Goal: Task Accomplishment & Management: Complete application form

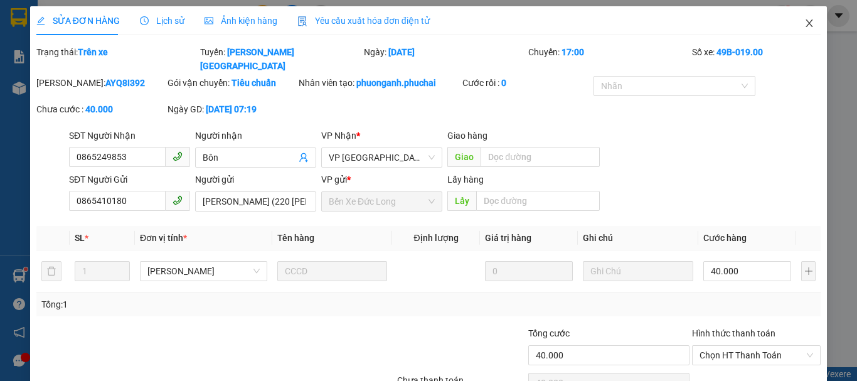
click at [804, 22] on icon "close" at bounding box center [809, 23] width 10 height 10
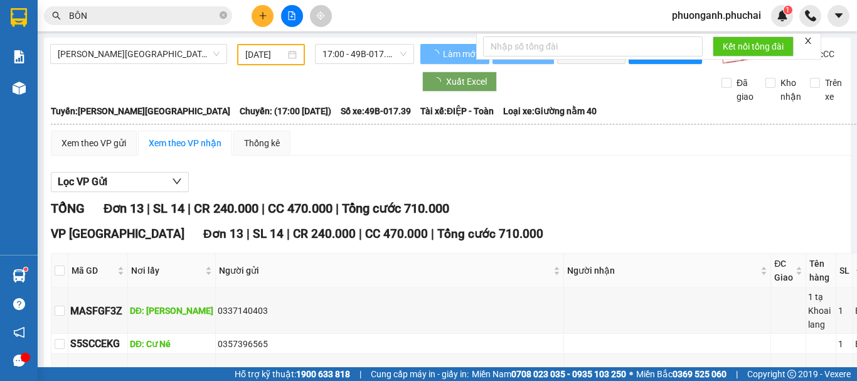
click at [260, 24] on button at bounding box center [263, 16] width 22 height 22
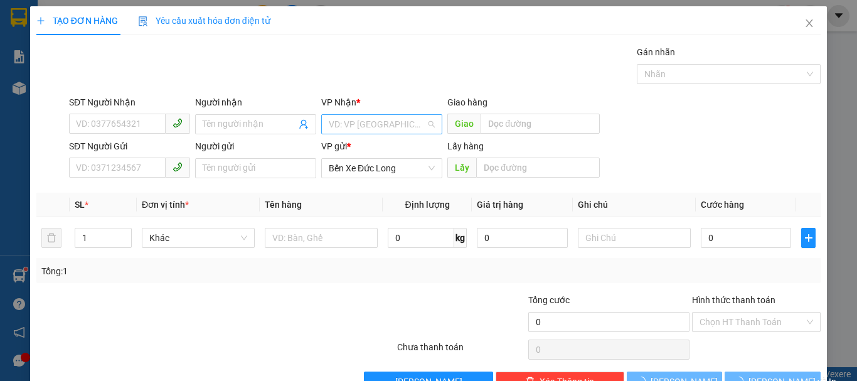
click at [396, 125] on input "search" at bounding box center [377, 124] width 97 height 19
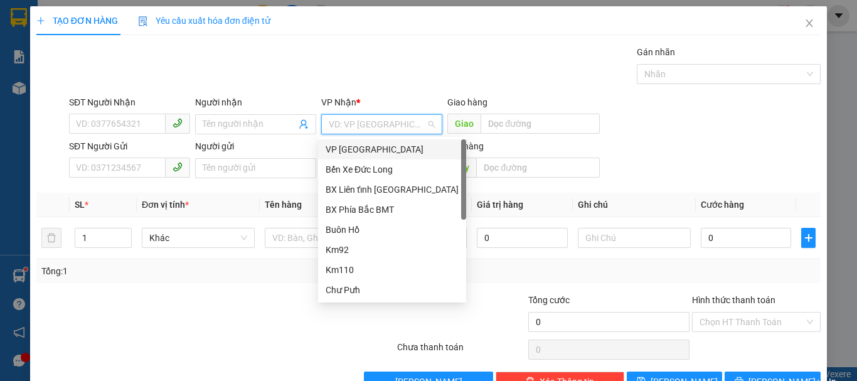
drag, startPoint x: 351, startPoint y: 147, endPoint x: 176, endPoint y: 150, distance: 175.0
click at [349, 148] on div "VP [GEOGRAPHIC_DATA]" at bounding box center [392, 149] width 133 height 14
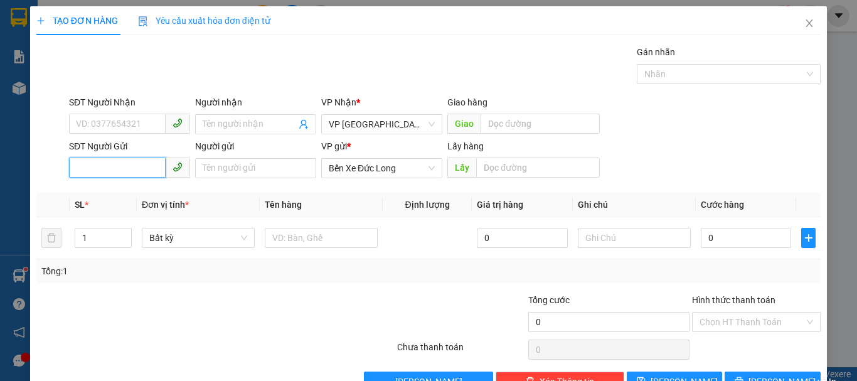
paste input "0989591924"
click at [124, 167] on input "0989591924" at bounding box center [117, 167] width 97 height 20
type input "0989591924"
click at [66, 169] on div "SĐT Người Gửi 0989591924 0989591924" at bounding box center [129, 161] width 126 height 44
click at [72, 169] on input "0989591924" at bounding box center [117, 167] width 97 height 20
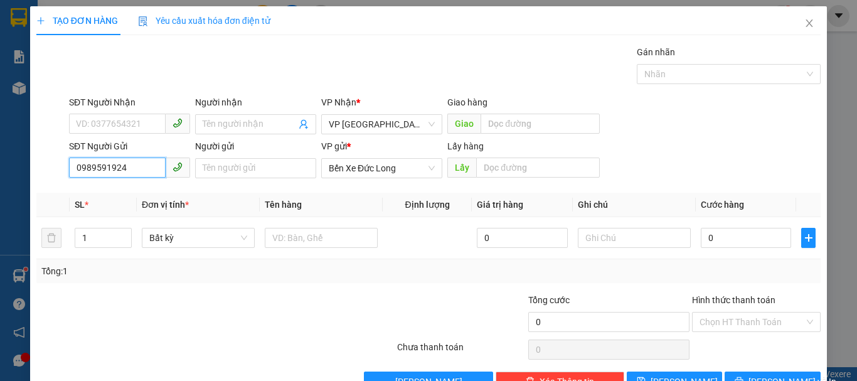
click at [127, 169] on input "0989591924" at bounding box center [117, 167] width 97 height 20
click at [75, 168] on input "0989591924" at bounding box center [117, 167] width 97 height 20
click at [512, 172] on input "text" at bounding box center [538, 167] width 124 height 20
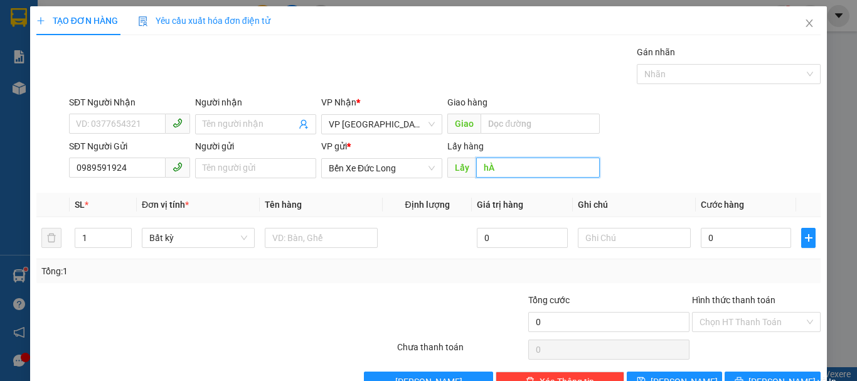
type input "h"
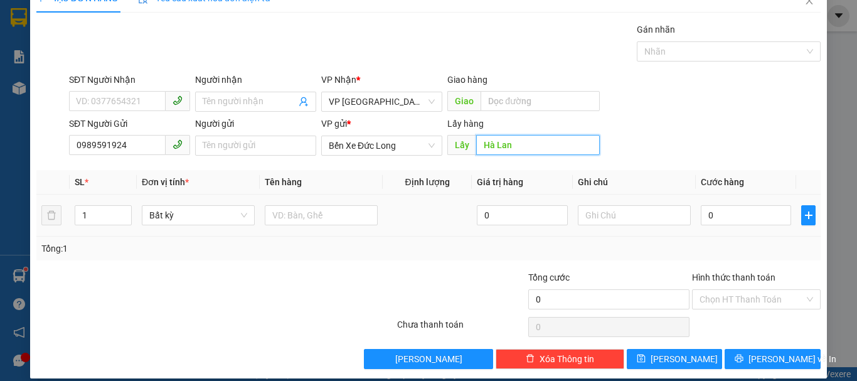
scroll to position [35, 0]
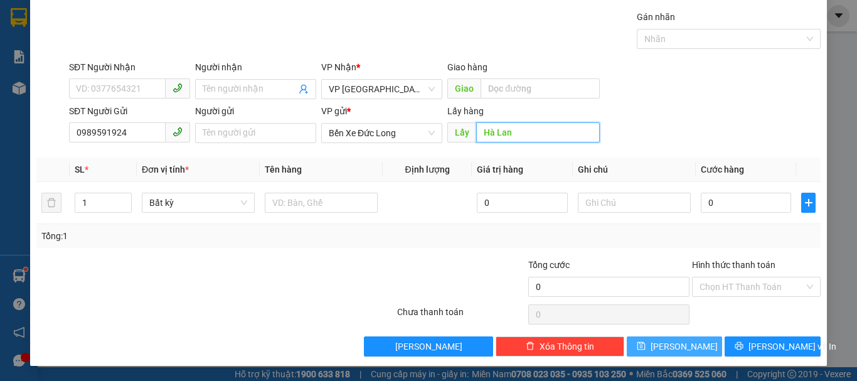
type input "Hà Lan"
click at [665, 352] on button "[PERSON_NAME]" at bounding box center [675, 346] width 96 height 20
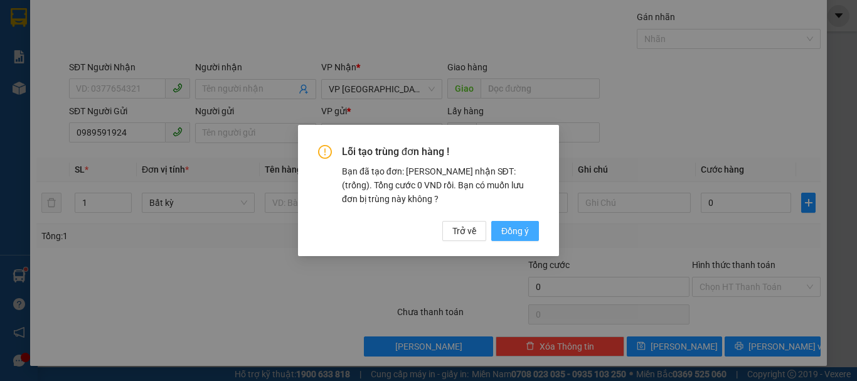
click at [517, 230] on span "Đồng ý" at bounding box center [515, 231] width 28 height 14
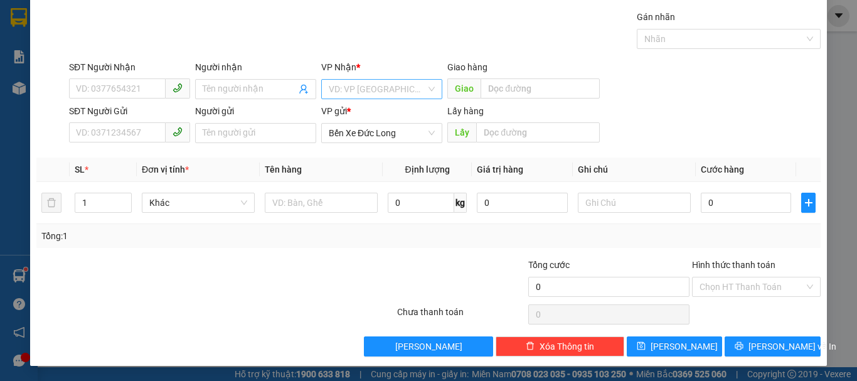
click at [340, 87] on input "search" at bounding box center [377, 89] width 97 height 19
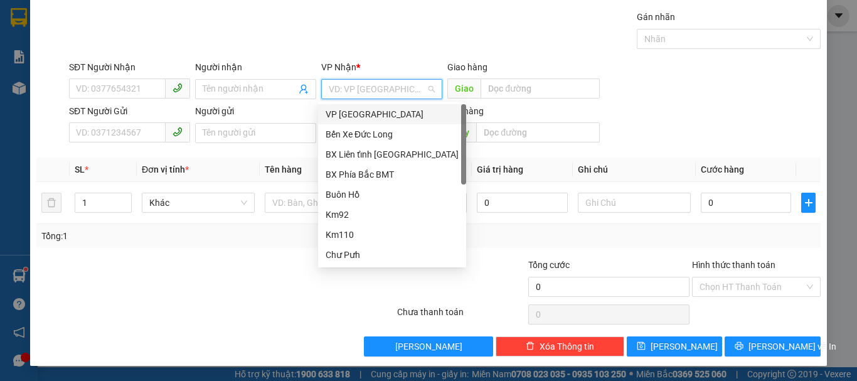
drag, startPoint x: 341, startPoint y: 115, endPoint x: 304, endPoint y: 120, distance: 37.9
click at [339, 118] on div "VP [GEOGRAPHIC_DATA]" at bounding box center [392, 114] width 133 height 14
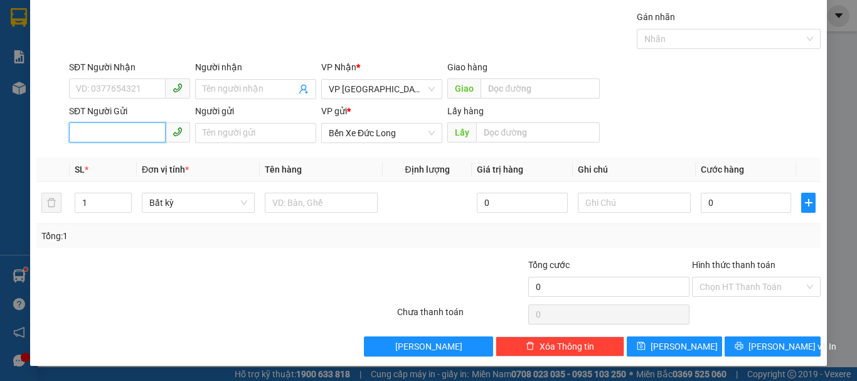
drag, startPoint x: 127, startPoint y: 122, endPoint x: 109, endPoint y: 135, distance: 22.5
click at [109, 135] on input "SĐT Người Gửi" at bounding box center [117, 132] width 97 height 20
paste input "0333789975"
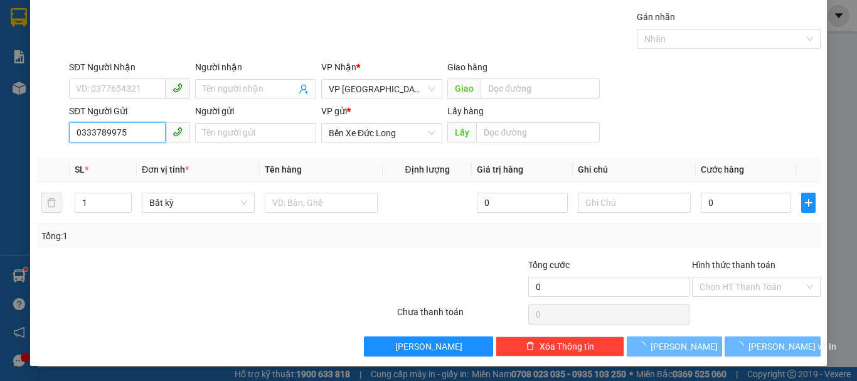
click at [76, 131] on input "0333789975" at bounding box center [117, 132] width 97 height 20
click at [130, 135] on input "0333789975" at bounding box center [117, 132] width 97 height 20
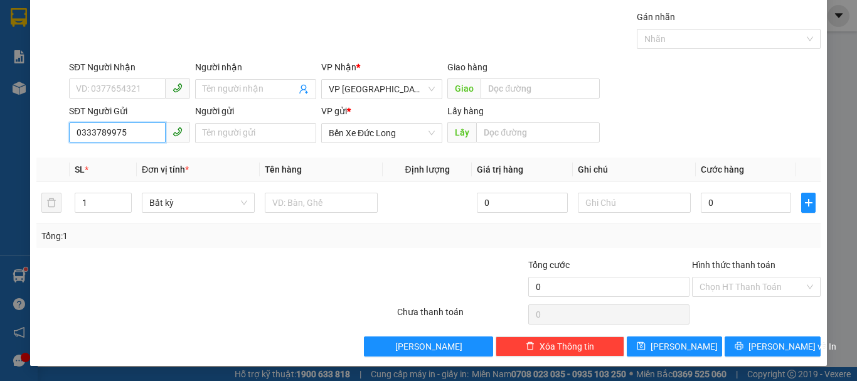
type input "0333789975"
click at [514, 136] on input "text" at bounding box center [538, 132] width 124 height 20
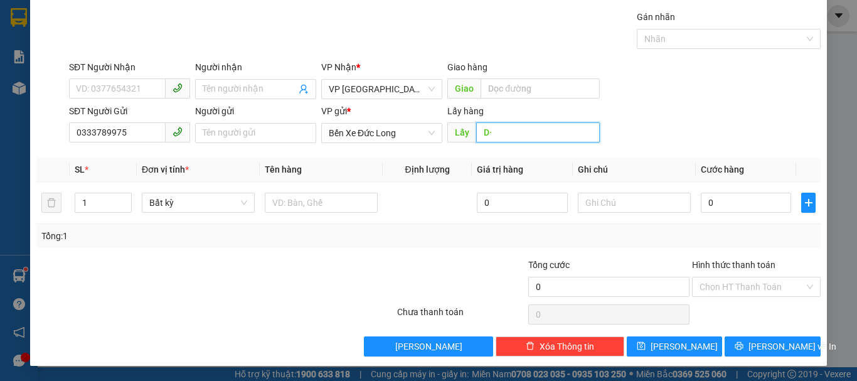
type input "D"
type input "Đ"
type input "d"
type input "đ"
type input "D"
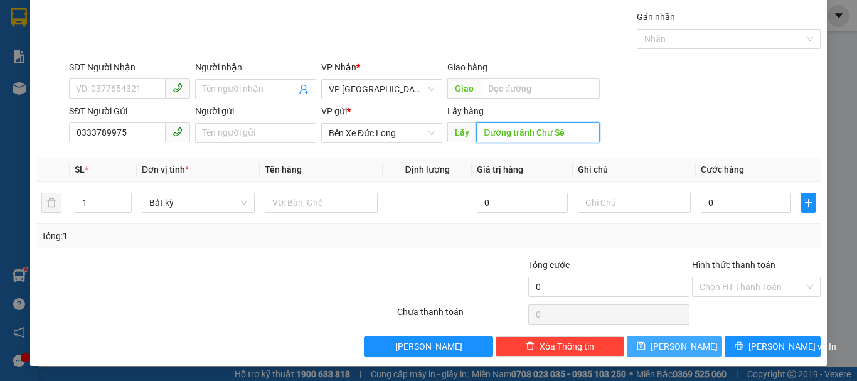
type input "Đường tránh Chư Sê"
click at [676, 348] on span "[PERSON_NAME]" at bounding box center [684, 346] width 67 height 14
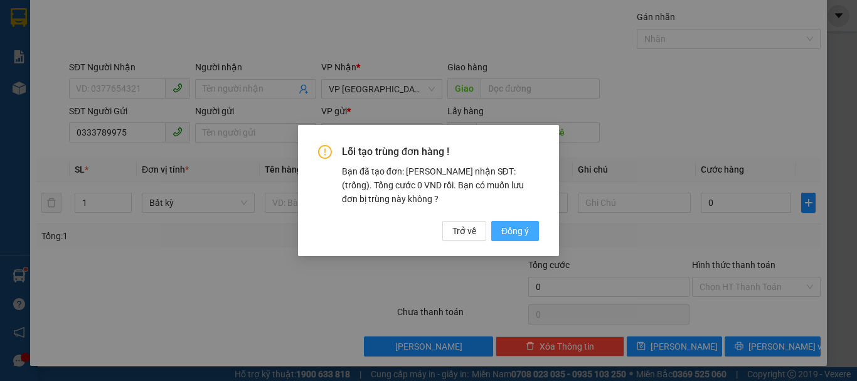
click at [518, 238] on button "Đồng ý" at bounding box center [515, 231] width 48 height 20
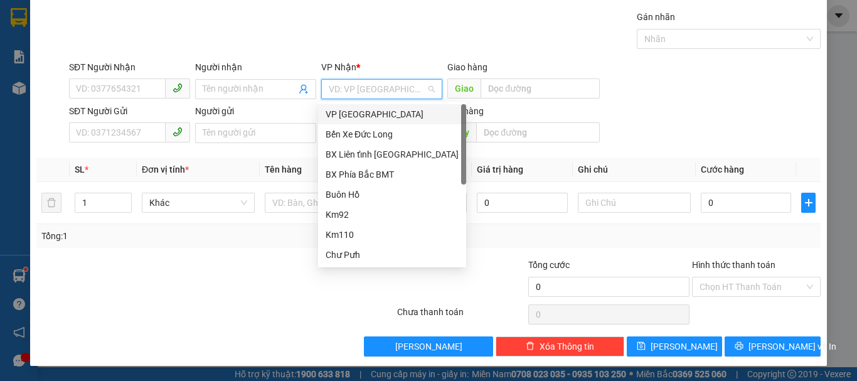
click at [346, 89] on input "search" at bounding box center [377, 89] width 97 height 19
drag, startPoint x: 334, startPoint y: 112, endPoint x: 265, endPoint y: 112, distance: 69.0
click at [333, 112] on div "VP [GEOGRAPHIC_DATA]" at bounding box center [392, 114] width 133 height 14
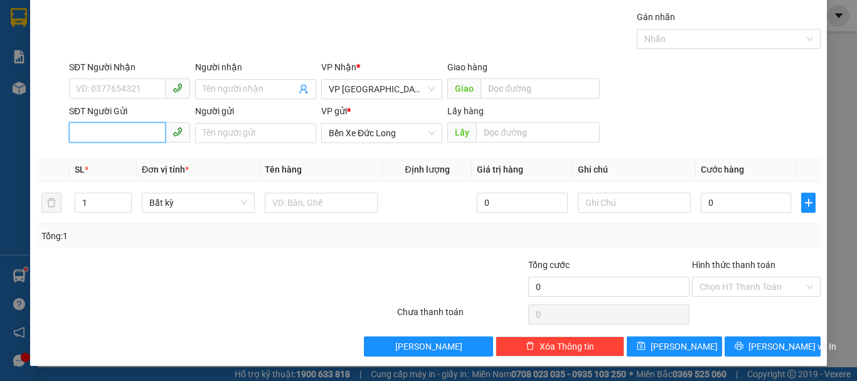
click at [98, 131] on input "SĐT Người Gửi" at bounding box center [117, 132] width 97 height 20
paste input "0342484747"
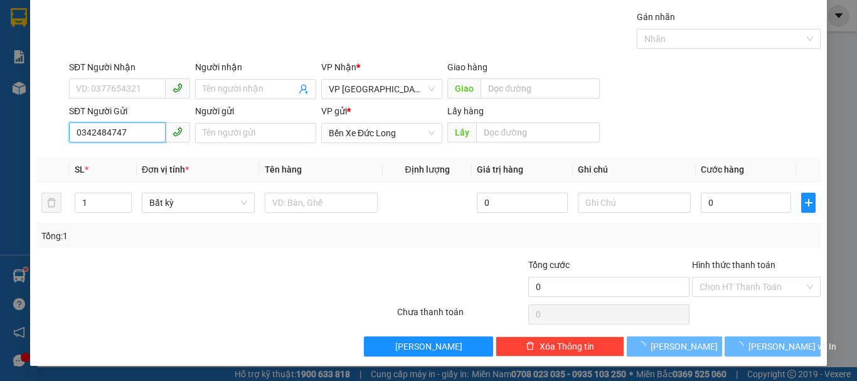
click at [75, 135] on input "0342484747" at bounding box center [117, 132] width 97 height 20
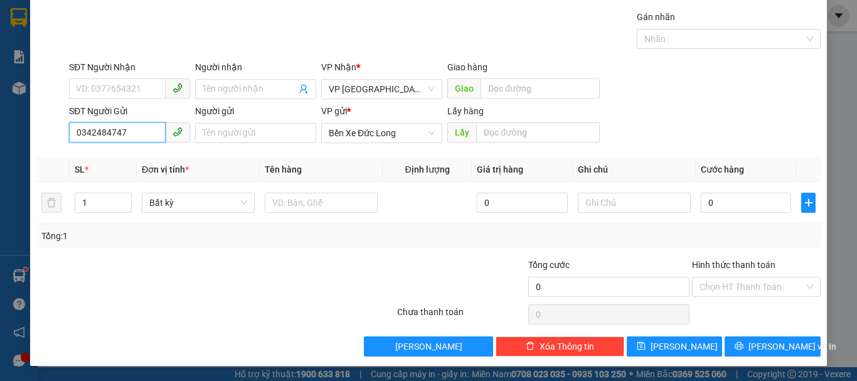
type input "0342484747"
click at [509, 133] on input "text" at bounding box center [538, 132] width 124 height 20
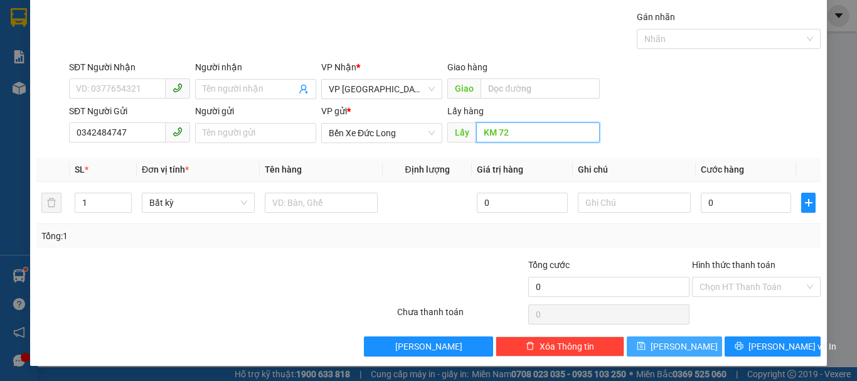
type input "KM 72"
click at [694, 346] on button "[PERSON_NAME]" at bounding box center [675, 346] width 96 height 20
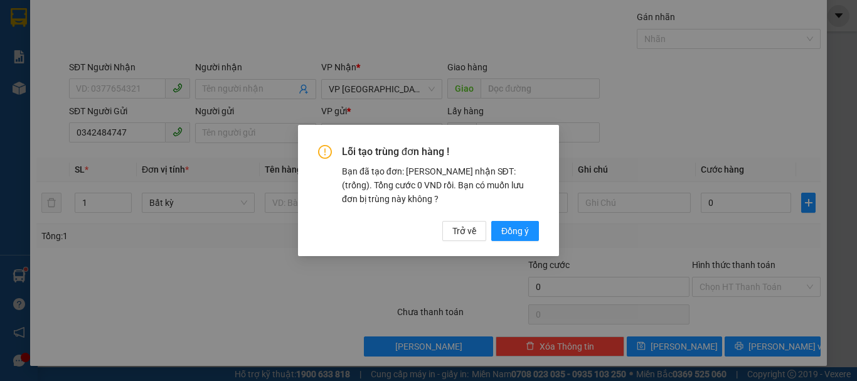
click at [533, 242] on div "Lỗi tạo trùng đơn hàng ! Bạn đã tạo đơn: Khách nhận SĐT: (trống). Tổng cước 0 V…" at bounding box center [428, 190] width 261 height 130
click at [522, 231] on span "Đồng ý" at bounding box center [515, 231] width 28 height 14
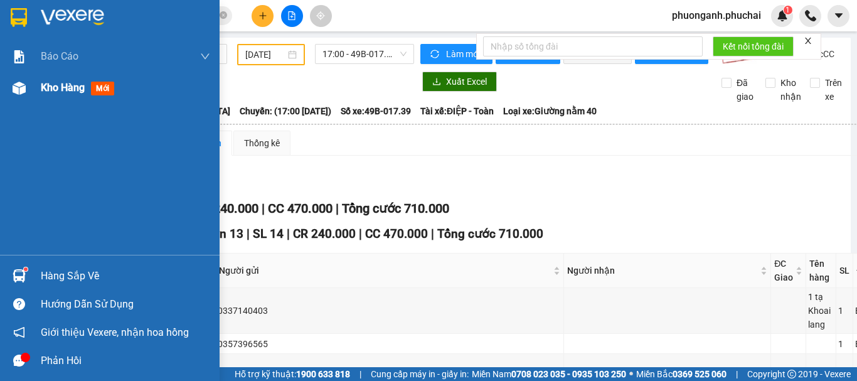
click at [60, 89] on span "Kho hàng" at bounding box center [63, 88] width 44 height 12
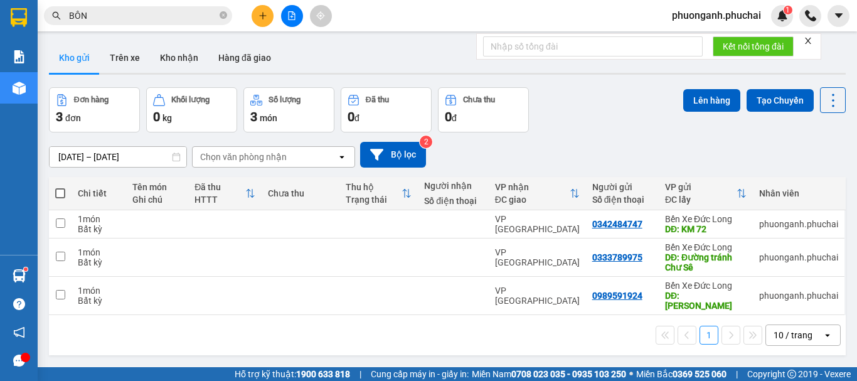
click at [61, 191] on span at bounding box center [60, 193] width 10 height 10
click at [60, 187] on input "checkbox" at bounding box center [60, 187] width 0 height 0
checkbox input "true"
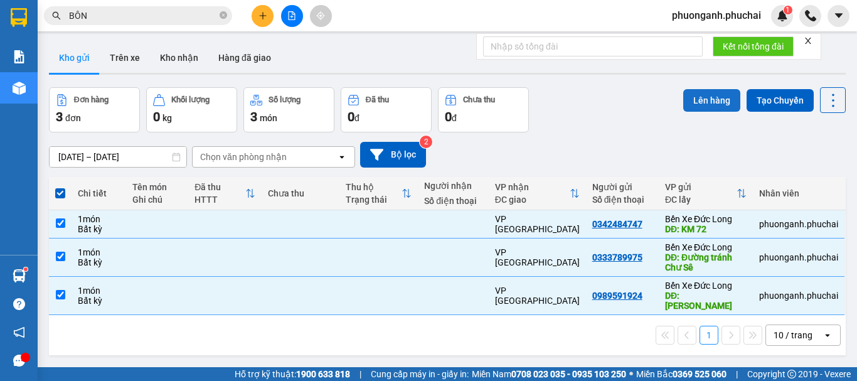
click at [709, 102] on button "Lên hàng" at bounding box center [711, 100] width 57 height 23
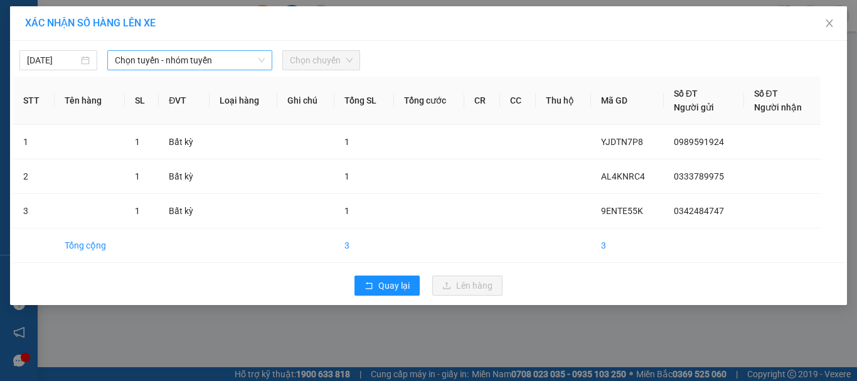
click at [119, 61] on span "Chọn tuyến - nhóm tuyến" at bounding box center [190, 60] width 150 height 19
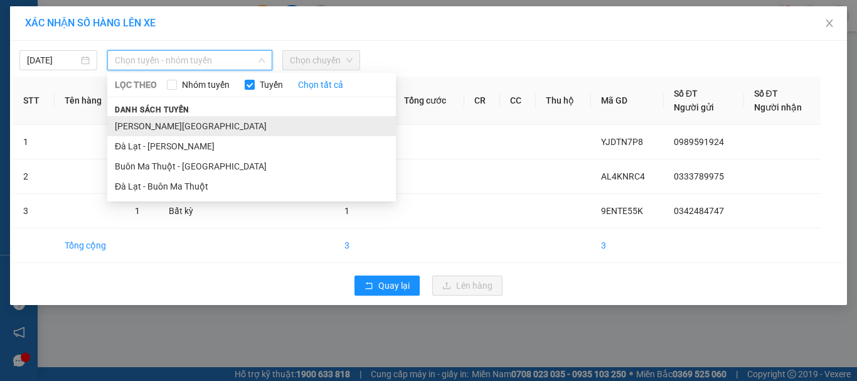
click at [141, 125] on li "[PERSON_NAME][GEOGRAPHIC_DATA]" at bounding box center [251, 126] width 289 height 20
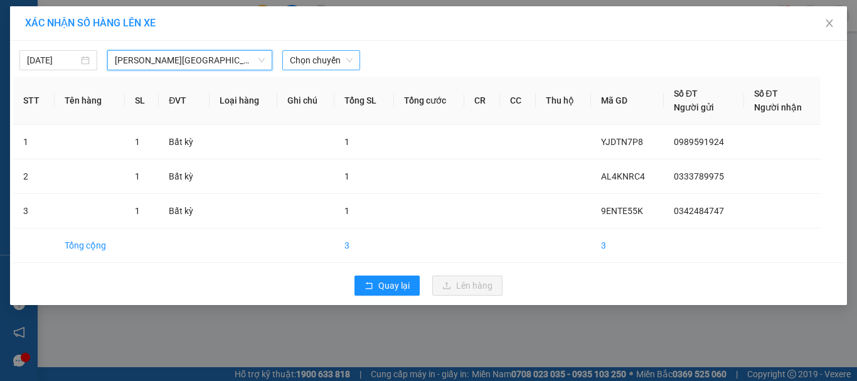
click at [318, 58] on span "Chọn chuyến" at bounding box center [321, 60] width 63 height 19
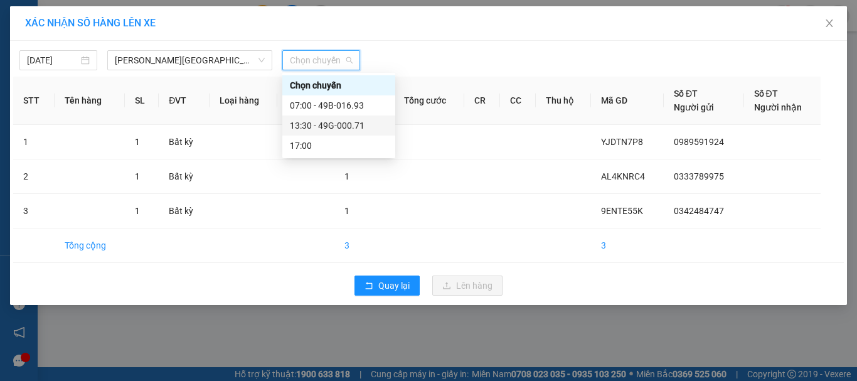
click at [309, 124] on div "13:30 - 49G-000.71" at bounding box center [339, 126] width 98 height 14
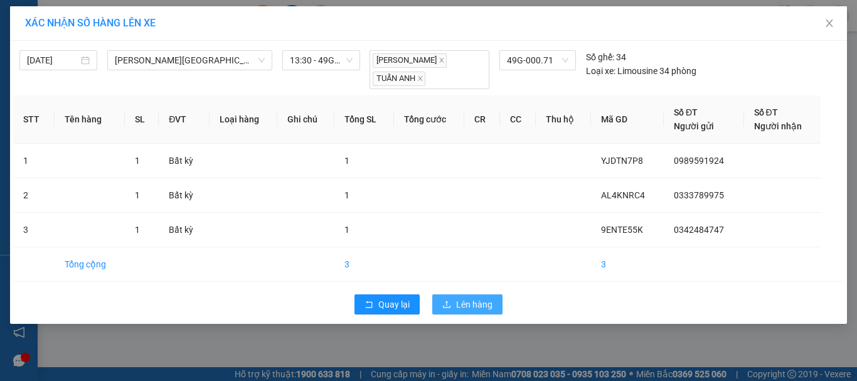
click at [474, 298] on span "Lên hàng" at bounding box center [474, 304] width 36 height 14
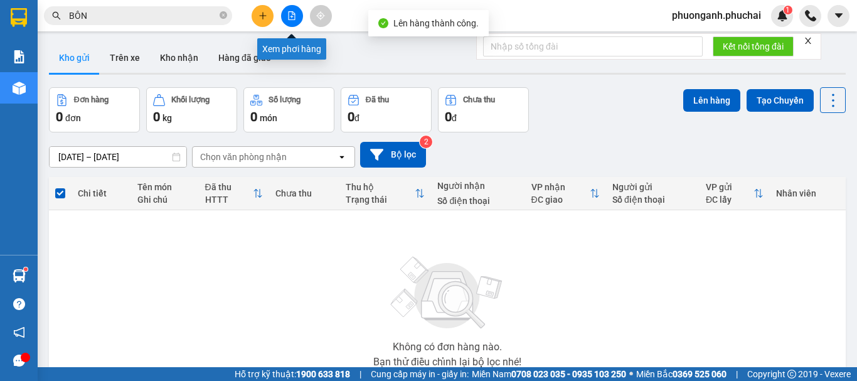
click at [294, 13] on icon "file-add" at bounding box center [291, 15] width 9 height 9
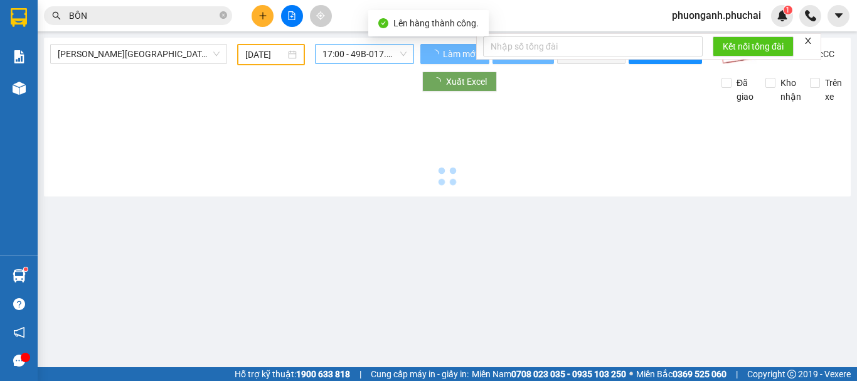
type input "[DATE]"
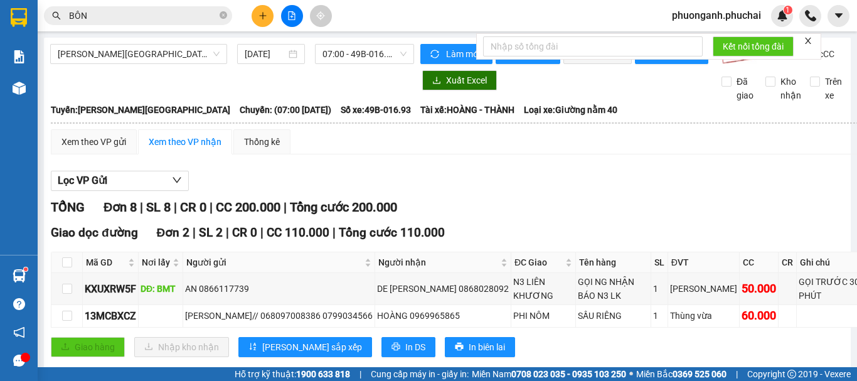
click at [295, 19] on icon "file-add" at bounding box center [292, 15] width 7 height 9
click at [356, 49] on span "07:00 - 49B-016.93" at bounding box center [364, 54] width 84 height 19
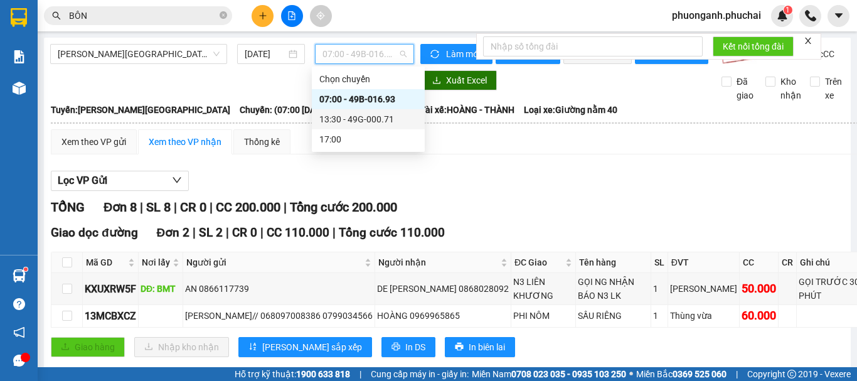
click at [365, 120] on div "13:30 - 49G-000.71" at bounding box center [368, 119] width 98 height 14
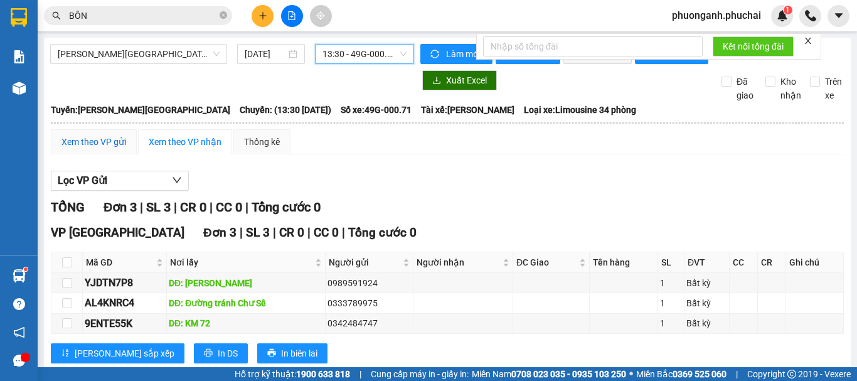
click at [94, 149] on div "Xem theo VP gửi" at bounding box center [93, 142] width 65 height 14
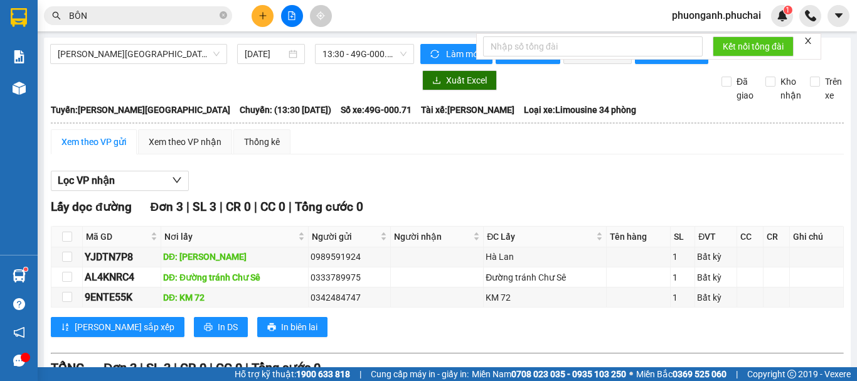
click at [805, 39] on icon "close" at bounding box center [808, 40] width 9 height 9
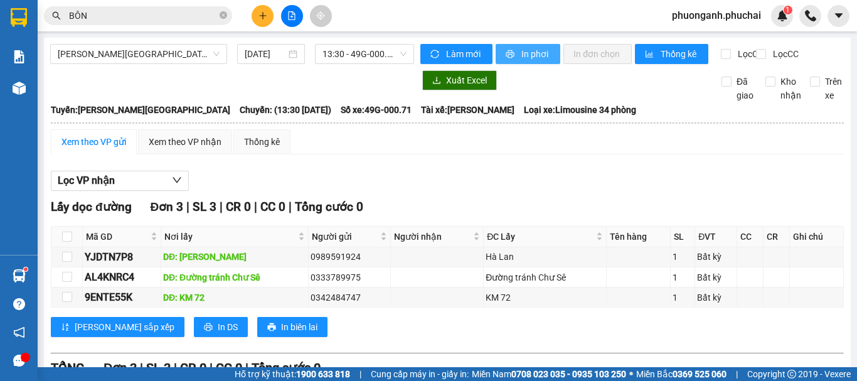
click at [499, 51] on button "In phơi" at bounding box center [528, 54] width 65 height 20
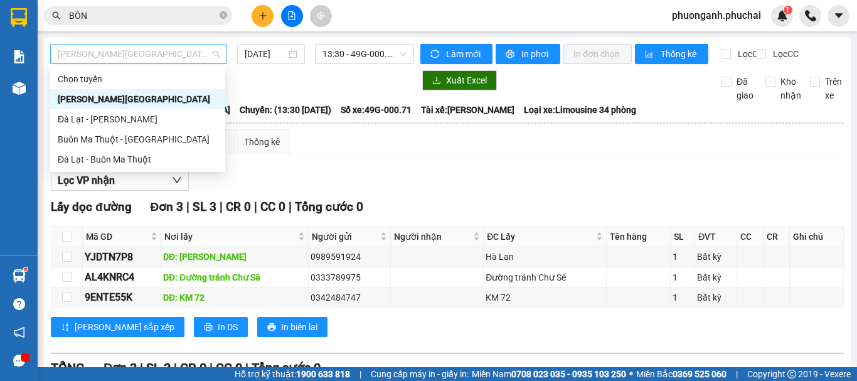
click at [130, 52] on span "[PERSON_NAME][GEOGRAPHIC_DATA]" at bounding box center [139, 54] width 162 height 19
drag, startPoint x: 73, startPoint y: 114, endPoint x: 268, endPoint y: 67, distance: 200.1
click at [75, 115] on div "Đà Lạt - [PERSON_NAME]" at bounding box center [138, 119] width 160 height 14
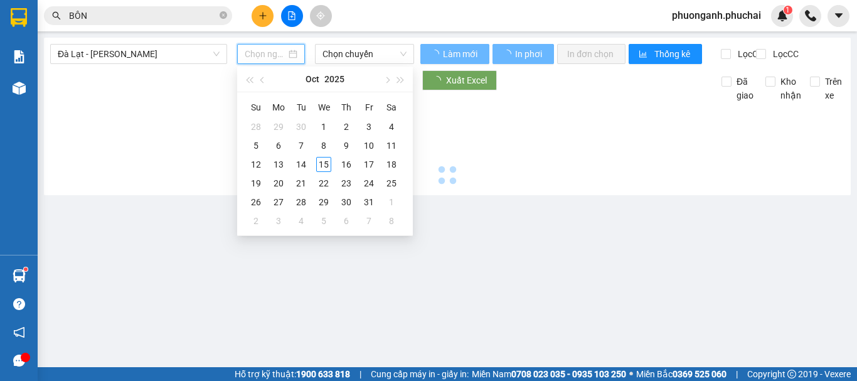
click at [262, 56] on input at bounding box center [265, 54] width 41 height 14
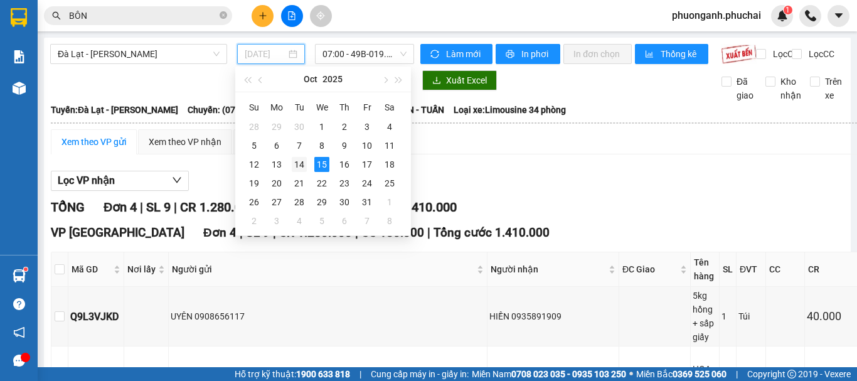
click at [304, 161] on div "14" at bounding box center [299, 164] width 15 height 15
type input "[DATE]"
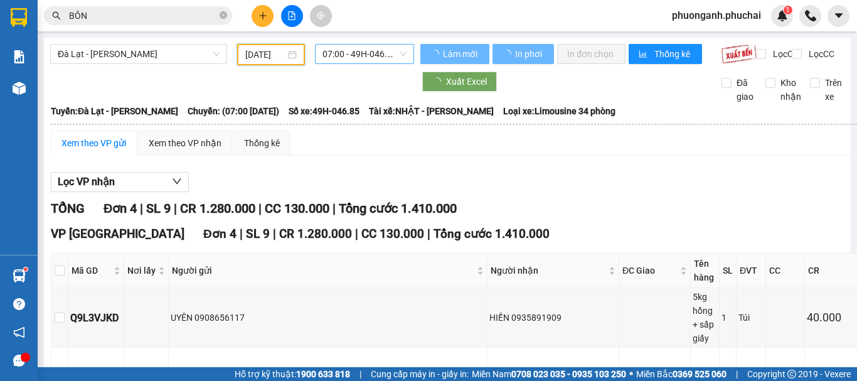
click at [331, 46] on span "07:00 - 49H-046.85" at bounding box center [364, 54] width 84 height 19
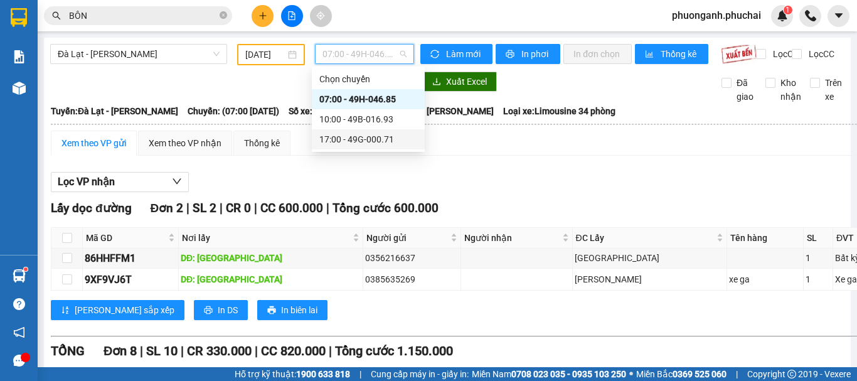
click at [380, 139] on div "17:00 - 49G-000.71" at bounding box center [368, 139] width 98 height 14
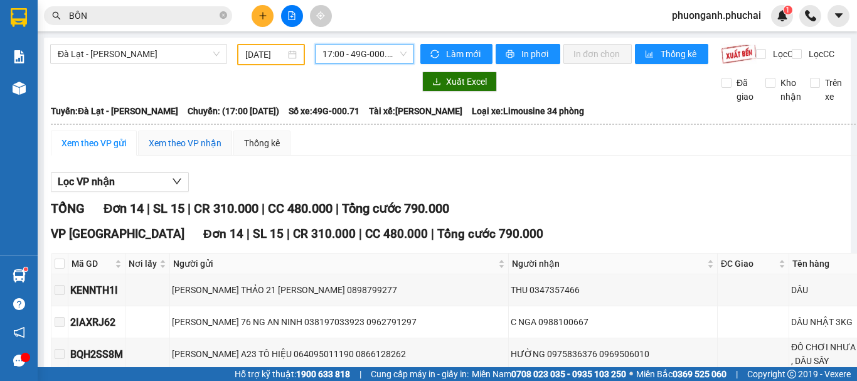
click at [191, 150] on div "Xem theo VP nhận" at bounding box center [185, 143] width 73 height 14
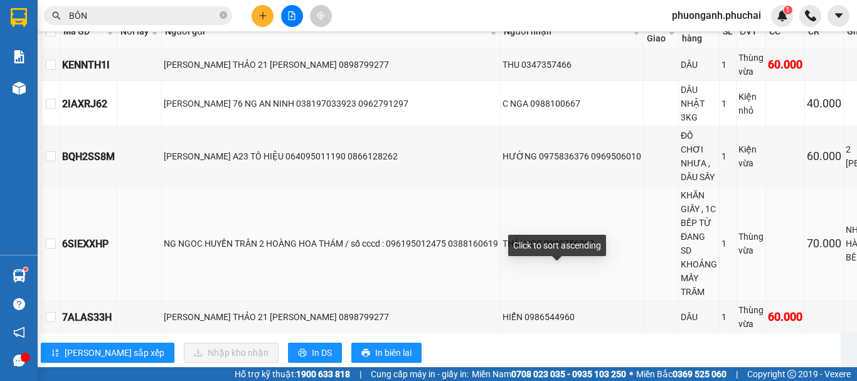
scroll to position [502, 10]
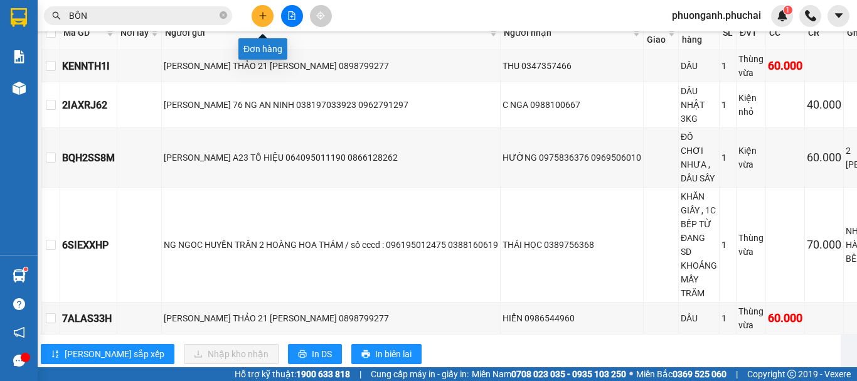
click at [260, 17] on icon "plus" at bounding box center [262, 15] width 9 height 9
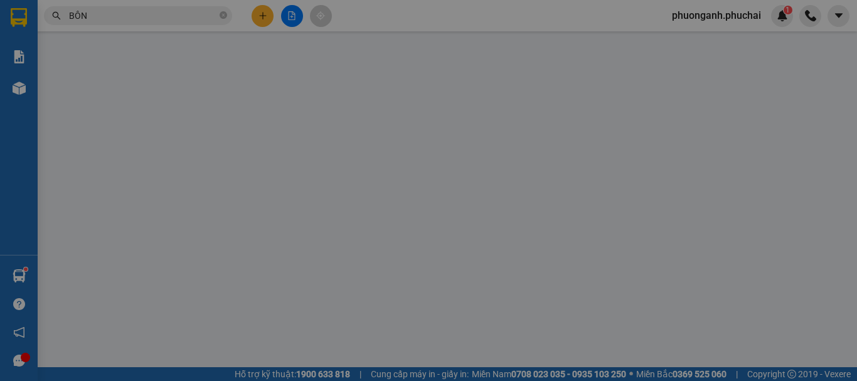
click at [371, 117] on div "TẠO ĐƠN HÀNG Yêu cầu xuất hóa đơn điện tử Transit Pickup Surcharge Ids Transit …" at bounding box center [428, 190] width 857 height 381
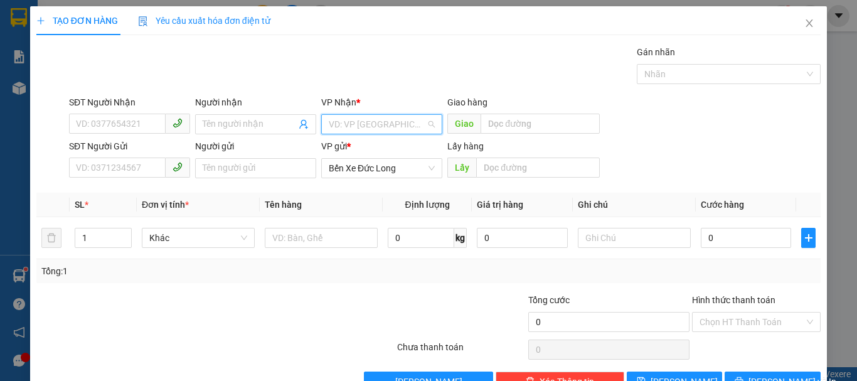
click at [368, 125] on input "search" at bounding box center [377, 124] width 97 height 19
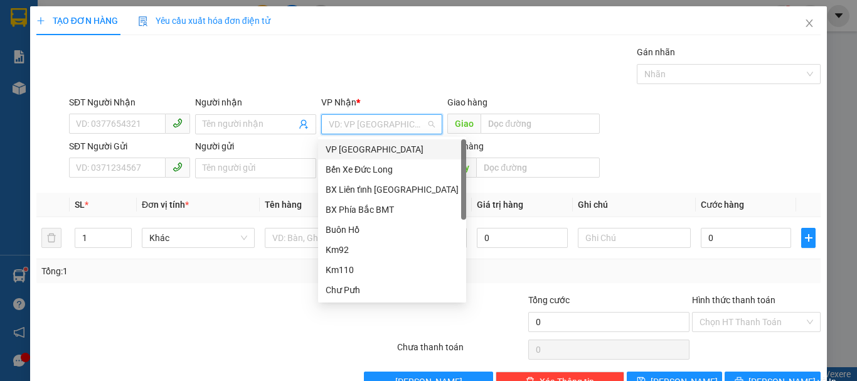
drag, startPoint x: 350, startPoint y: 146, endPoint x: 174, endPoint y: 167, distance: 176.9
click at [348, 148] on div "VP [GEOGRAPHIC_DATA]" at bounding box center [392, 149] width 133 height 14
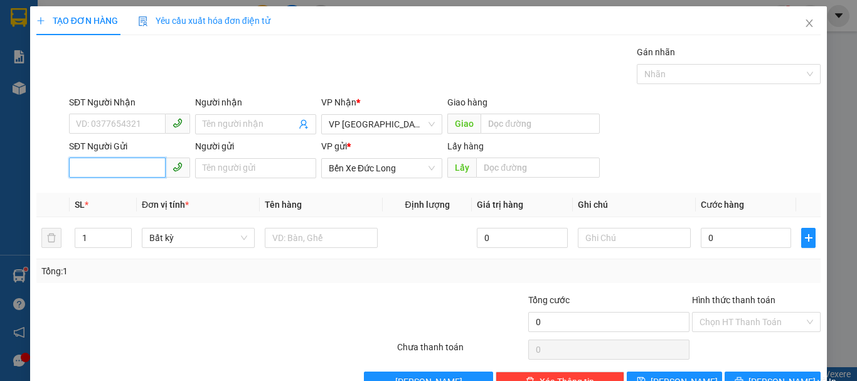
paste input "0852445677"
click at [75, 166] on input "0852445677" at bounding box center [117, 167] width 97 height 20
click at [135, 164] on input "0852445677" at bounding box center [117, 167] width 97 height 20
type input "0852445677"
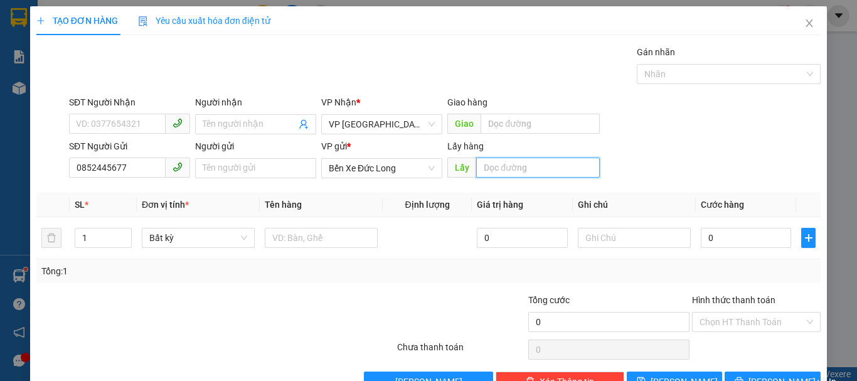
click at [518, 171] on input "text" at bounding box center [538, 167] width 124 height 20
type input "b"
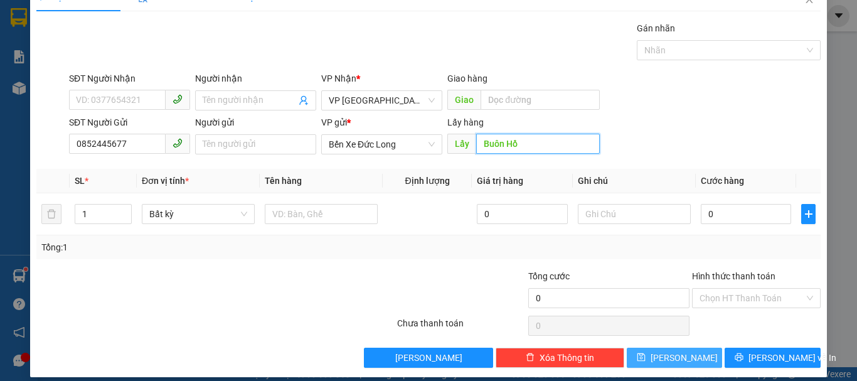
scroll to position [35, 0]
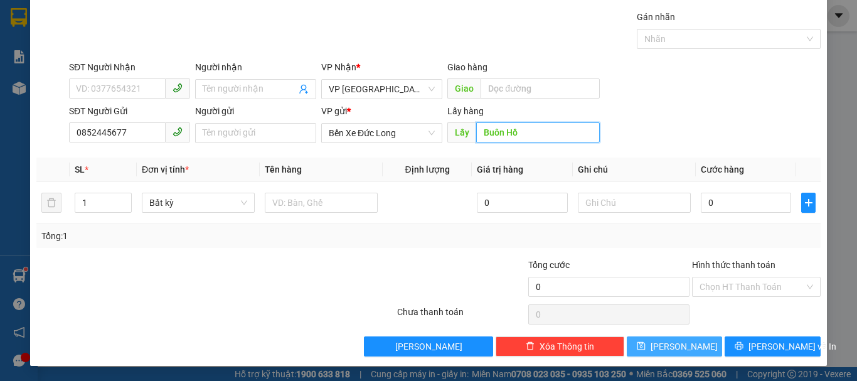
type input "Buôn Hồ"
click at [646, 350] on icon "save" at bounding box center [641, 345] width 9 height 9
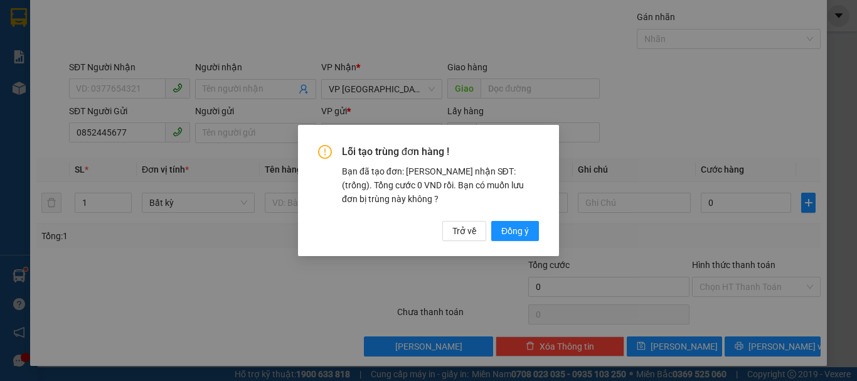
click at [507, 213] on div "Lỗi tạo trùng đơn hàng ! Bạn đã tạo đơn: Khách nhận SĐT: (trống). Tổng cước 0 V…" at bounding box center [428, 192] width 221 height 95
click at [514, 226] on span "Đồng ý" at bounding box center [515, 231] width 28 height 14
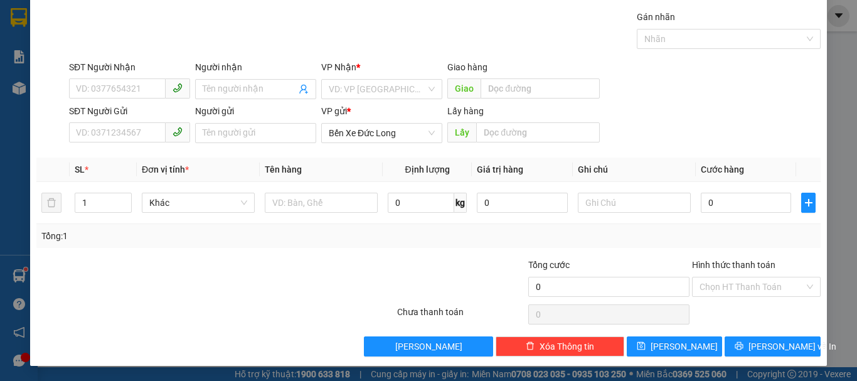
scroll to position [0, 0]
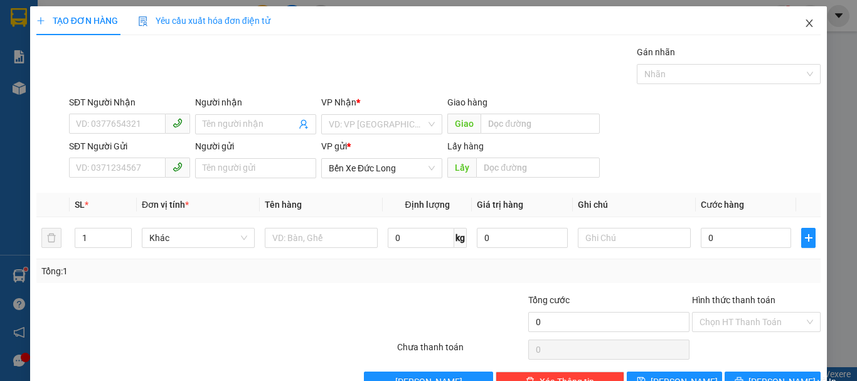
click at [804, 27] on icon "close" at bounding box center [809, 23] width 10 height 10
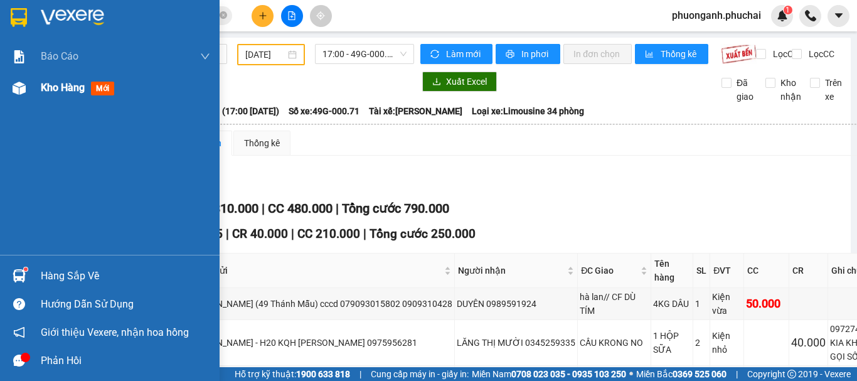
click at [73, 90] on span "Kho hàng" at bounding box center [63, 88] width 44 height 12
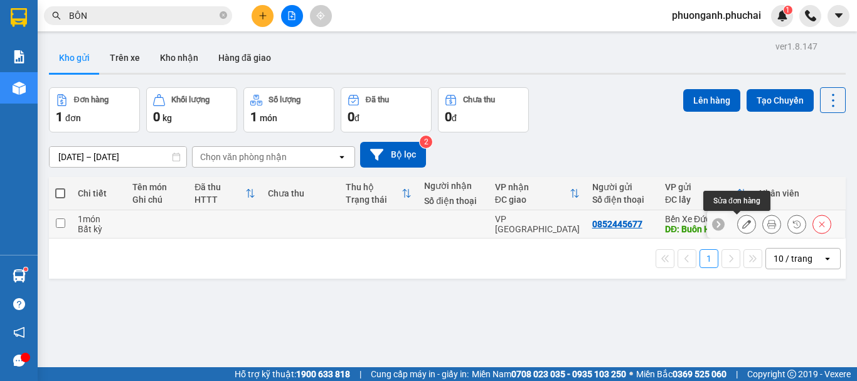
click at [742, 222] on icon at bounding box center [746, 224] width 9 height 9
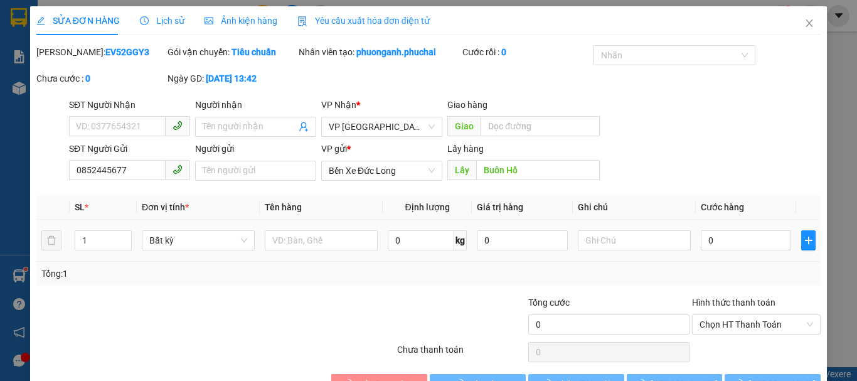
type input "0852445677"
click at [524, 172] on input "Buôn Hồ" at bounding box center [538, 170] width 124 height 20
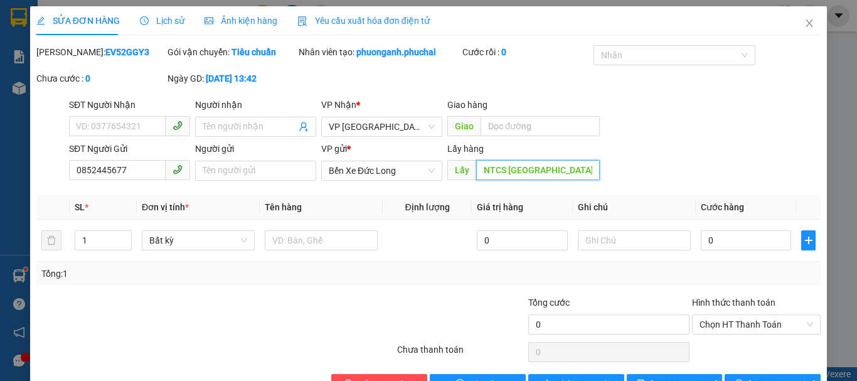
type input "NTCS [GEOGRAPHIC_DATA]"
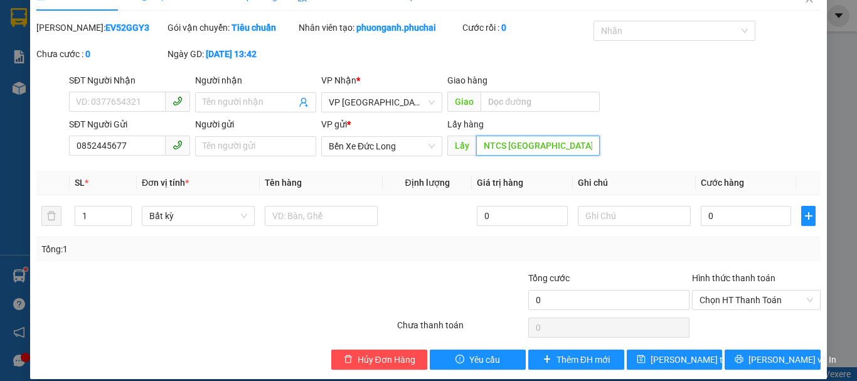
scroll to position [38, 0]
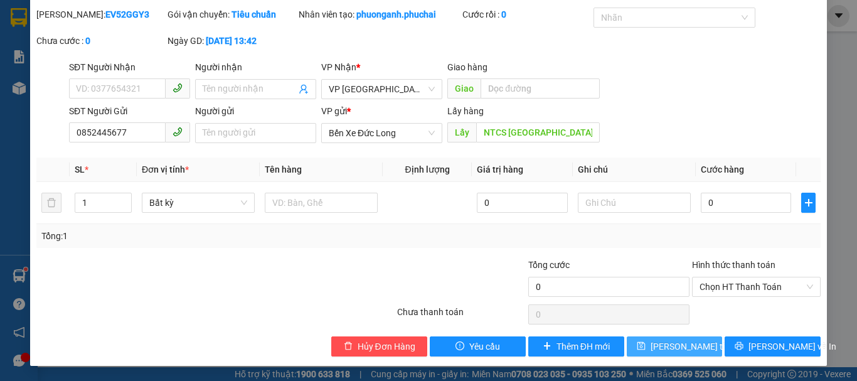
click at [659, 342] on span "[PERSON_NAME] thay đổi" at bounding box center [701, 346] width 100 height 14
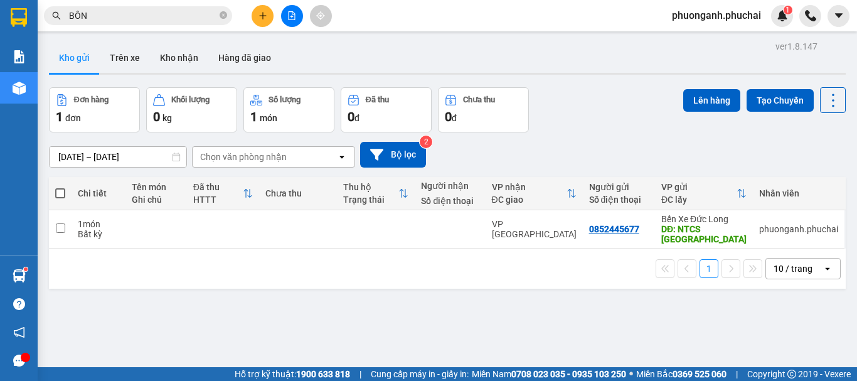
drag, startPoint x: 270, startPoint y: 24, endPoint x: 258, endPoint y: 11, distance: 18.2
click at [270, 23] on div at bounding box center [292, 16] width 94 height 22
click at [257, 11] on button at bounding box center [263, 16] width 22 height 22
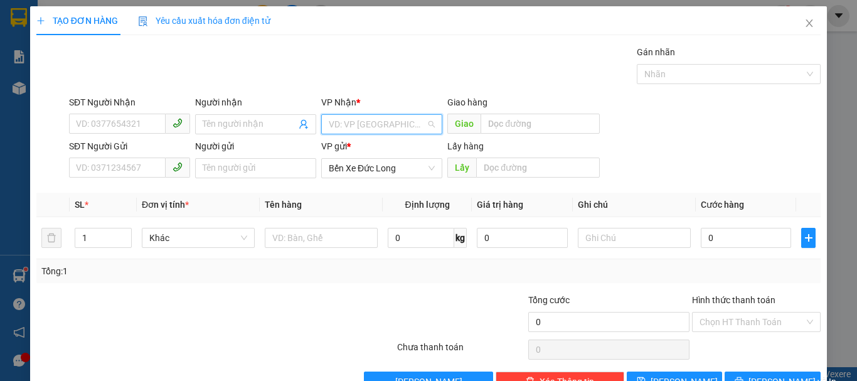
click at [359, 118] on input "search" at bounding box center [377, 124] width 97 height 19
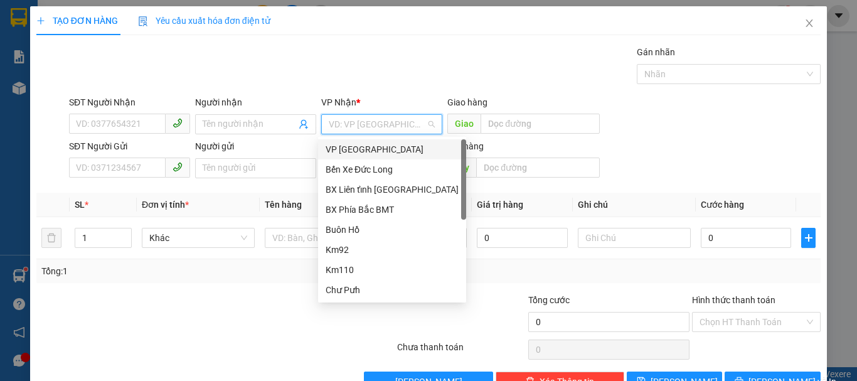
click at [358, 148] on div "VP [GEOGRAPHIC_DATA]" at bounding box center [392, 149] width 133 height 14
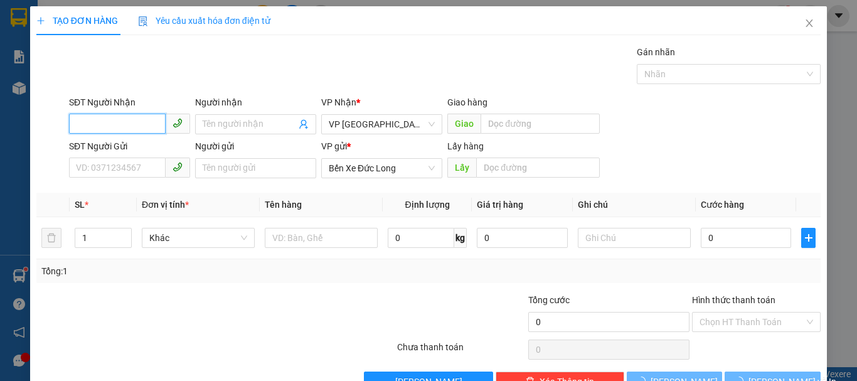
click at [136, 125] on input "SĐT Người Nhận" at bounding box center [117, 124] width 97 height 20
type input "0"
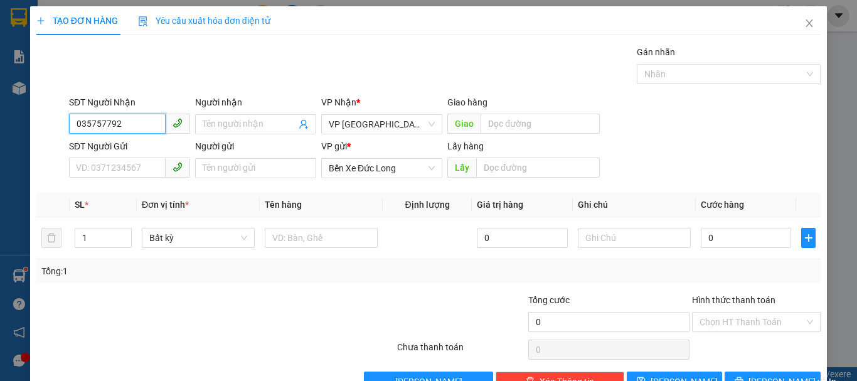
type input "0357577926"
click at [124, 149] on div "0357577926 - [PERSON_NAME]" at bounding box center [138, 149] width 124 height 14
type input "[PERSON_NAME]"
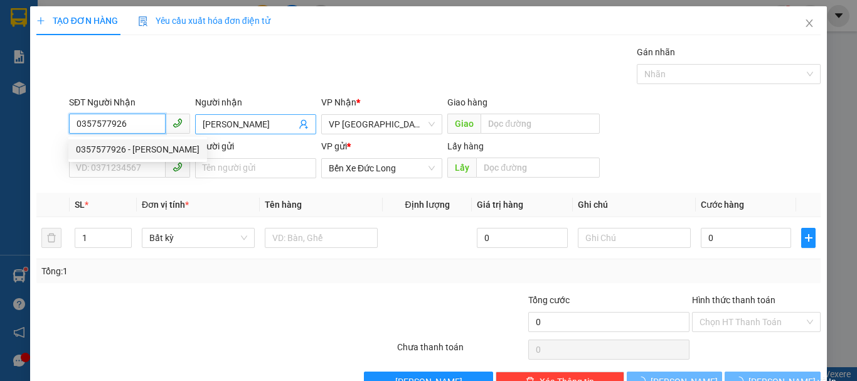
type input "50.000"
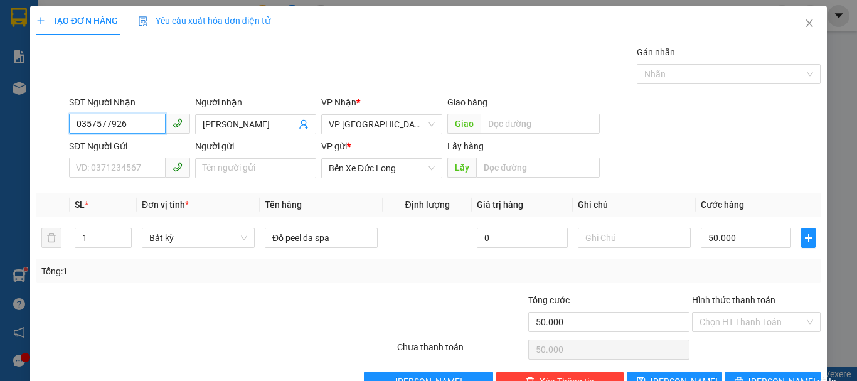
type input "0357577926"
drag, startPoint x: 169, startPoint y: 136, endPoint x: 143, endPoint y: 139, distance: 26.6
click at [143, 139] on form "SĐT Người Nhận 0357577926 Người nhận [PERSON_NAME] VP Nhận * VP Đà Lạt Giao hàn…" at bounding box center [428, 139] width 784 height 88
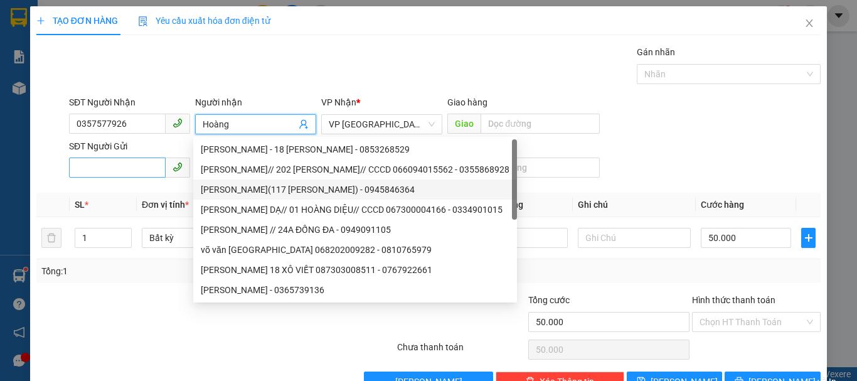
type input "Hoàng"
click at [125, 167] on input "SĐT Người Gửi" at bounding box center [117, 167] width 97 height 20
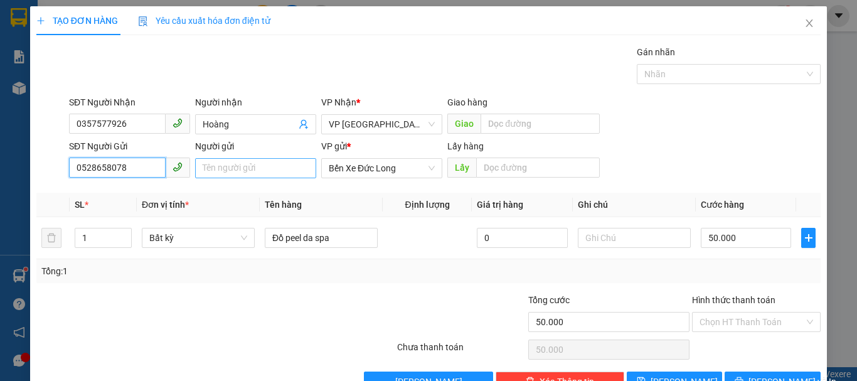
type input "0528658078"
click at [214, 171] on input "Người gửi" at bounding box center [255, 168] width 121 height 20
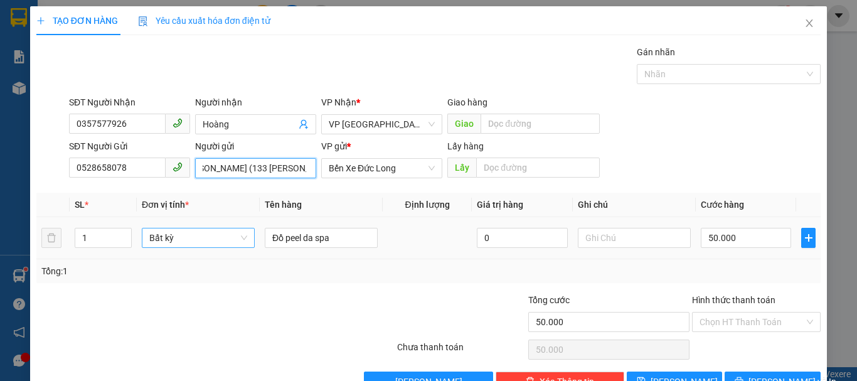
click at [172, 240] on span "Bất kỳ" at bounding box center [198, 237] width 98 height 19
type input "[PERSON_NAME] (133 [PERSON_NAME] -"
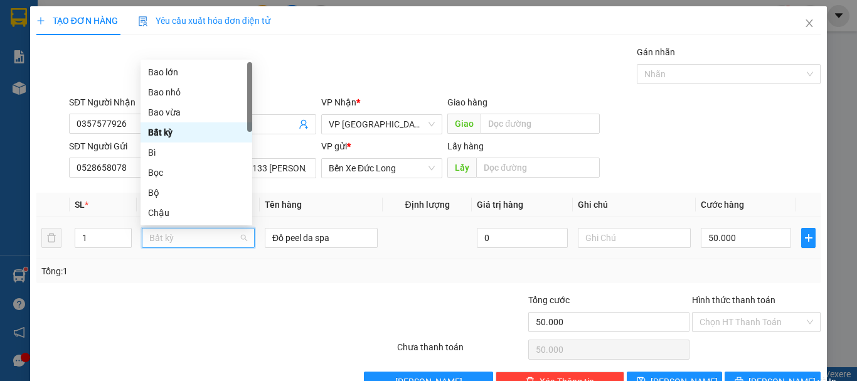
scroll to position [0, 0]
click at [172, 240] on span "Bất kỳ" at bounding box center [198, 237] width 98 height 19
type input "t"
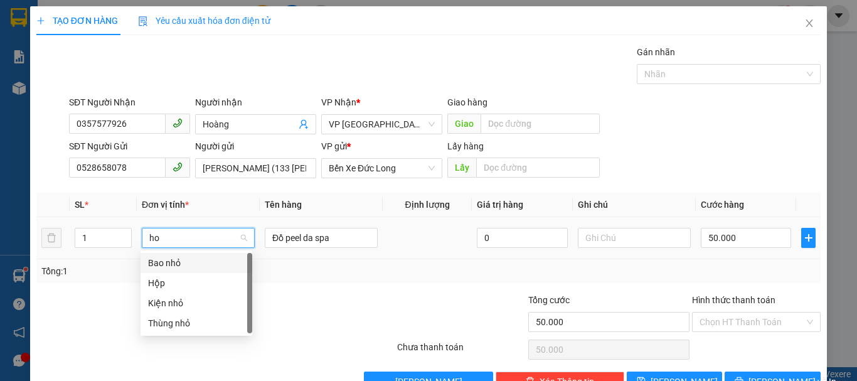
type input "hop"
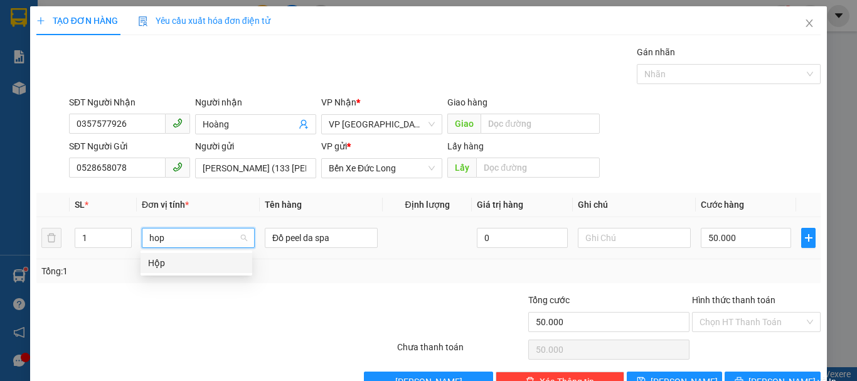
click at [162, 255] on div "Hộp" at bounding box center [197, 263] width 112 height 20
click at [753, 50] on div "Gán nhãn" at bounding box center [729, 54] width 184 height 19
click at [711, 129] on div "SĐT Người Nhận 0357577926 Người nhận Hoàng VP Nhận * VP Đà Lạt Giao hàng Giao" at bounding box center [444, 117] width 757 height 44
type input "0"
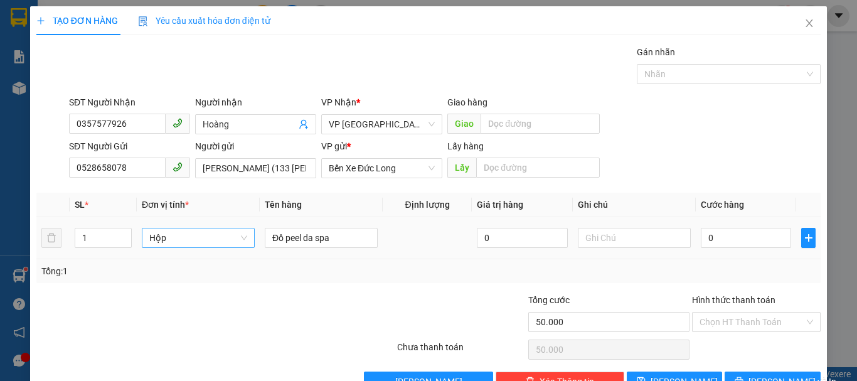
type input "0"
click at [715, 250] on div "0" at bounding box center [746, 237] width 90 height 25
click at [714, 242] on input "0" at bounding box center [746, 238] width 90 height 20
type input "5"
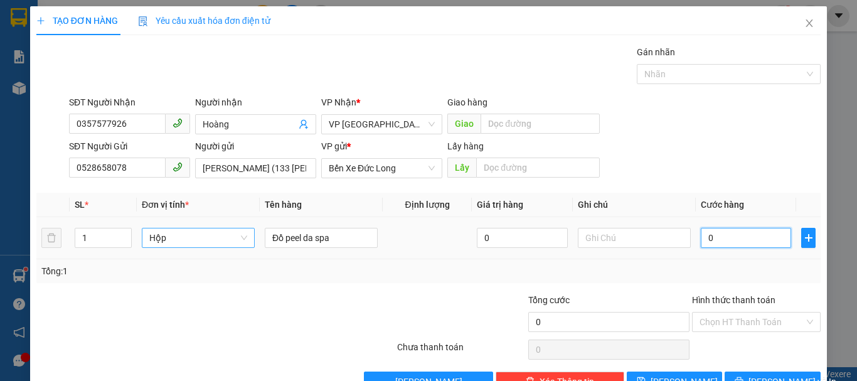
type input "5"
type input "50"
type input "500"
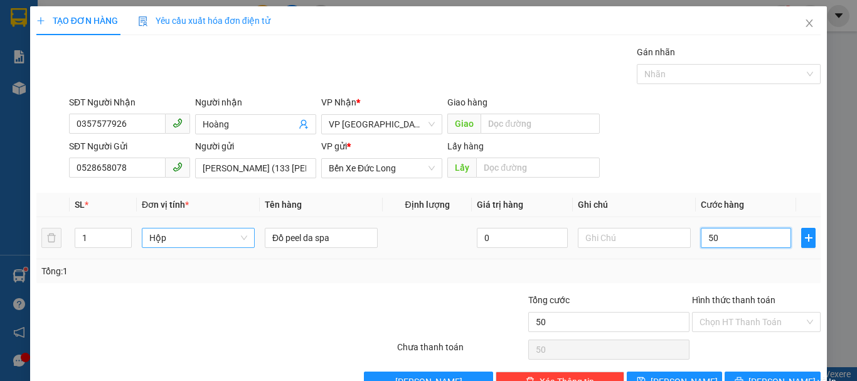
type input "500"
type input "5.000"
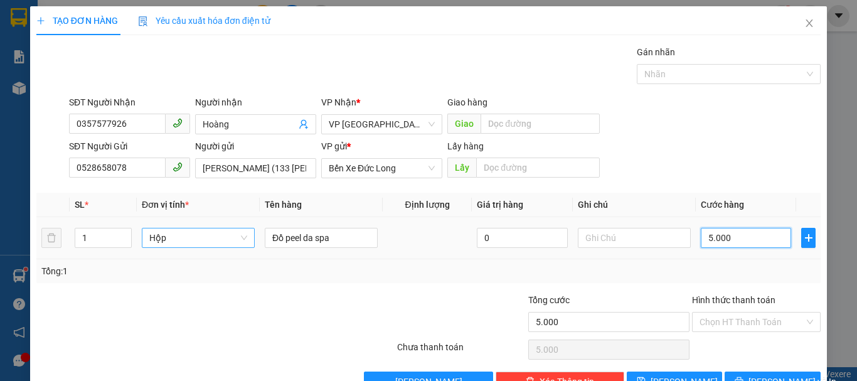
type input "50.000"
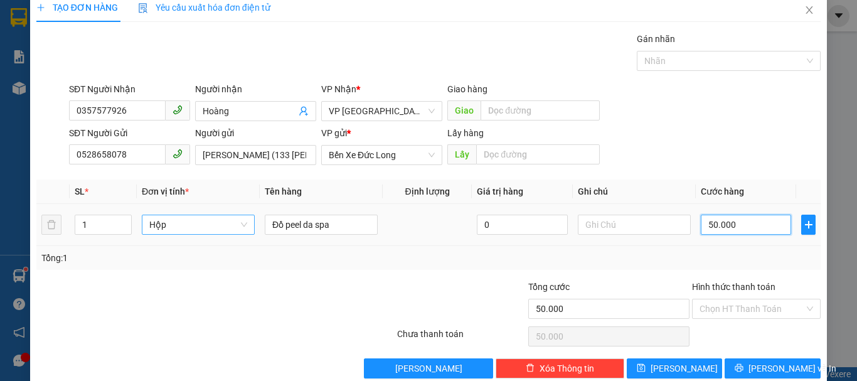
scroll to position [35, 0]
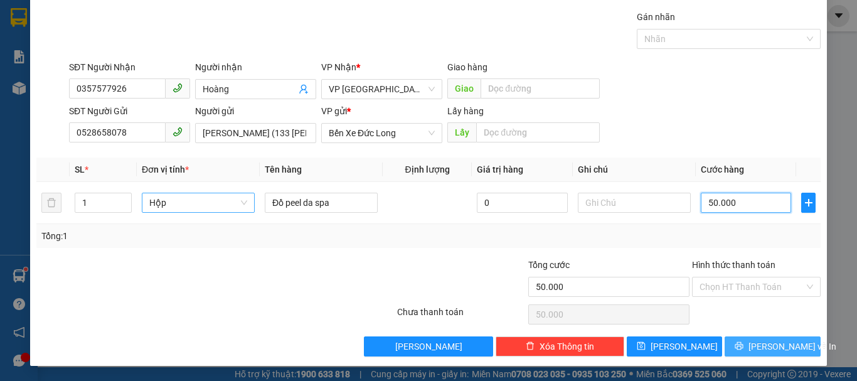
type input "50.000"
click at [760, 346] on span "[PERSON_NAME] và In" at bounding box center [792, 346] width 88 height 14
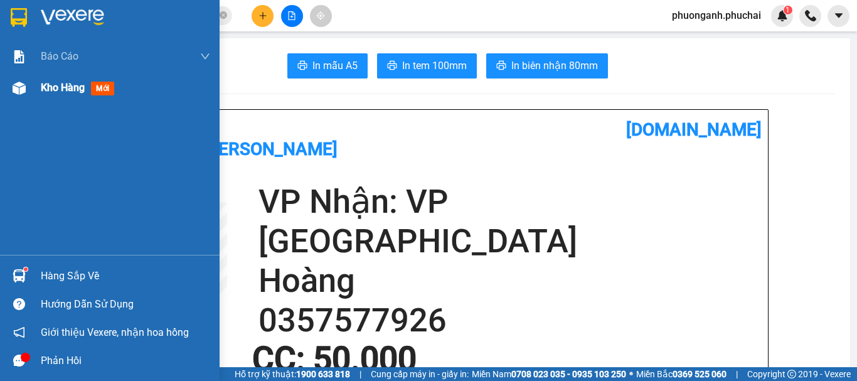
click at [50, 86] on span "Kho hàng" at bounding box center [63, 88] width 44 height 12
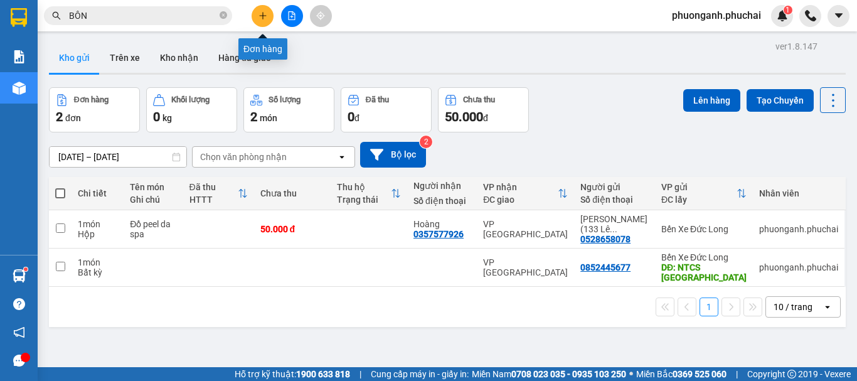
click at [258, 18] on icon "plus" at bounding box center [262, 15] width 9 height 9
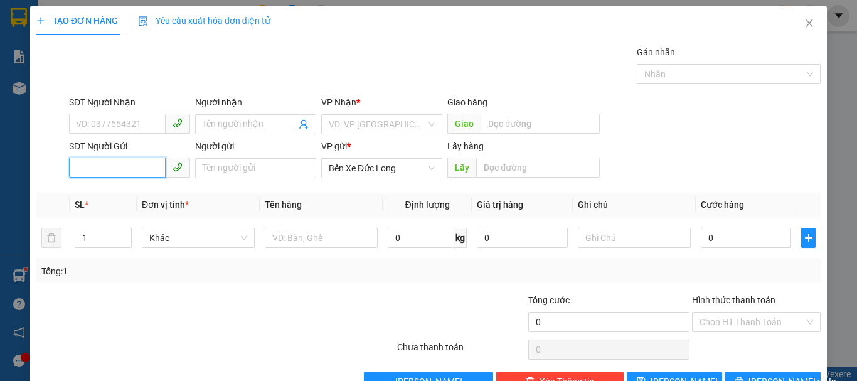
click at [129, 159] on input "SĐT Người Gửi" at bounding box center [117, 167] width 97 height 20
paste input "0343497777"
type input "0343497777"
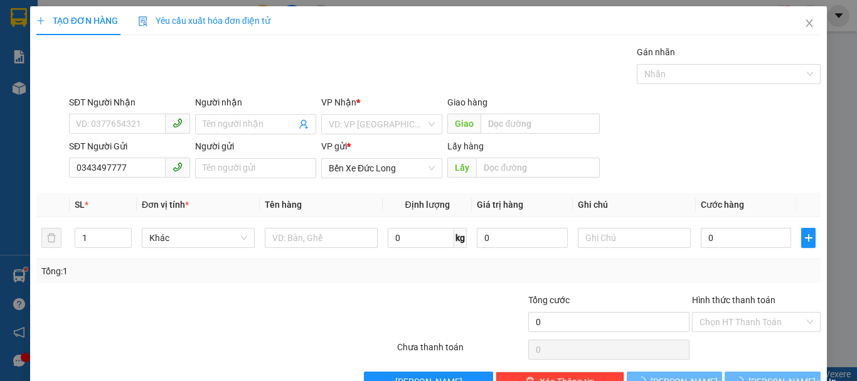
click at [124, 154] on div "SĐT Người Gửi" at bounding box center [129, 148] width 121 height 19
click at [130, 164] on input "0343497777" at bounding box center [117, 167] width 97 height 20
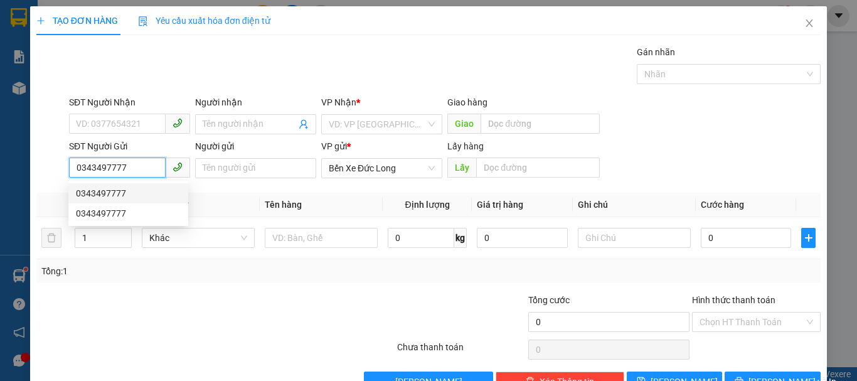
click at [105, 193] on div "0343497777" at bounding box center [128, 193] width 105 height 14
type input "KM 82"
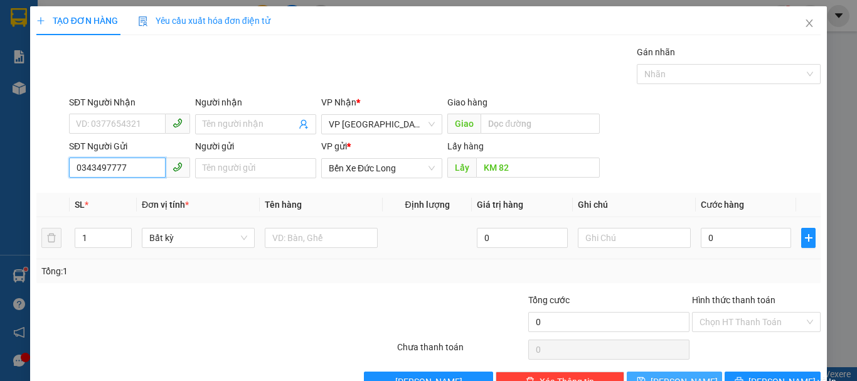
scroll to position [35, 0]
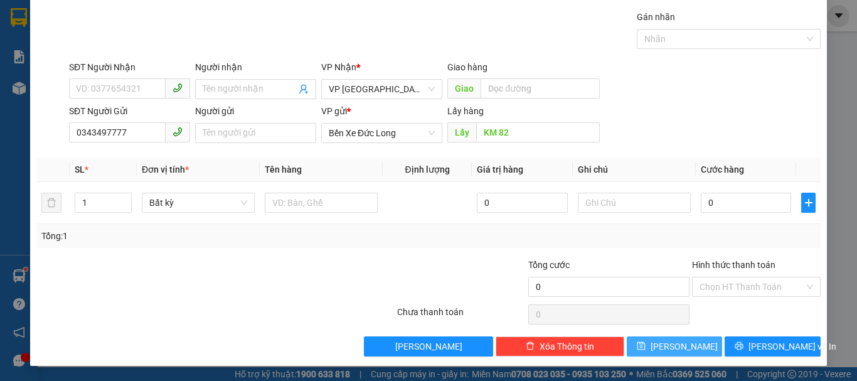
click at [676, 348] on span "[PERSON_NAME]" at bounding box center [684, 346] width 67 height 14
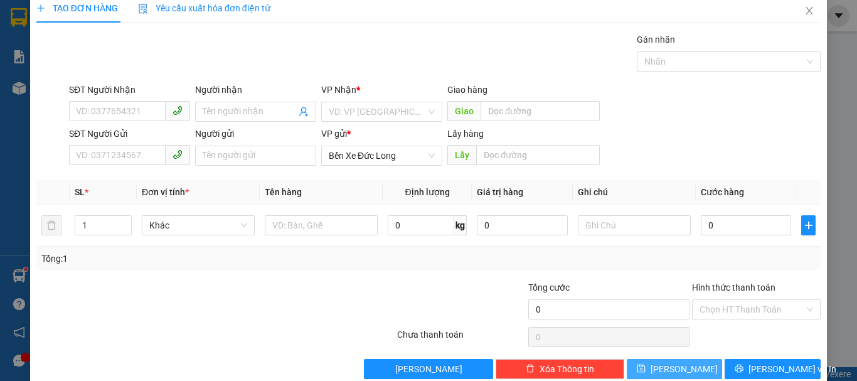
scroll to position [0, 0]
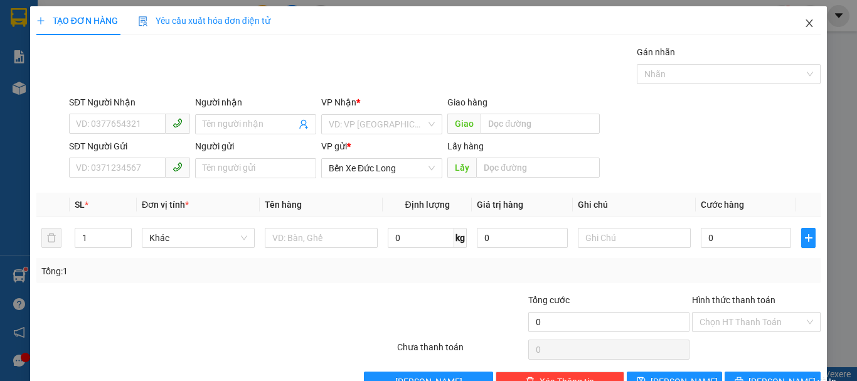
click at [804, 26] on icon "close" at bounding box center [809, 23] width 10 height 10
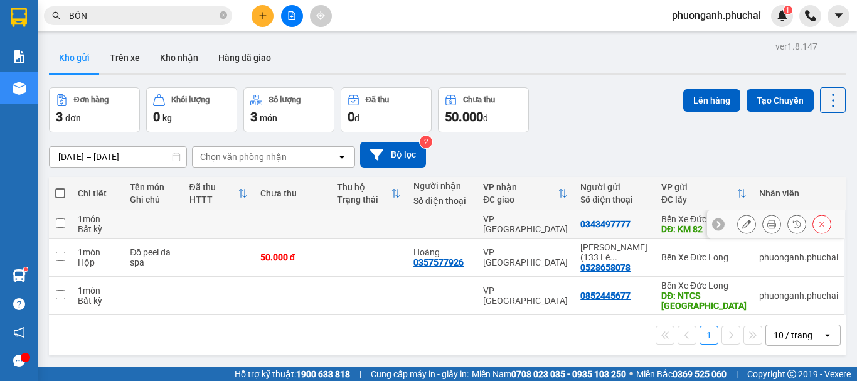
click at [111, 229] on div "Bất kỳ" at bounding box center [98, 229] width 40 height 10
checkbox input "true"
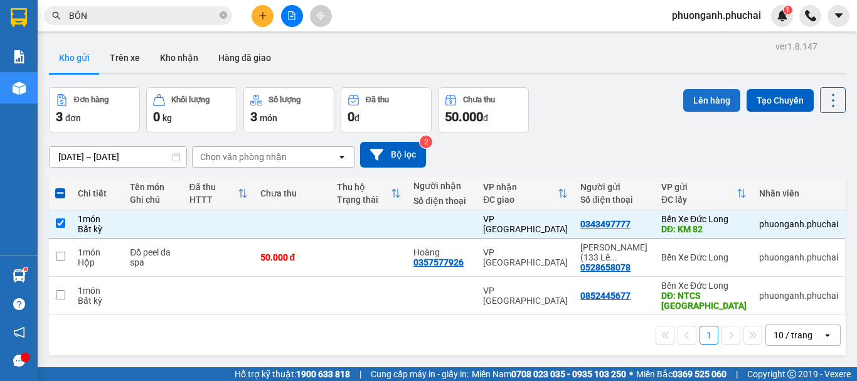
click at [715, 99] on button "Lên hàng" at bounding box center [711, 100] width 57 height 23
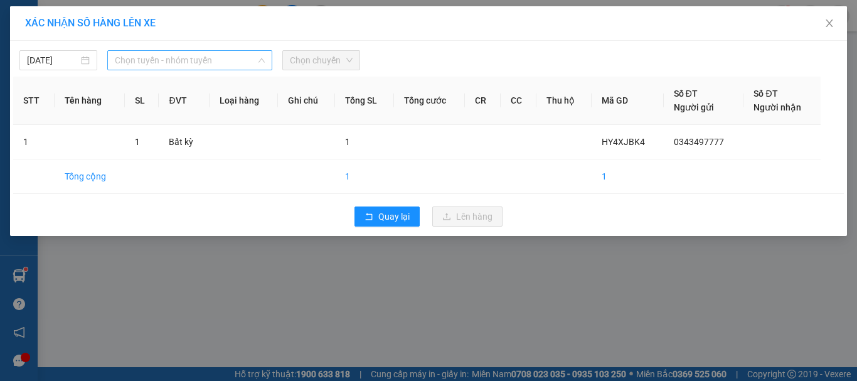
click at [164, 61] on span "Chọn tuyến - nhóm tuyến" at bounding box center [190, 60] width 150 height 19
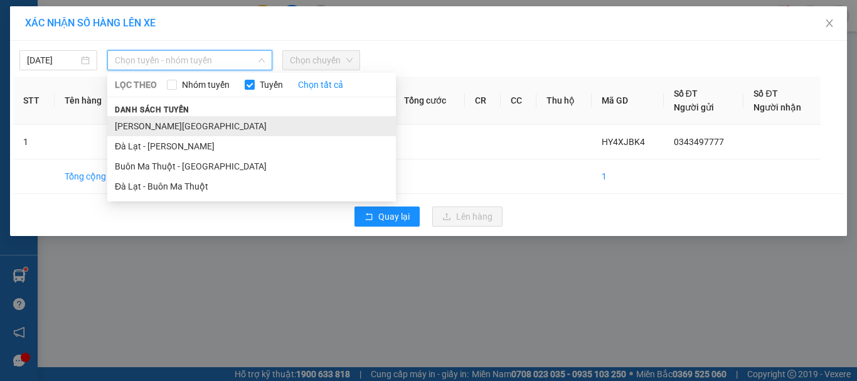
click at [118, 120] on li "[PERSON_NAME][GEOGRAPHIC_DATA]" at bounding box center [251, 126] width 289 height 20
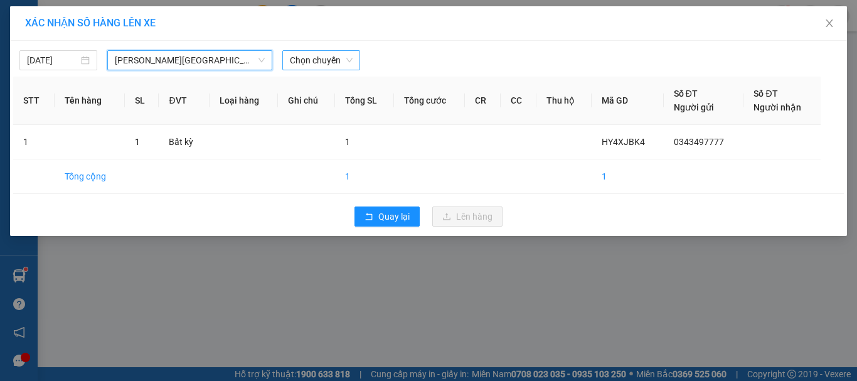
click at [324, 60] on span "Chọn chuyến" at bounding box center [321, 60] width 63 height 19
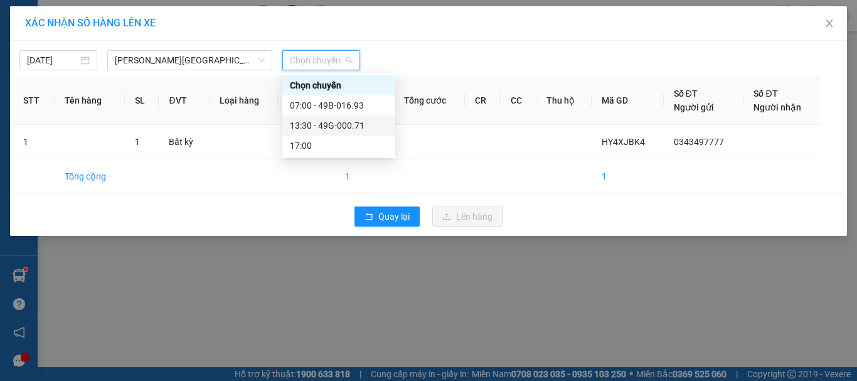
drag, startPoint x: 320, startPoint y: 126, endPoint x: 309, endPoint y: 132, distance: 12.1
click at [320, 127] on div "13:30 - 49G-000.71" at bounding box center [339, 126] width 98 height 14
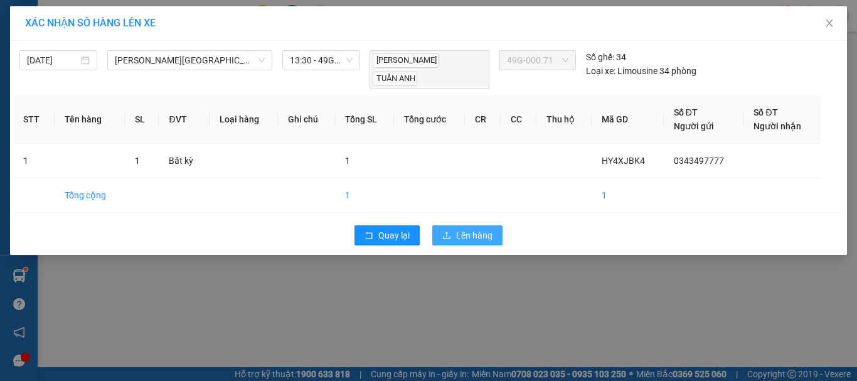
click at [479, 228] on span "Lên hàng" at bounding box center [474, 235] width 36 height 14
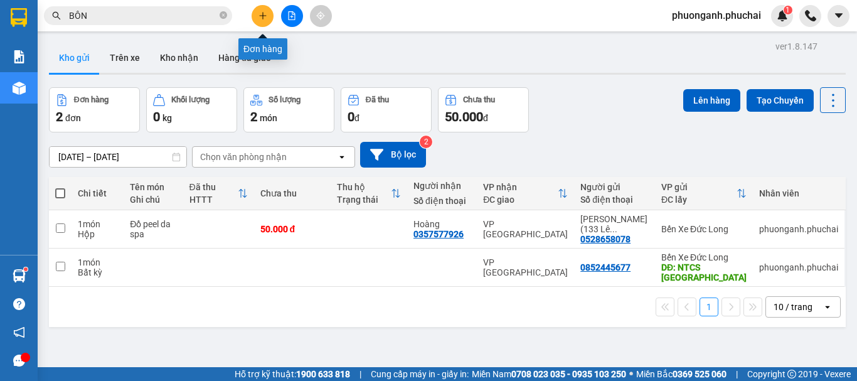
click at [269, 17] on button at bounding box center [263, 16] width 22 height 22
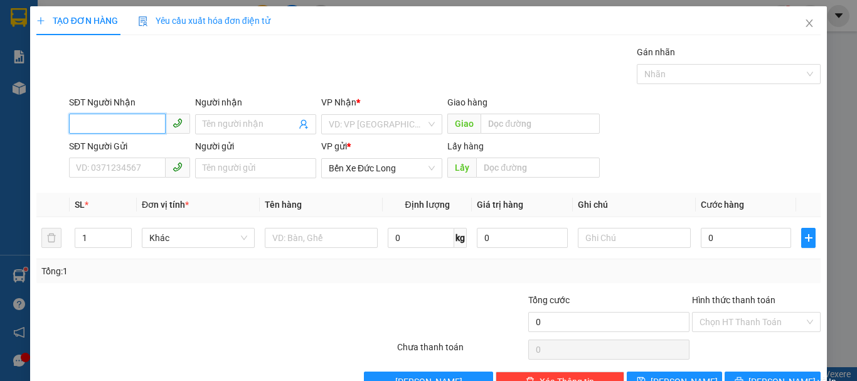
click at [134, 128] on input "SĐT Người Nhận" at bounding box center [117, 124] width 97 height 20
click at [122, 125] on input "SĐT Người Nhận" at bounding box center [117, 124] width 97 height 20
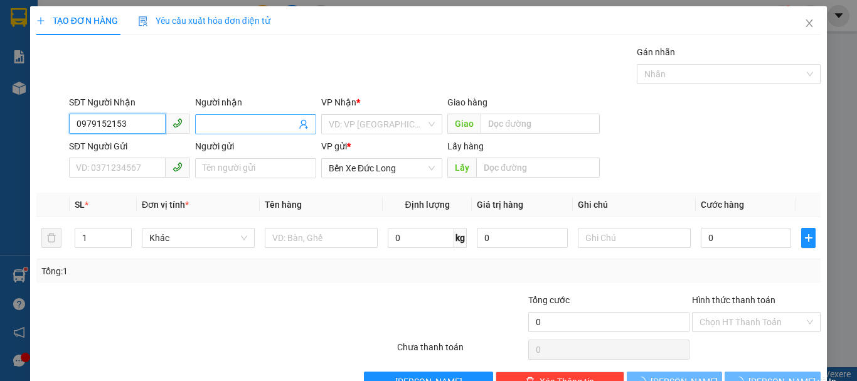
type input "0979152153"
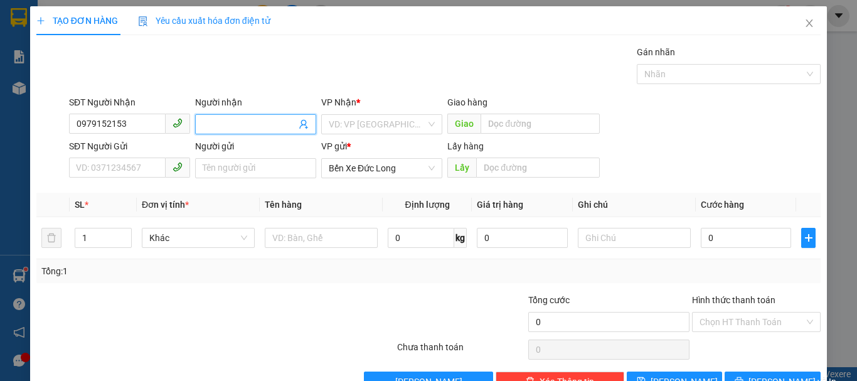
click at [238, 131] on span at bounding box center [255, 124] width 121 height 20
click at [139, 122] on input "0979152153" at bounding box center [117, 124] width 97 height 20
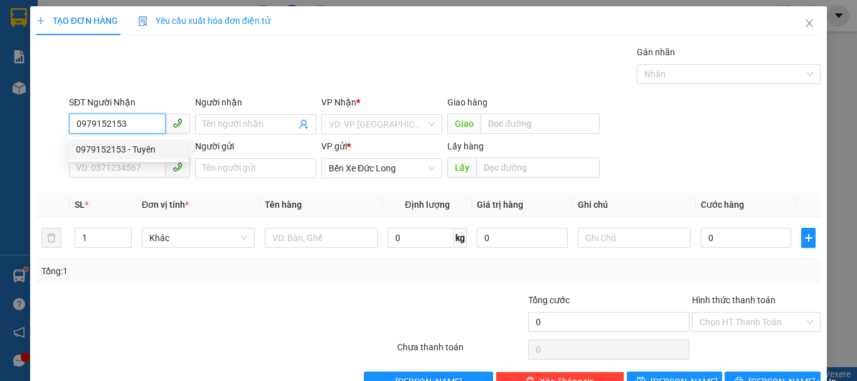
click at [120, 153] on div "0979152153 - Tuyên" at bounding box center [128, 149] width 105 height 14
type input "Tuyên"
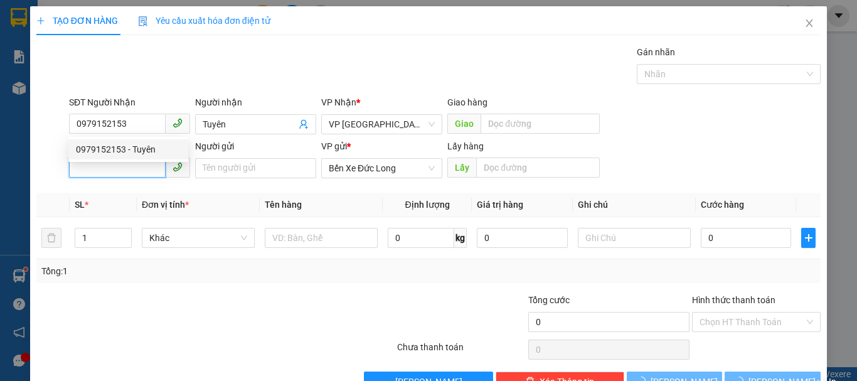
click at [114, 171] on input "SĐT Người Gửi" at bounding box center [117, 167] width 97 height 20
type input "40.000"
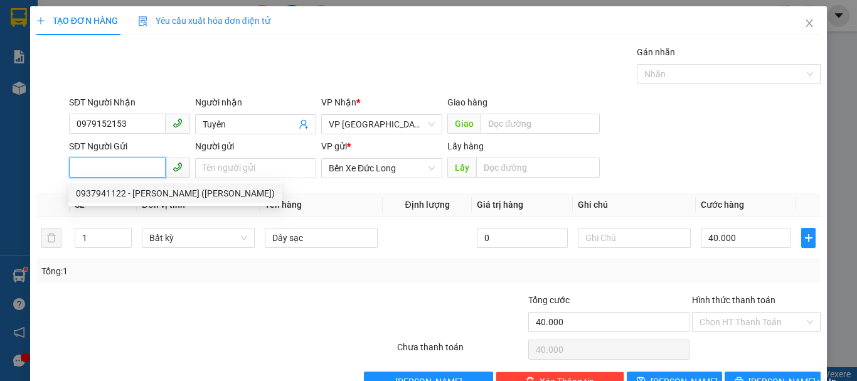
click at [132, 194] on div "0937941122 - [PERSON_NAME] ([PERSON_NAME])" at bounding box center [175, 193] width 199 height 14
type input "0937941122"
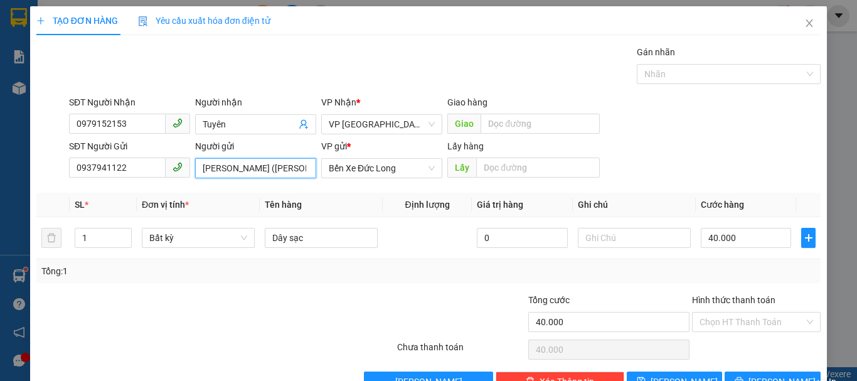
click at [263, 167] on input "[PERSON_NAME] ([PERSON_NAME])" at bounding box center [255, 168] width 121 height 20
click at [282, 166] on input "[PERSON_NAME] ([PERSON_NAME])" at bounding box center [255, 168] width 121 height 20
click at [177, 239] on span "Bất kỳ" at bounding box center [198, 237] width 98 height 19
type input "[PERSON_NAME] ([PERSON_NAME] - )"
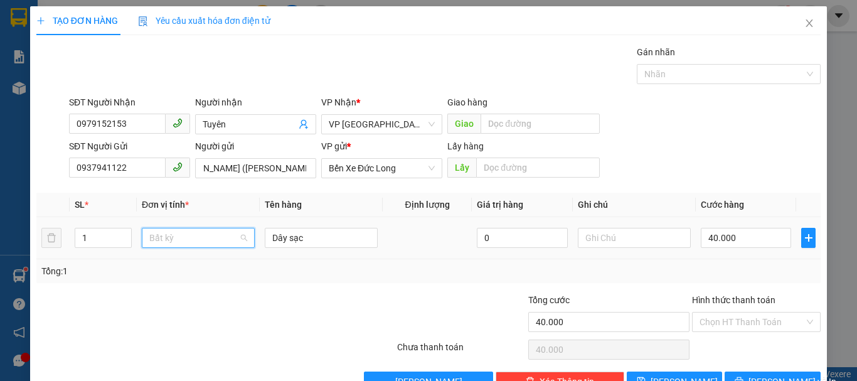
scroll to position [0, 0]
type input "hôp"
drag, startPoint x: 161, startPoint y: 265, endPoint x: 263, endPoint y: 250, distance: 103.3
click at [161, 266] on div "Hộp" at bounding box center [196, 263] width 97 height 14
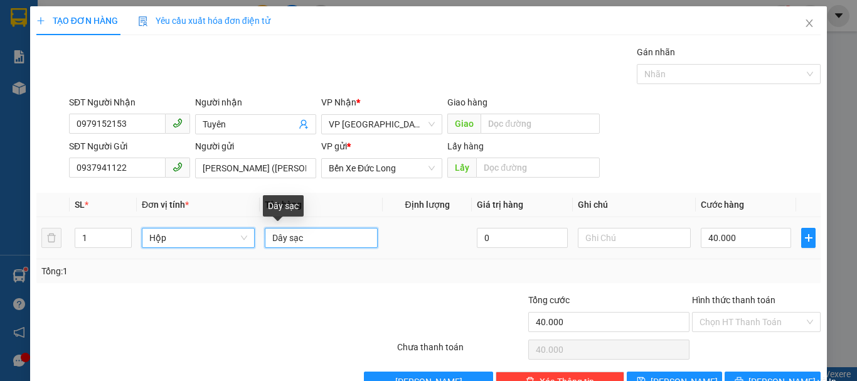
click at [305, 236] on input "Dây sạc" at bounding box center [321, 238] width 113 height 20
type input "0"
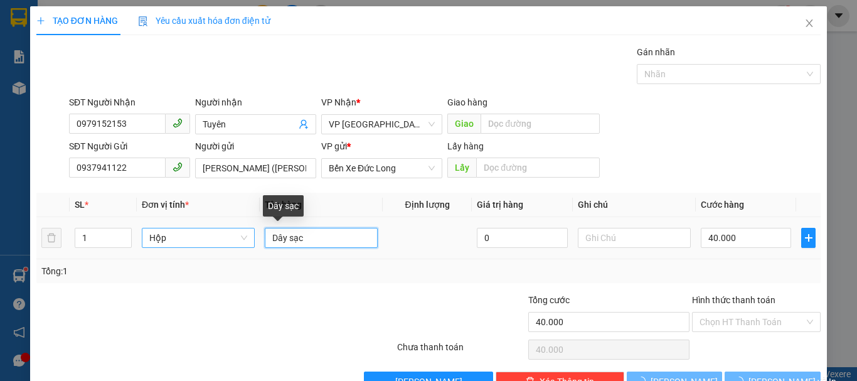
type input "0"
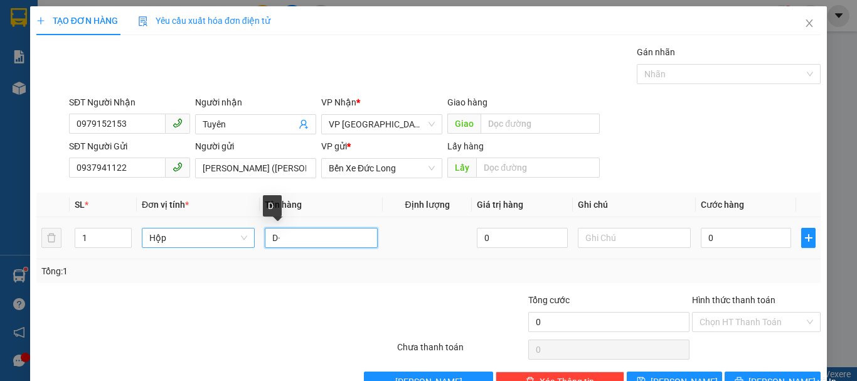
type input "D"
type input "Đồ điện tử"
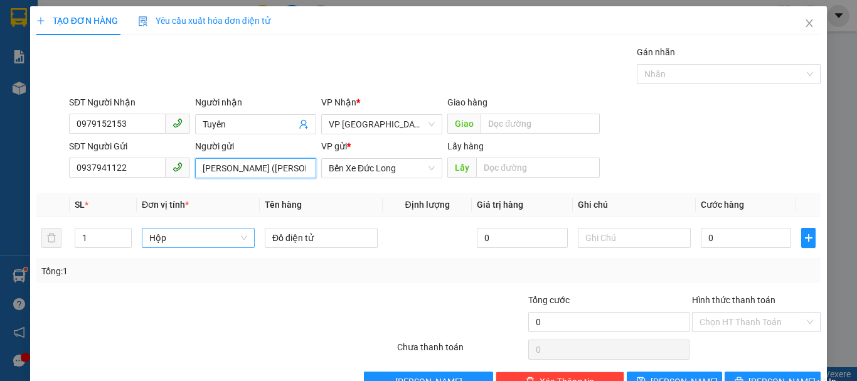
click at [294, 167] on input "[PERSON_NAME] ([PERSON_NAME] - )" at bounding box center [255, 168] width 121 height 20
type input "[PERSON_NAME] (Tăng Bạt Hổ - 064091009533)"
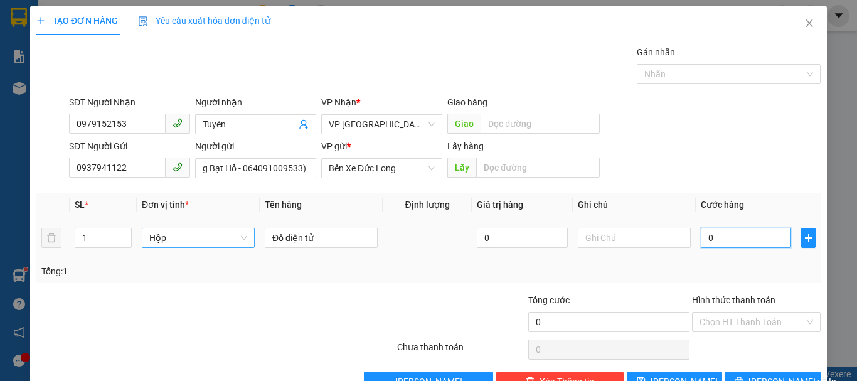
click at [714, 238] on input "0" at bounding box center [746, 238] width 90 height 20
type input "5"
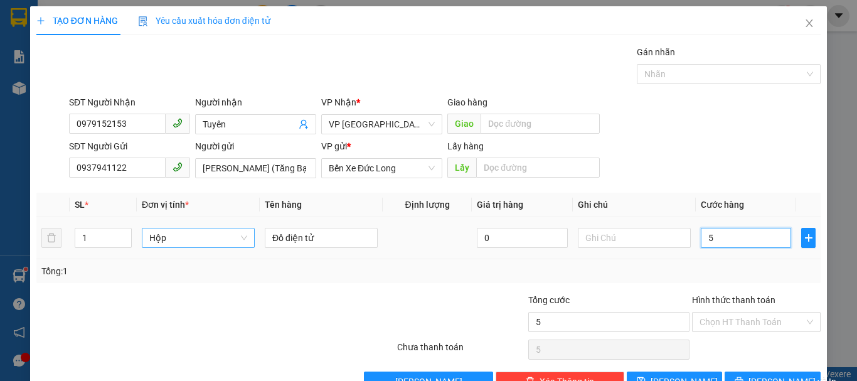
type input "50"
type input "500"
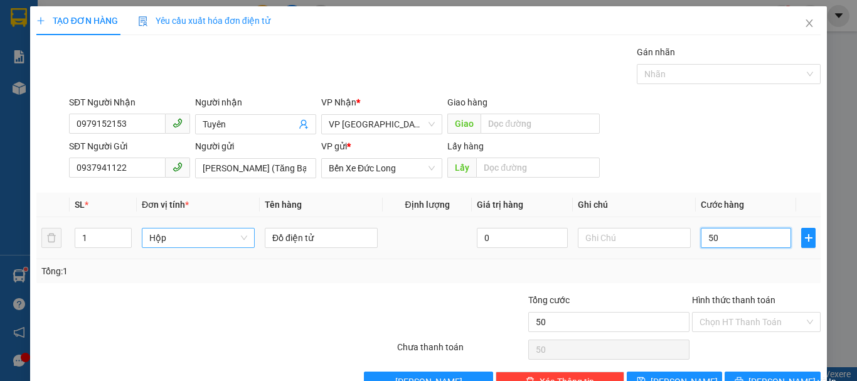
type input "500"
type input "5.000"
type input "50.000"
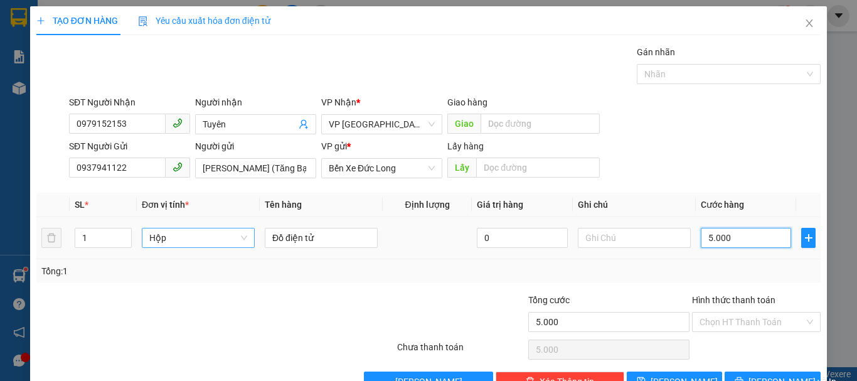
type input "50.000"
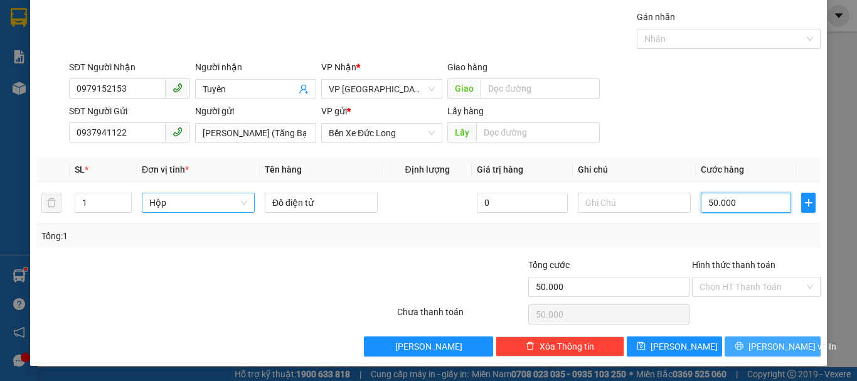
type input "50.000"
click at [763, 341] on span "[PERSON_NAME] và In" at bounding box center [792, 346] width 88 height 14
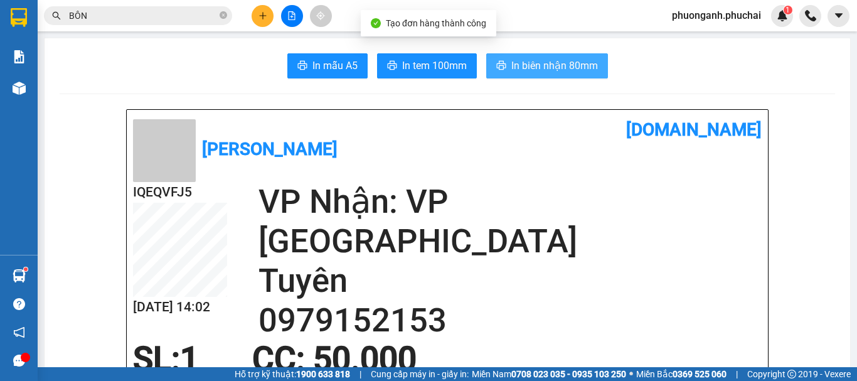
click at [566, 59] on span "In biên nhận 80mm" at bounding box center [554, 66] width 87 height 16
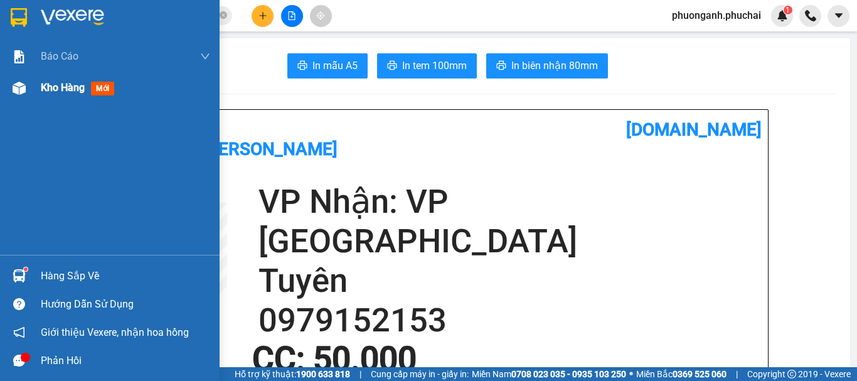
click at [70, 90] on span "Kho hàng" at bounding box center [63, 88] width 44 height 12
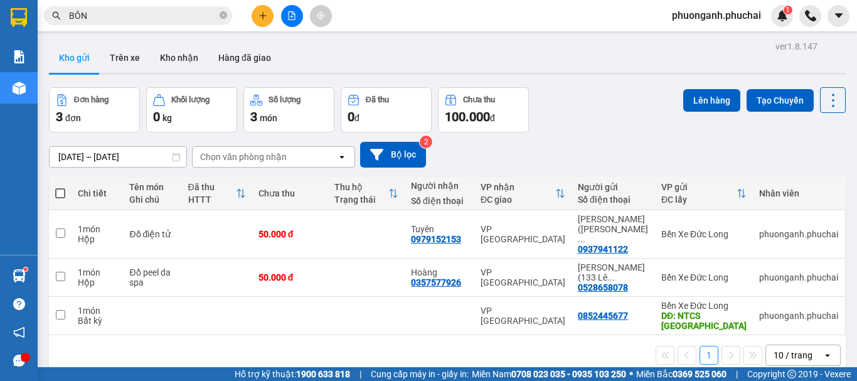
drag, startPoint x: 174, startPoint y: 1, endPoint x: 174, endPoint y: 9, distance: 7.5
click at [174, 6] on div "Kết quả tìm kiếm ( 31 ) Bộ lọc Mã ĐH Trạng thái Món hàng Tổng cước Chưa cước Ng…" at bounding box center [428, 15] width 857 height 31
click at [152, 16] on input "BÔN" at bounding box center [143, 16] width 148 height 14
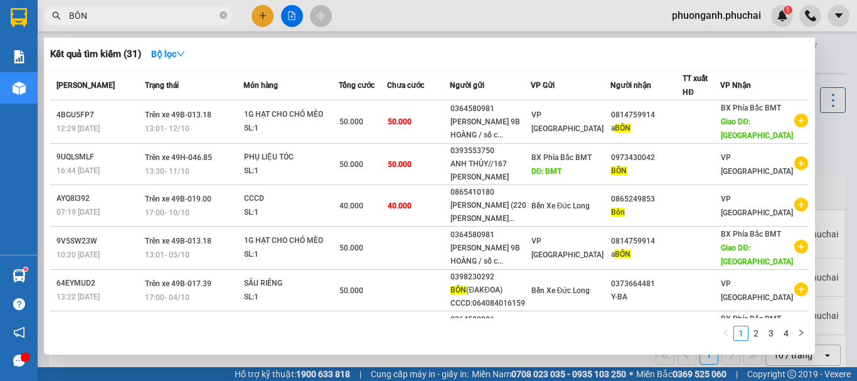
click at [152, 16] on input "BÔN" at bounding box center [143, 16] width 148 height 14
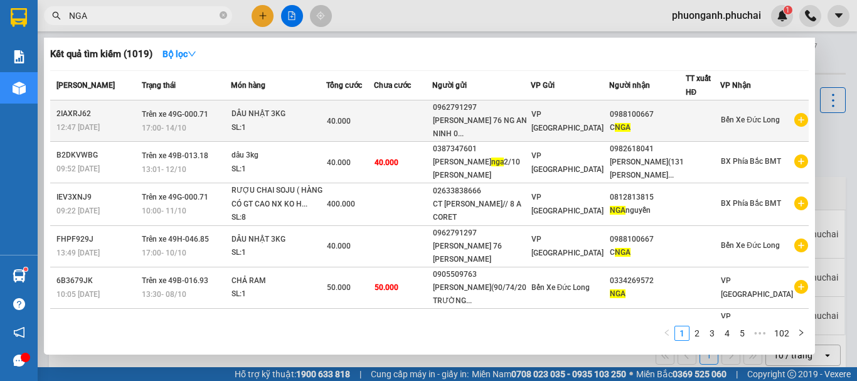
type input "NGA"
click at [634, 116] on div "0988100667" at bounding box center [647, 114] width 75 height 13
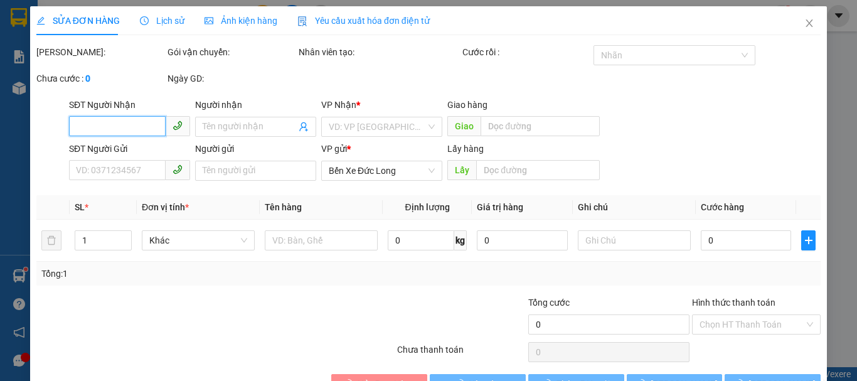
type input "0988100667"
type input "C NGA"
type input "0962791297"
type input "[PERSON_NAME] 76 NG AN NINH 038197033923"
type input "40.000"
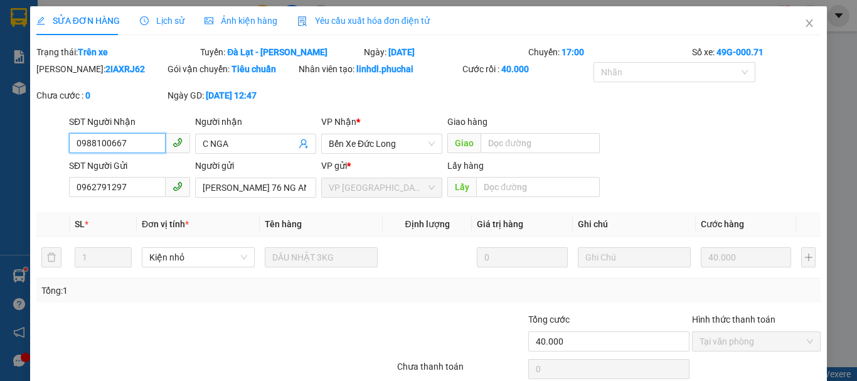
click at [132, 140] on input "0988100667" at bounding box center [117, 143] width 97 height 20
click at [571, 107] on div "[PERSON_NAME]: 2IAXRJ62 Gói vận chuyển: Tiêu chuẩn Nhân viên tạo: linhdl.phucha…" at bounding box center [428, 88] width 787 height 53
click at [345, 94] on div "[PERSON_NAME]: 2IAXRJ62 Gói vận chuyển: Tiêu chuẩn Nhân viên tạo: linhdl.phucha…" at bounding box center [428, 88] width 787 height 53
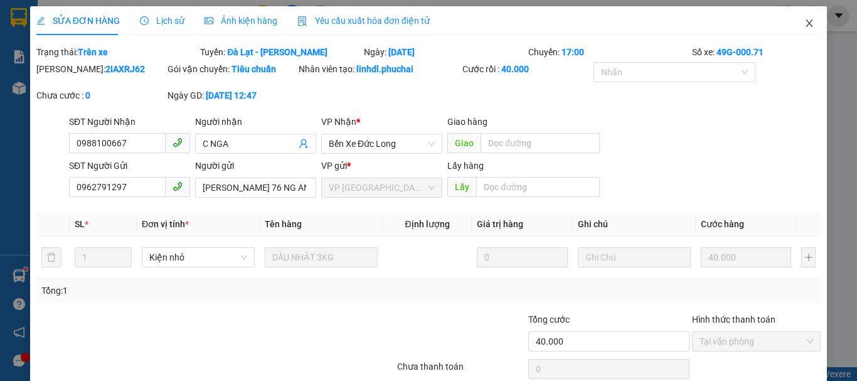
click at [804, 24] on icon "close" at bounding box center [809, 23] width 10 height 10
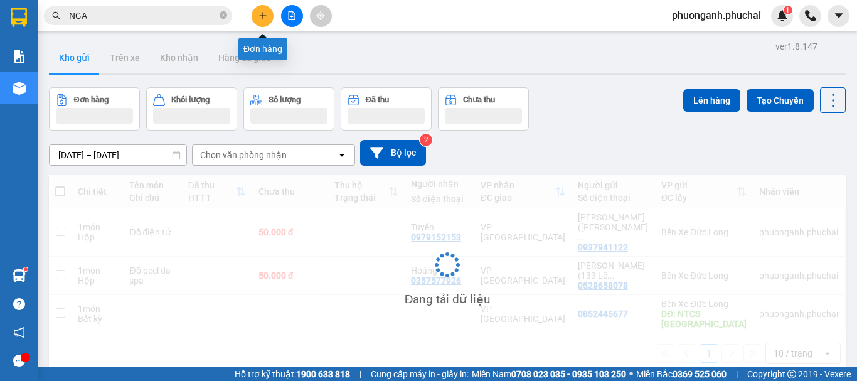
click at [272, 13] on button at bounding box center [263, 16] width 22 height 22
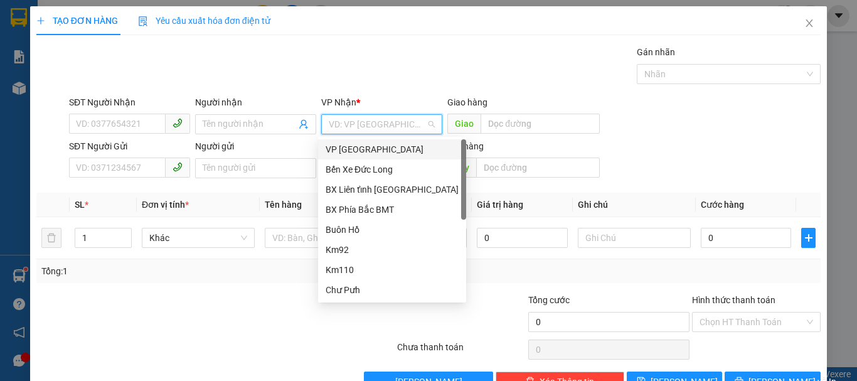
drag, startPoint x: 386, startPoint y: 124, endPoint x: 369, endPoint y: 146, distance: 28.6
click at [386, 125] on input "search" at bounding box center [377, 124] width 97 height 19
click at [366, 148] on div "VP [GEOGRAPHIC_DATA]" at bounding box center [392, 149] width 133 height 14
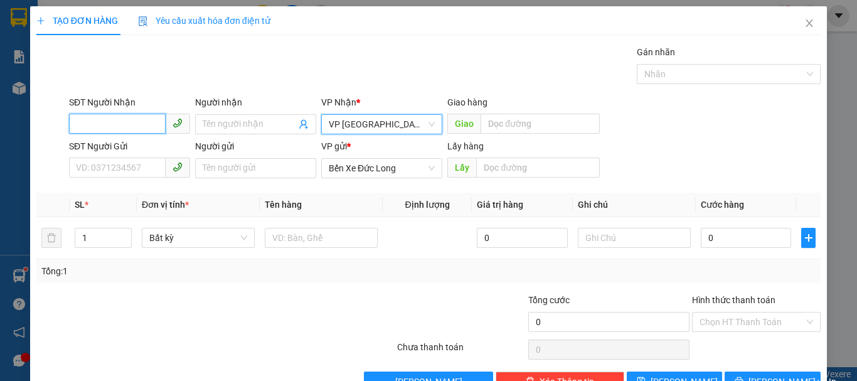
click at [109, 120] on input "SĐT Người Nhận" at bounding box center [117, 124] width 97 height 20
type input "0347739377"
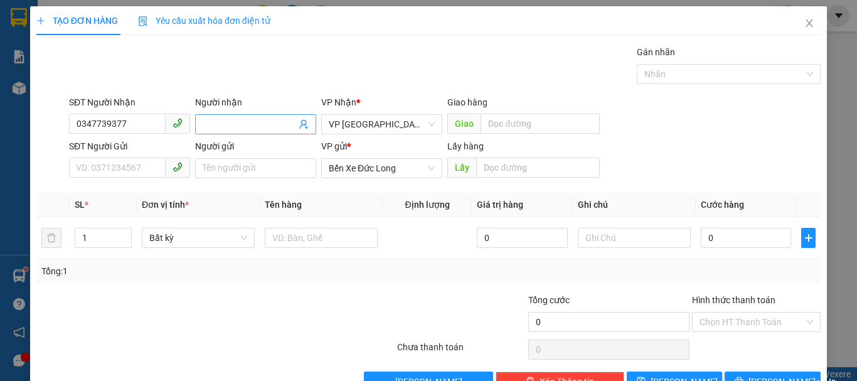
click at [213, 122] on input "Người nhận" at bounding box center [249, 124] width 93 height 14
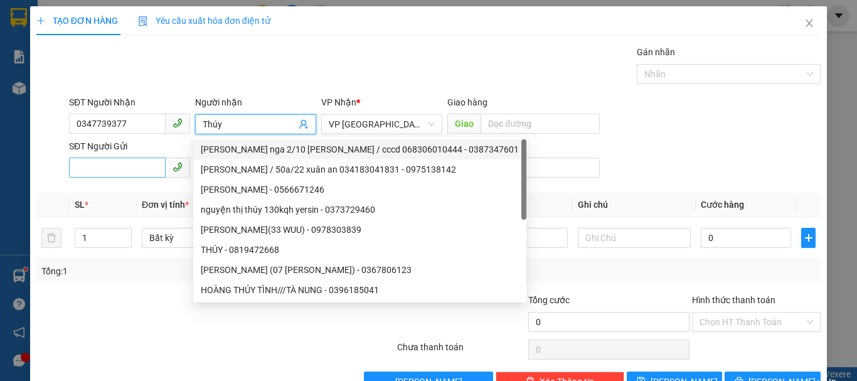
type input "Thúy"
click at [142, 168] on input "SĐT Người Gửi" at bounding box center [117, 167] width 97 height 20
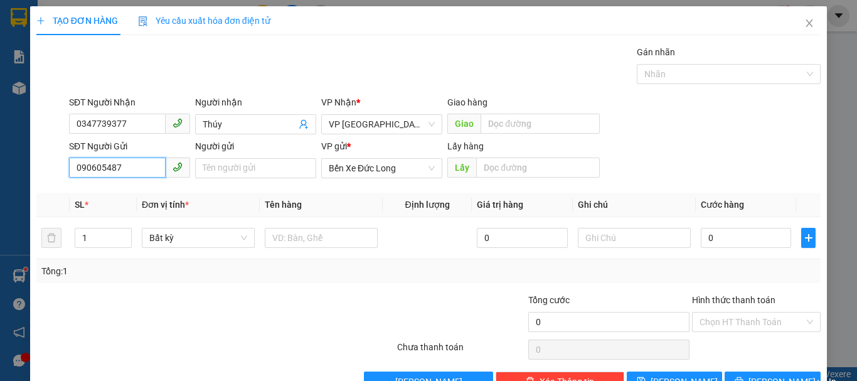
type input "0906054875"
click at [145, 172] on input "0906054875" at bounding box center [117, 167] width 97 height 20
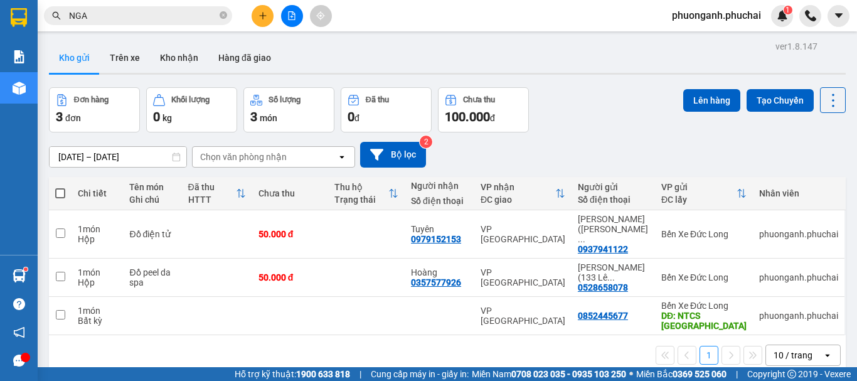
click at [265, 16] on icon "plus" at bounding box center [262, 15] width 7 height 1
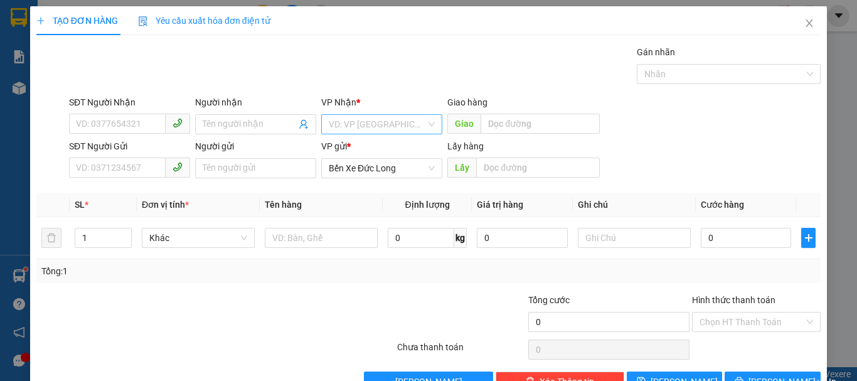
click at [371, 127] on input "search" at bounding box center [377, 124] width 97 height 19
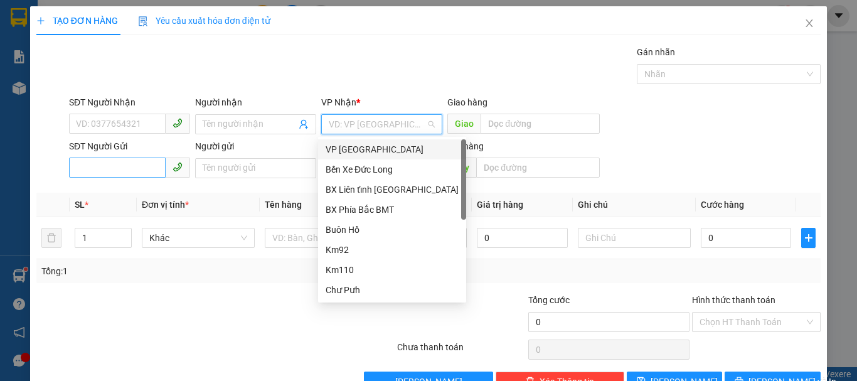
drag, startPoint x: 358, startPoint y: 145, endPoint x: 162, endPoint y: 169, distance: 197.2
click at [351, 149] on div "VP [GEOGRAPHIC_DATA]" at bounding box center [392, 149] width 133 height 14
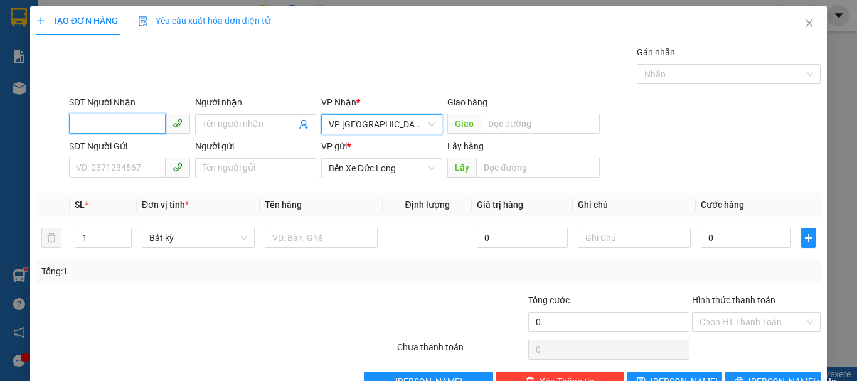
click at [128, 119] on input "SĐT Người Nhận" at bounding box center [117, 124] width 97 height 20
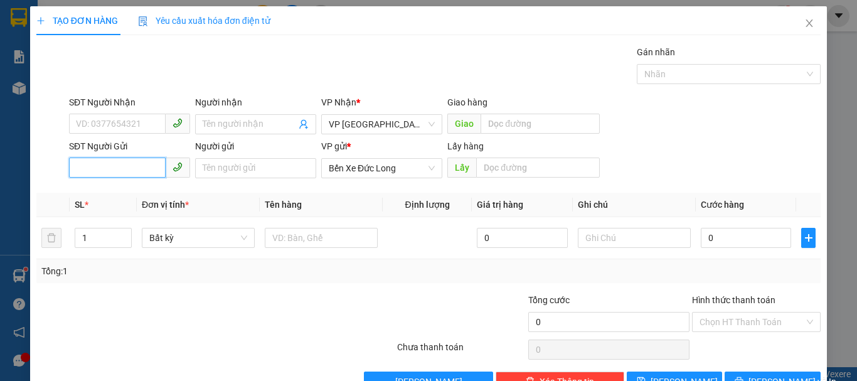
click at [122, 167] on input "SĐT Người Gửi" at bounding box center [117, 167] width 97 height 20
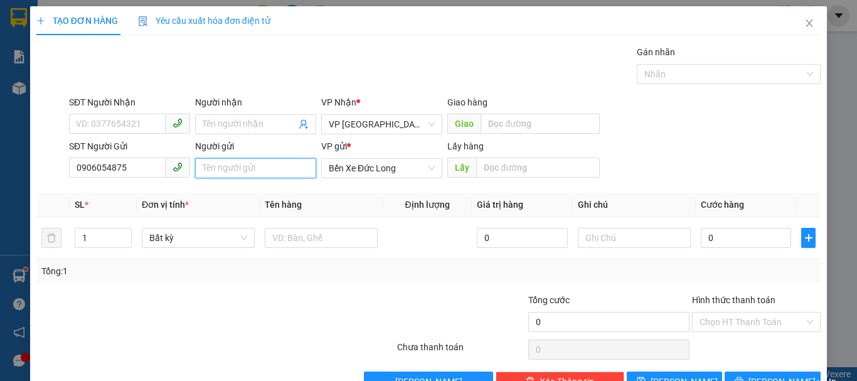
click at [205, 164] on input "Người gửi" at bounding box center [255, 168] width 121 height 20
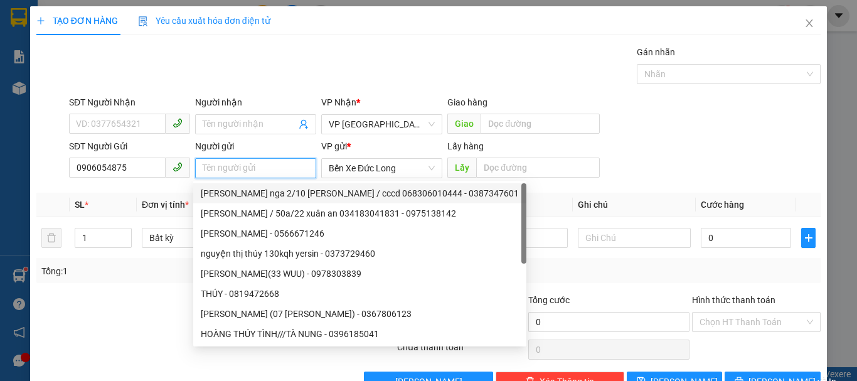
click at [232, 167] on input "Người gửi" at bounding box center [255, 168] width 121 height 20
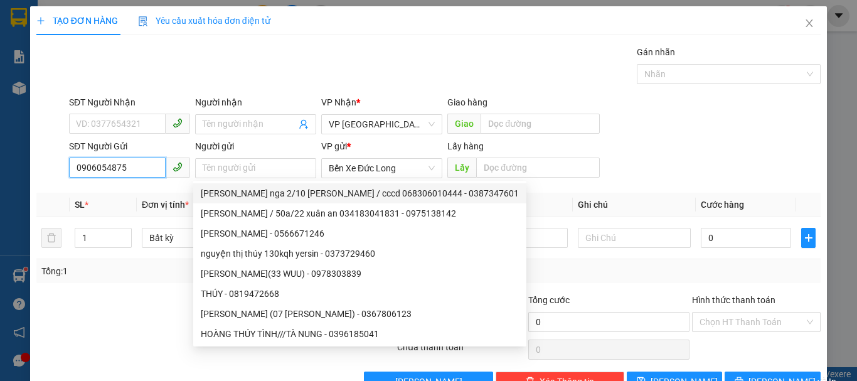
click at [137, 170] on input "0906054875" at bounding box center [117, 167] width 97 height 20
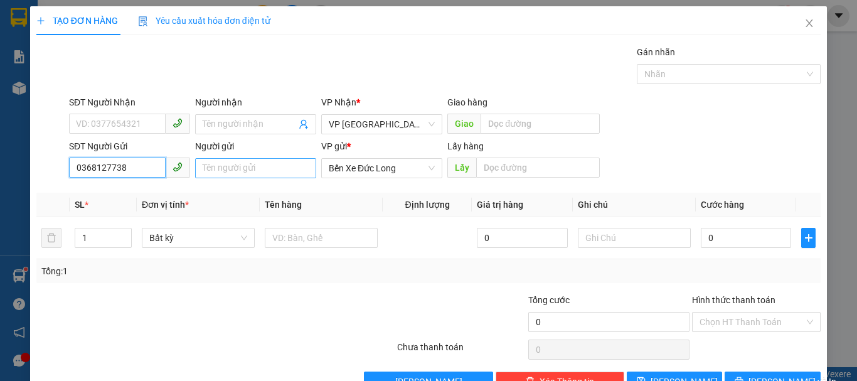
type input "0368127738"
click at [218, 169] on input "Người gửi" at bounding box center [255, 168] width 121 height 20
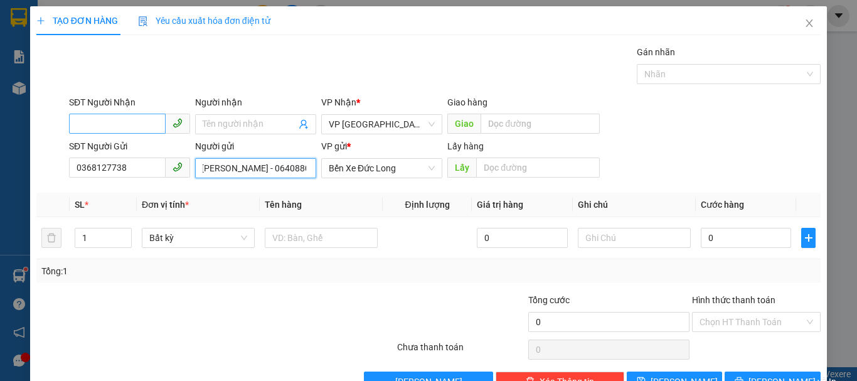
type input "[PERSON_NAME] (75 [PERSON_NAME] - 064088010350)"
click at [110, 126] on input "SĐT Người Nhận" at bounding box center [117, 124] width 97 height 20
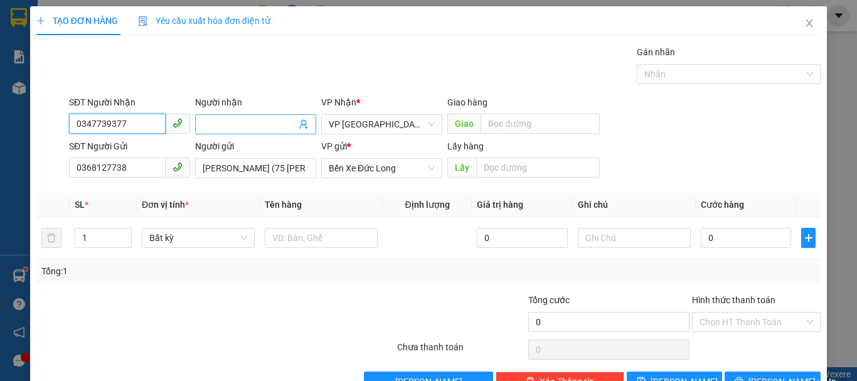
type input "0347739377"
click at [213, 119] on input "Người nhận" at bounding box center [249, 124] width 93 height 14
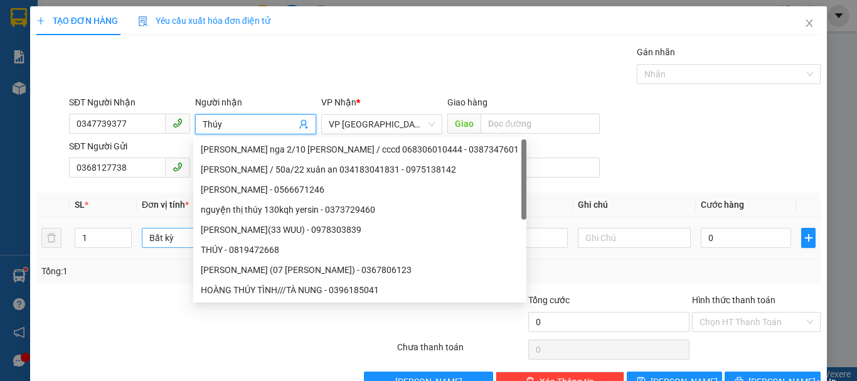
click at [178, 237] on span "Bất kỳ" at bounding box center [198, 237] width 98 height 19
type input "Thúy"
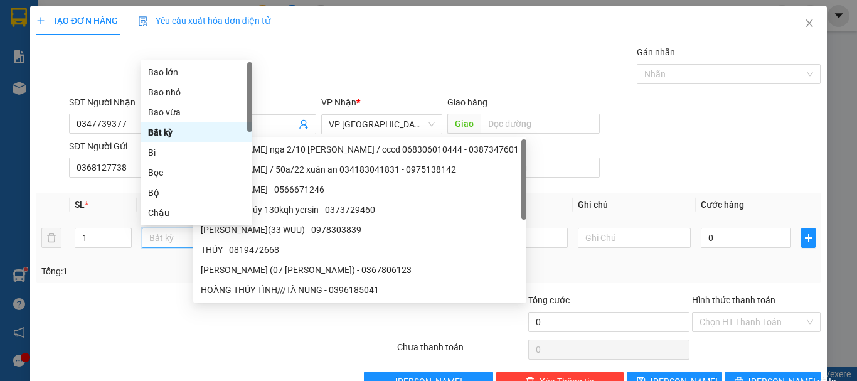
click at [178, 237] on span "Bất kỳ" at bounding box center [198, 237] width 98 height 19
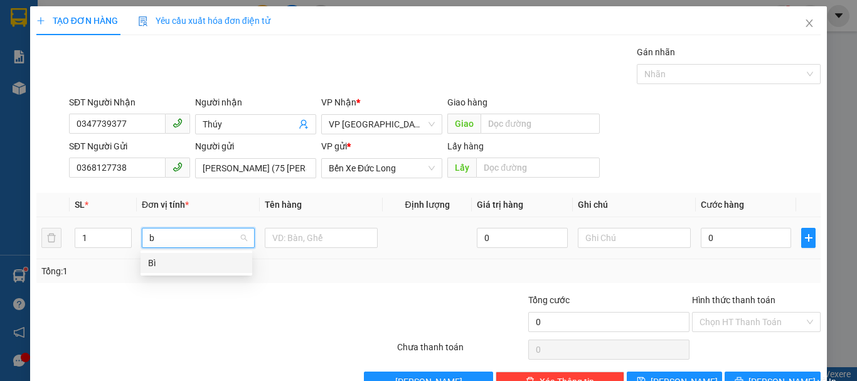
type input "bì"
drag, startPoint x: 162, startPoint y: 264, endPoint x: 205, endPoint y: 260, distance: 42.9
click at [165, 264] on div "Bì" at bounding box center [196, 263] width 97 height 14
click at [304, 231] on input "text" at bounding box center [321, 238] width 113 height 20
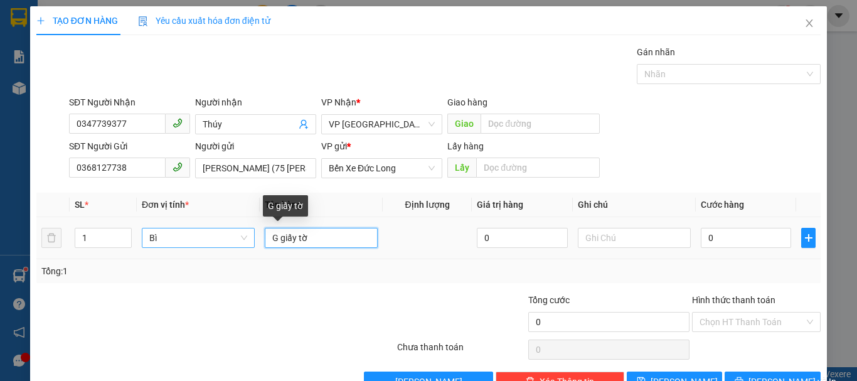
click at [284, 236] on input "G giấy tờ" at bounding box center [321, 238] width 113 height 20
type input "Giấy tờ"
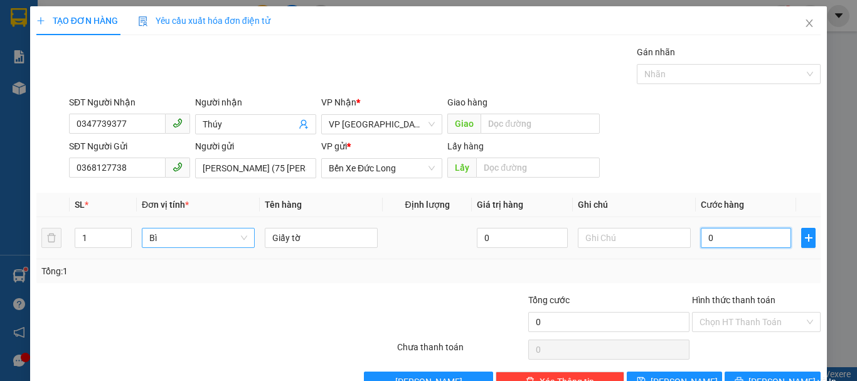
click at [712, 242] on input "0" at bounding box center [746, 238] width 90 height 20
type input "5"
type input "50"
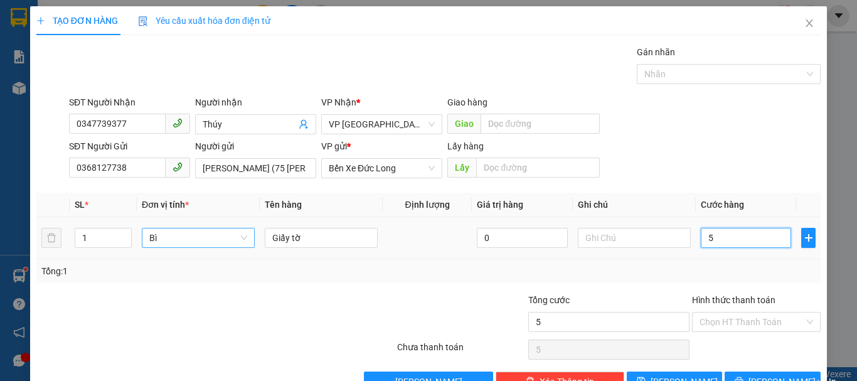
type input "50"
type input "500"
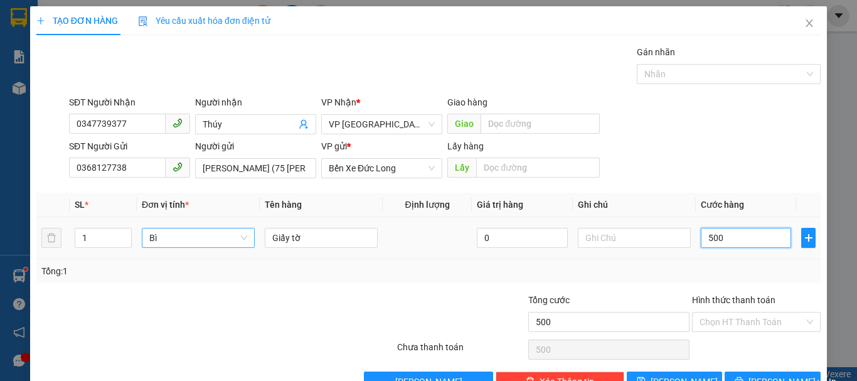
type input "5.000"
type input "50.000"
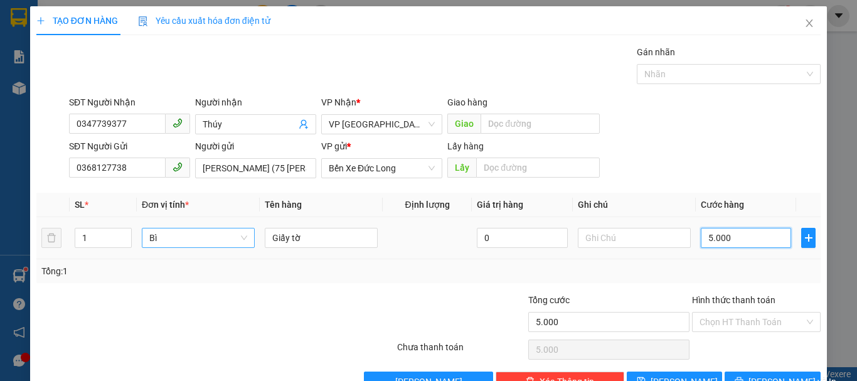
type input "50.000"
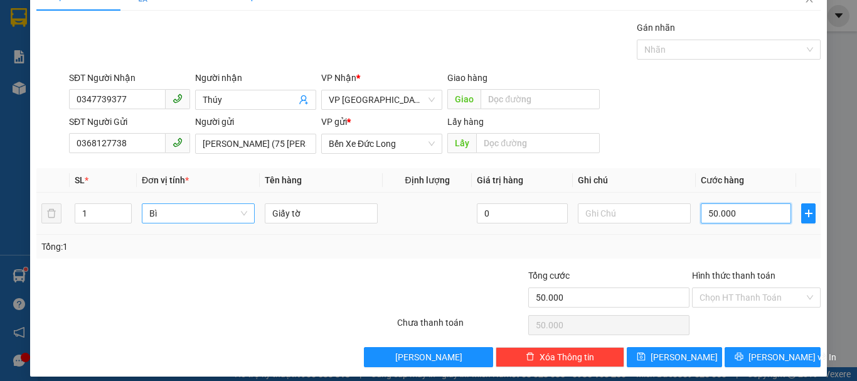
scroll to position [35, 0]
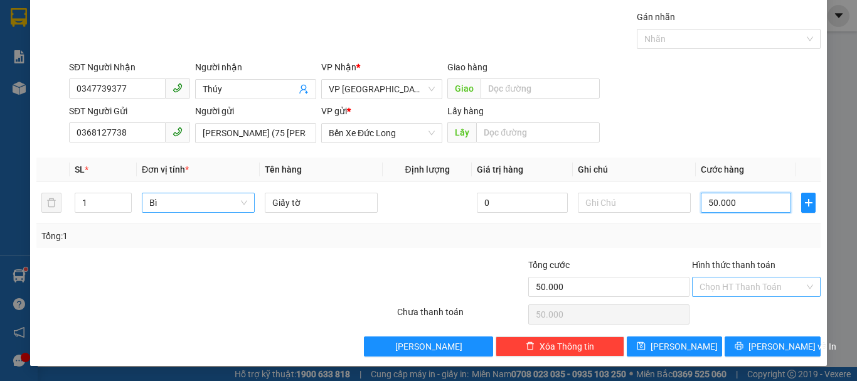
type input "50.000"
drag, startPoint x: 716, startPoint y: 281, endPoint x: 720, endPoint y: 297, distance: 16.9
click at [718, 285] on input "Hình thức thanh toán" at bounding box center [751, 286] width 105 height 19
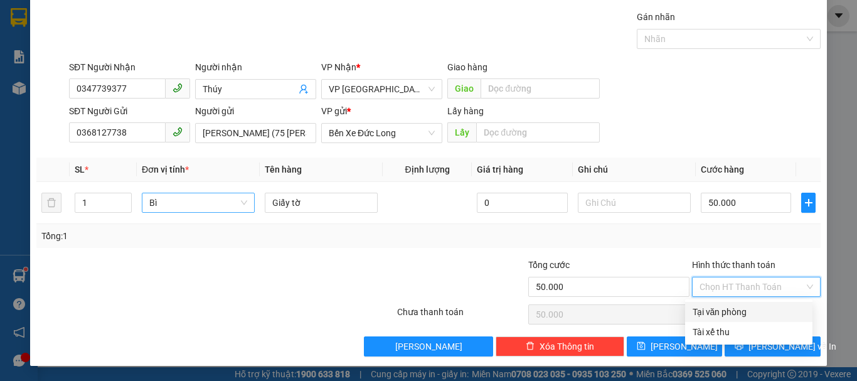
click at [719, 304] on div "Tại văn phòng" at bounding box center [748, 312] width 127 height 20
type input "0"
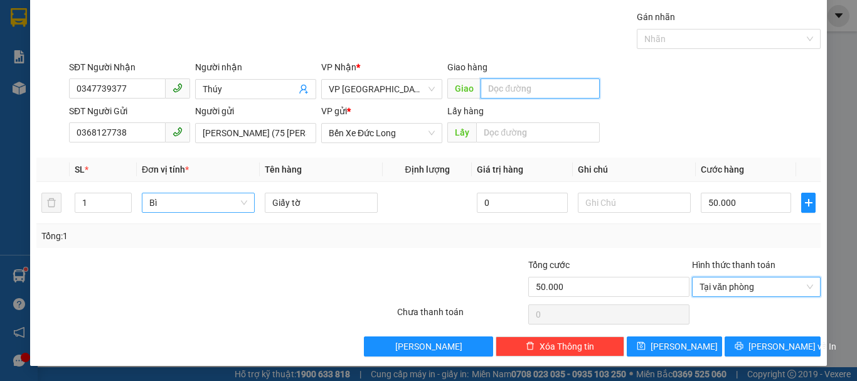
click at [518, 87] on input "text" at bounding box center [540, 88] width 119 height 20
type input "D"
click at [753, 290] on span "Tại văn phòng" at bounding box center [756, 286] width 114 height 19
type input "Đạ Đờn"
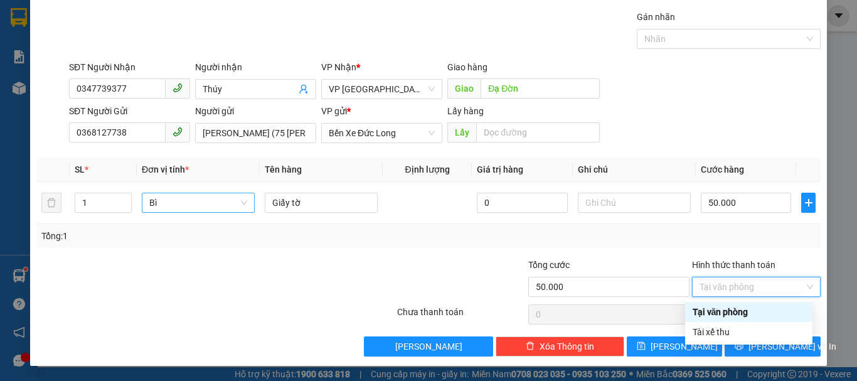
click at [743, 310] on div "Tại văn phòng" at bounding box center [749, 312] width 112 height 14
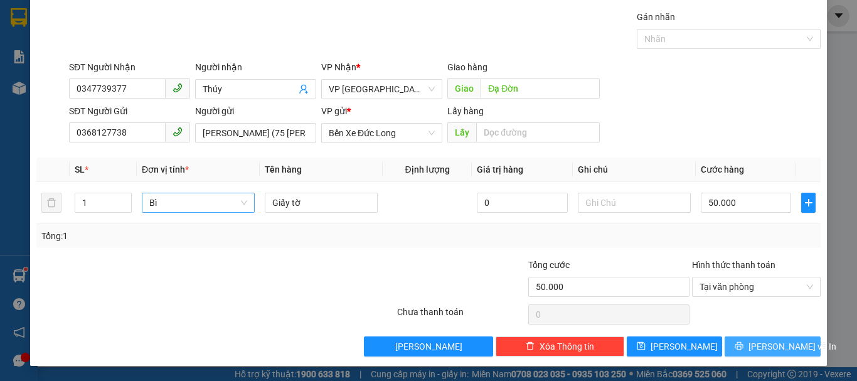
click at [790, 353] on button "[PERSON_NAME] và In" at bounding box center [773, 346] width 96 height 20
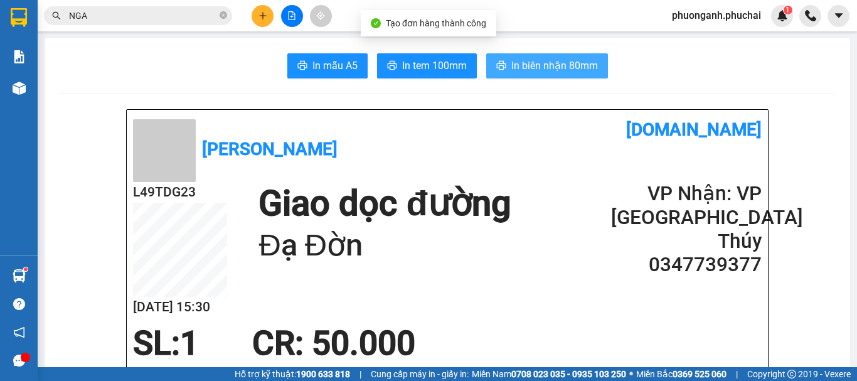
click at [546, 70] on span "In biên nhận 80mm" at bounding box center [554, 66] width 87 height 16
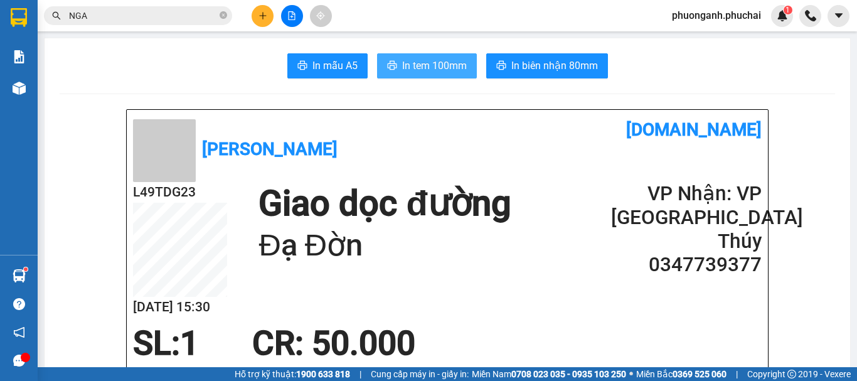
click at [432, 65] on span "In tem 100mm" at bounding box center [434, 66] width 65 height 16
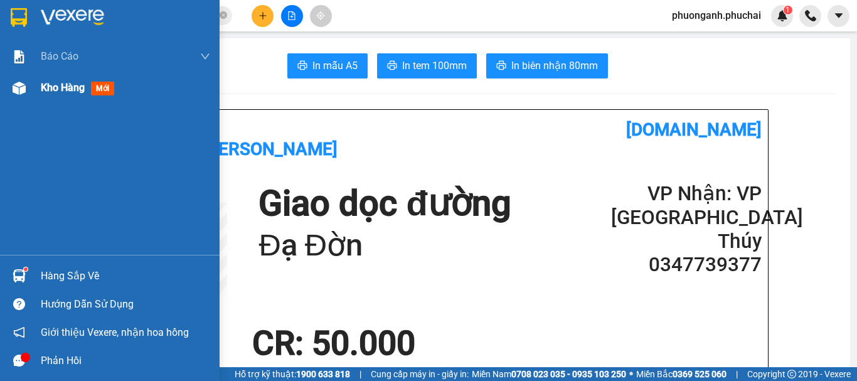
click at [52, 78] on div "Kho hàng mới" at bounding box center [125, 87] width 169 height 31
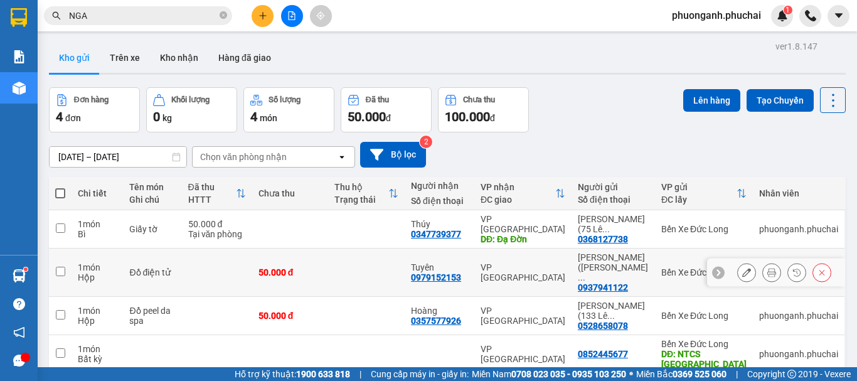
click at [767, 268] on icon at bounding box center [771, 272] width 9 height 9
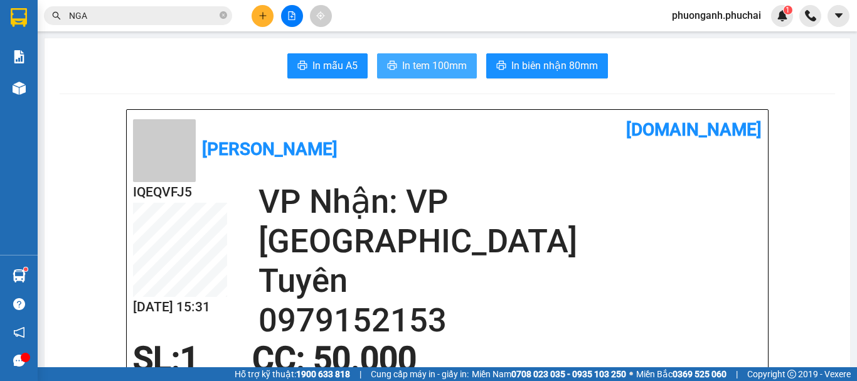
click at [415, 65] on span "In tem 100mm" at bounding box center [434, 66] width 65 height 16
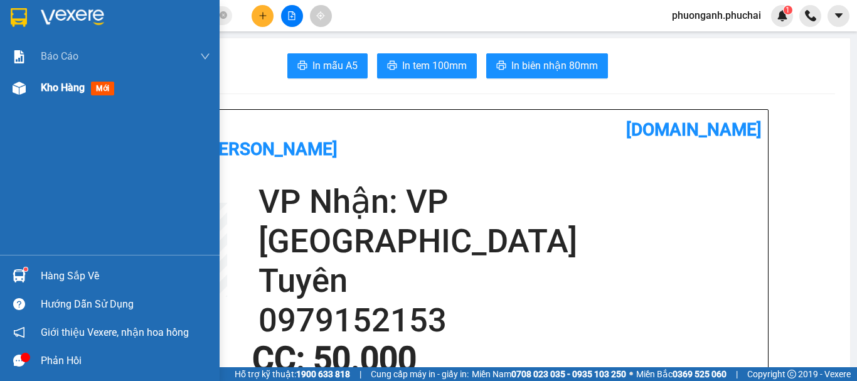
click at [37, 88] on div "Kho hàng mới" at bounding box center [110, 87] width 220 height 31
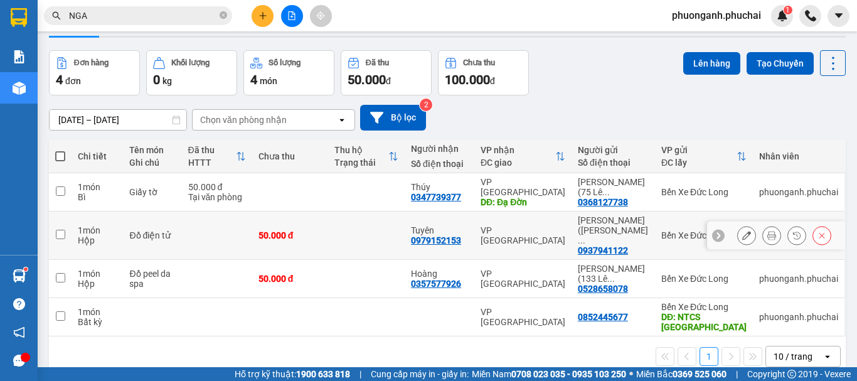
scroll to position [58, 0]
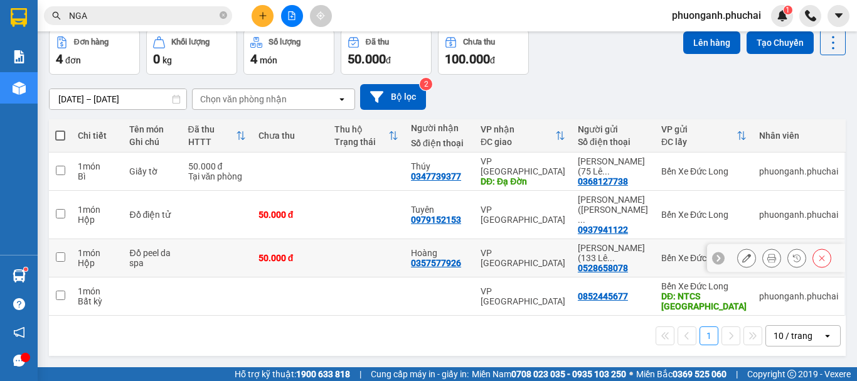
click at [763, 251] on button at bounding box center [772, 258] width 18 height 22
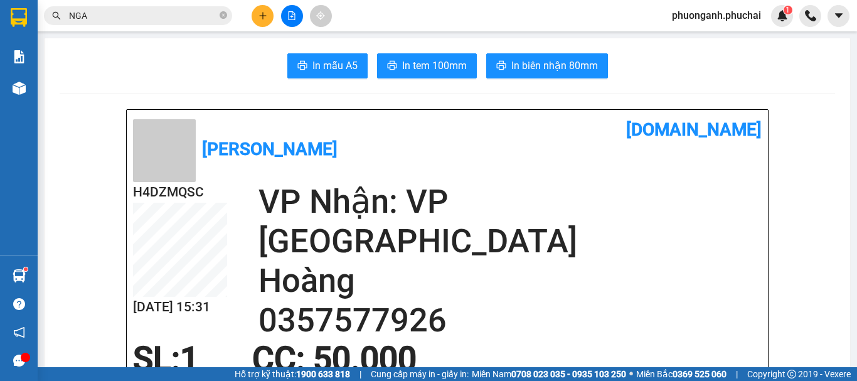
click at [425, 67] on span "In tem 100mm" at bounding box center [434, 66] width 65 height 16
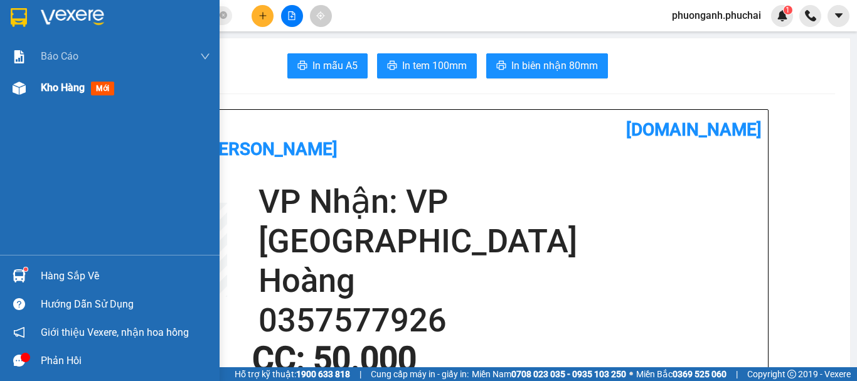
click at [38, 90] on div "Kho hàng mới" at bounding box center [110, 87] width 220 height 31
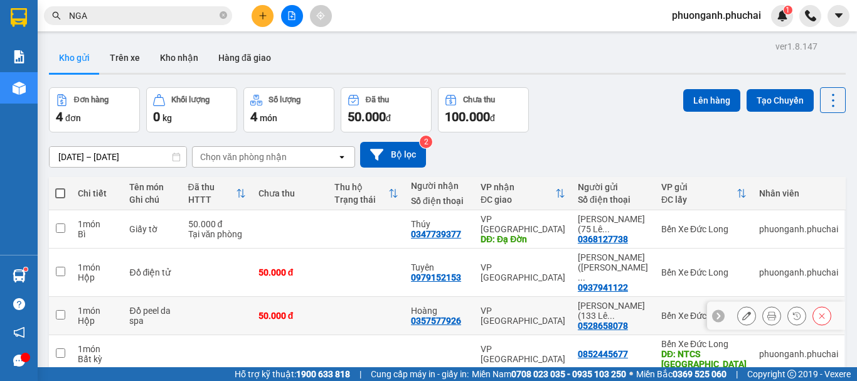
click at [149, 306] on div "Đồ peel da spa" at bounding box center [152, 316] width 46 height 20
checkbox input "true"
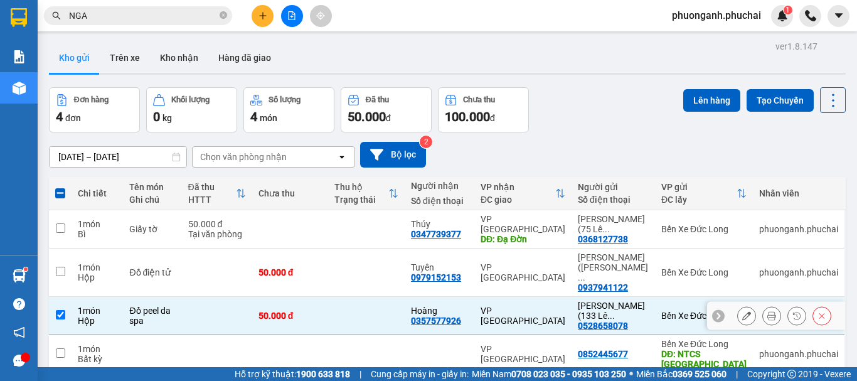
click at [742, 311] on icon at bounding box center [746, 315] width 9 height 9
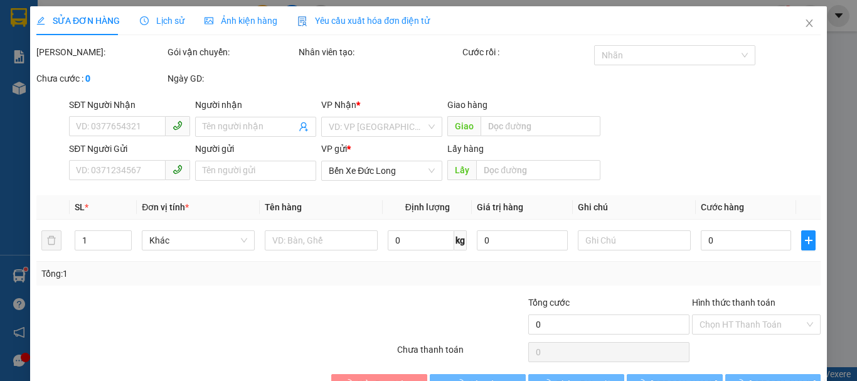
type input "0357577926"
type input "Hoàng"
type input "0528658078"
type input "[PERSON_NAME] (133 [PERSON_NAME] -"
type input "50.000"
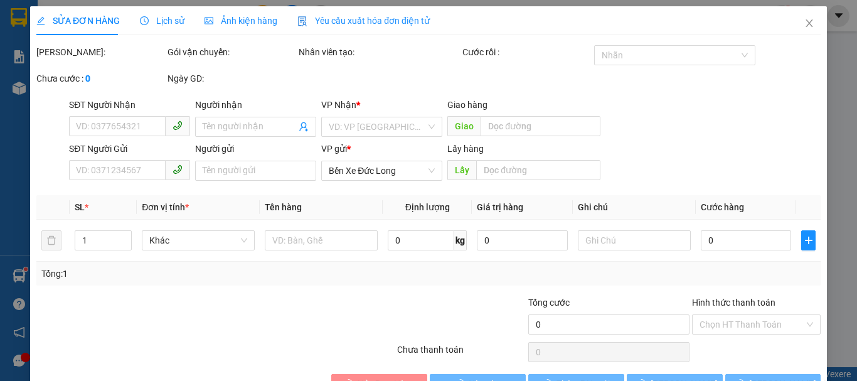
type input "50.000"
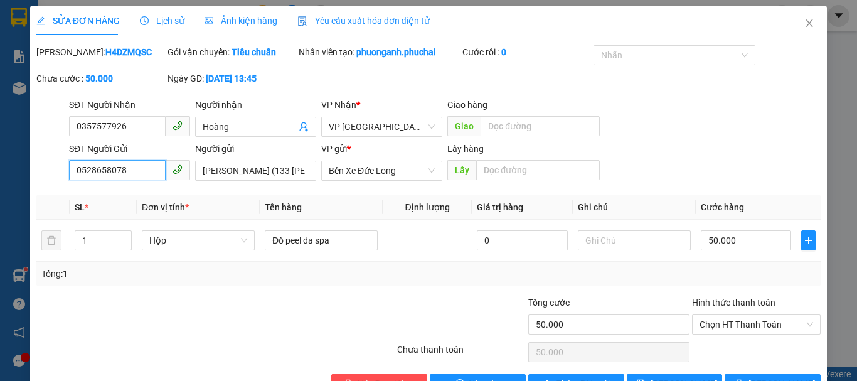
click at [120, 168] on input "0528658078" at bounding box center [117, 170] width 97 height 20
click at [120, 167] on input "0528658078" at bounding box center [117, 170] width 97 height 20
click at [804, 22] on icon "close" at bounding box center [809, 23] width 10 height 10
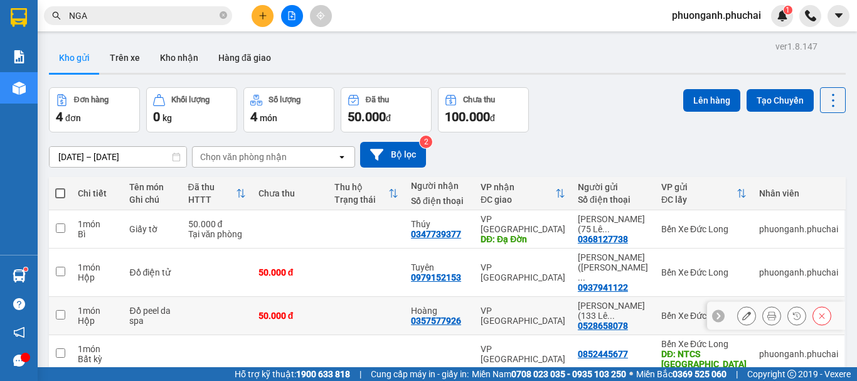
click at [742, 311] on icon at bounding box center [746, 315] width 9 height 9
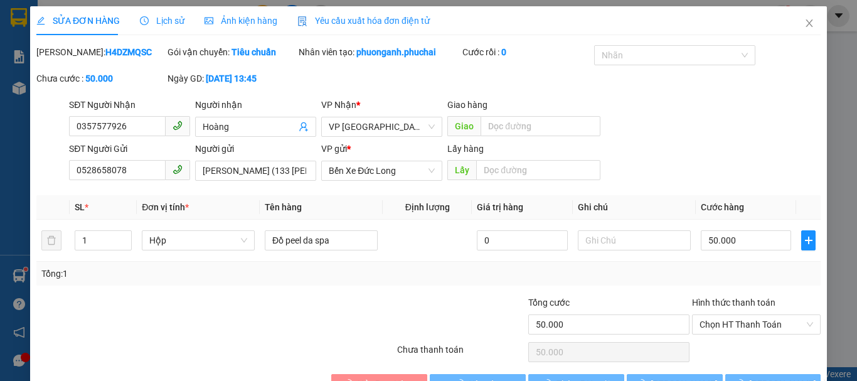
type input "0357577926"
type input "Hoàng"
type input "0528658078"
type input "[PERSON_NAME] (133 [PERSON_NAME] -"
type input "50.000"
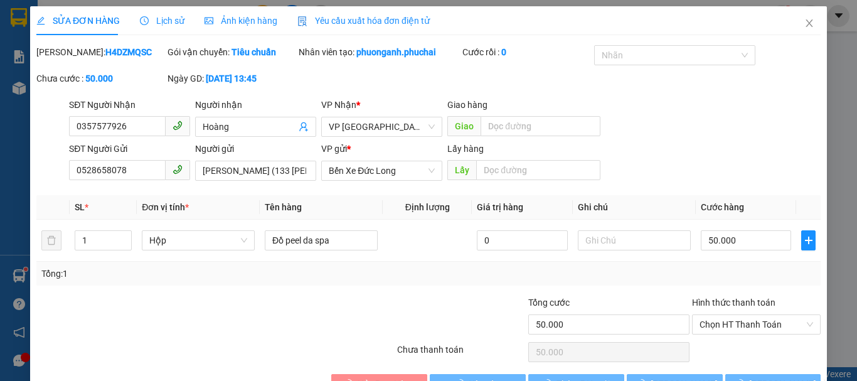
type input "50.000"
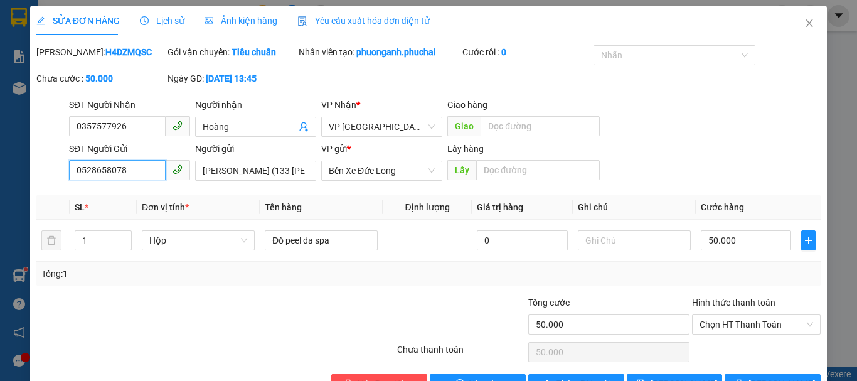
click at [134, 167] on input "0528658078" at bounding box center [117, 170] width 97 height 20
click at [283, 169] on input "[PERSON_NAME] (133 [PERSON_NAME] -" at bounding box center [255, 171] width 121 height 20
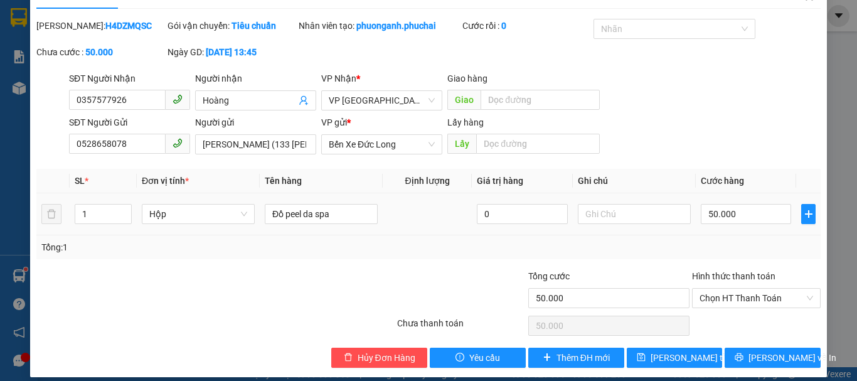
scroll to position [38, 0]
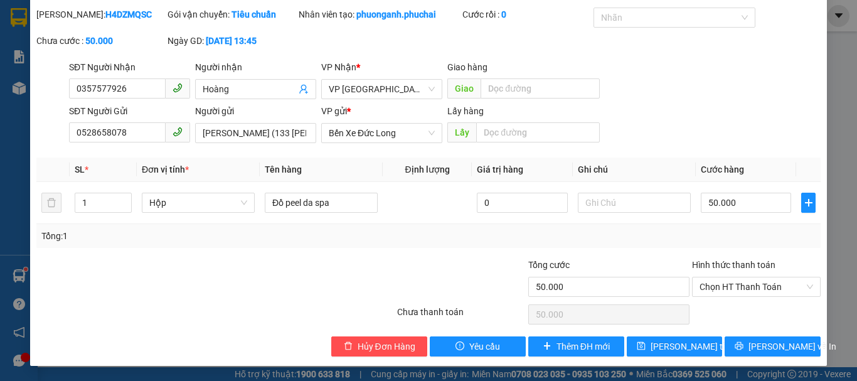
click at [620, 250] on div "Total Paid Fee 0 Total UnPaid Fee 50.000 Cash Collection Total Fee Mã ĐH: H4DZM…" at bounding box center [428, 182] width 784 height 349
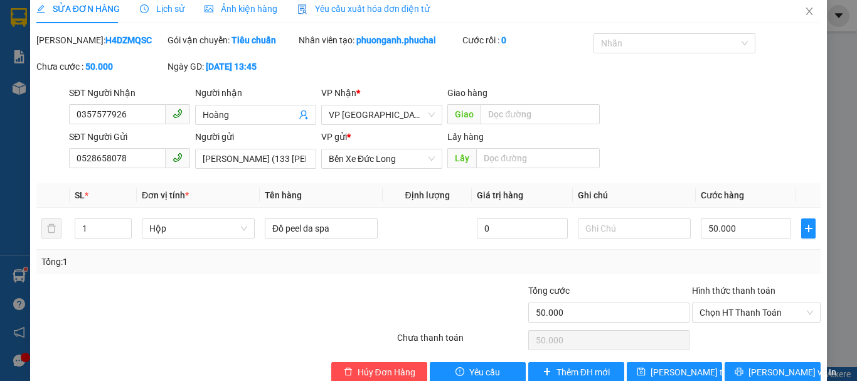
scroll to position [0, 0]
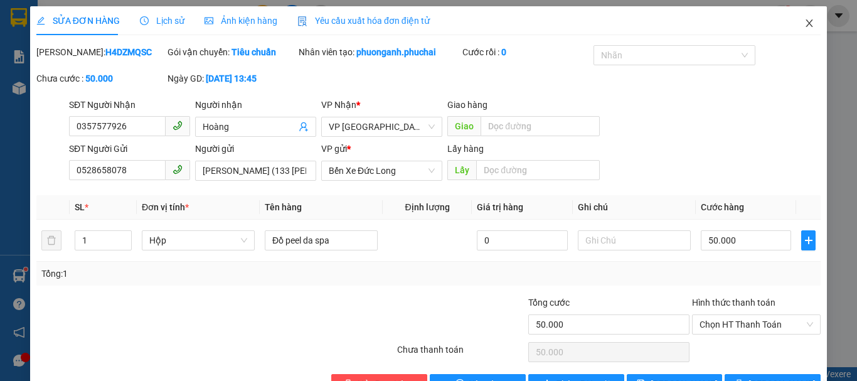
click at [804, 25] on icon "close" at bounding box center [809, 23] width 10 height 10
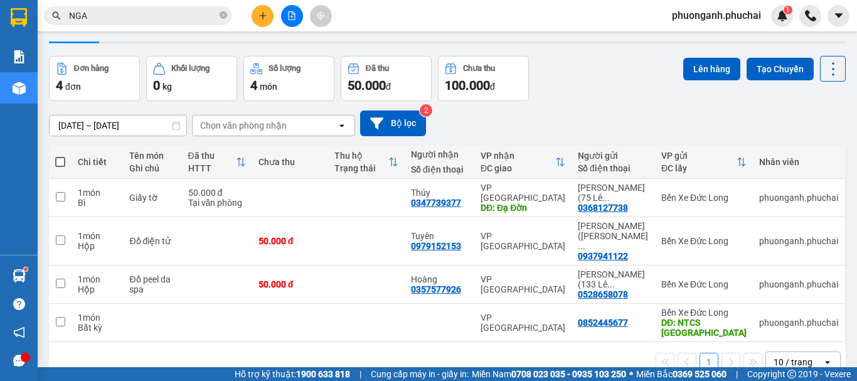
scroll to position [58, 0]
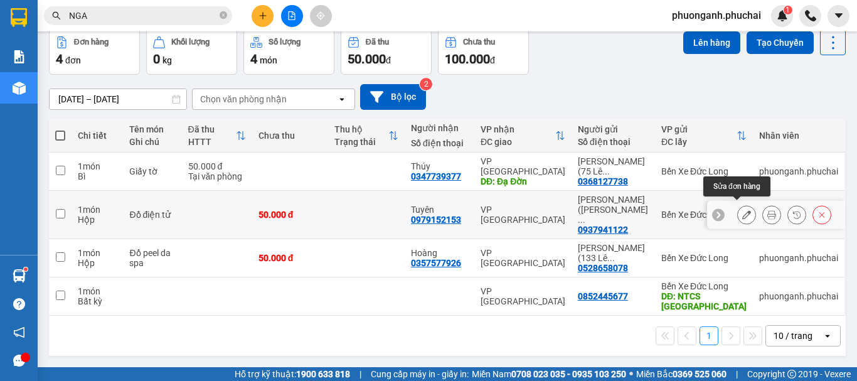
click at [742, 213] on icon at bounding box center [746, 214] width 9 height 9
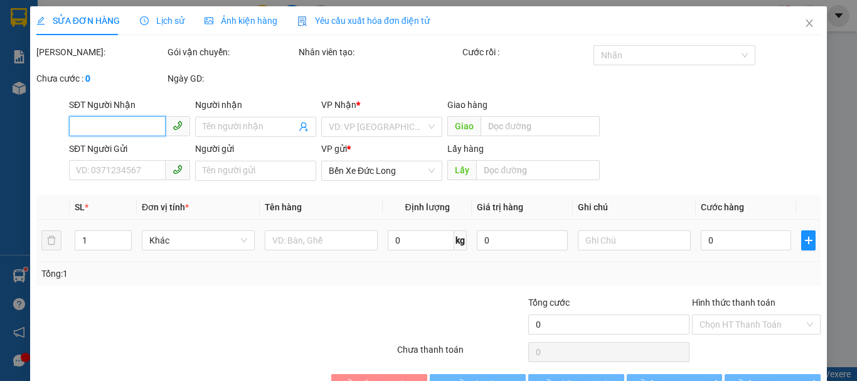
type input "0979152153"
type input "Tuyên"
type input "0937941122"
type input "[PERSON_NAME] (Tăng Bạt Hổ - 064091009533)"
type input "50.000"
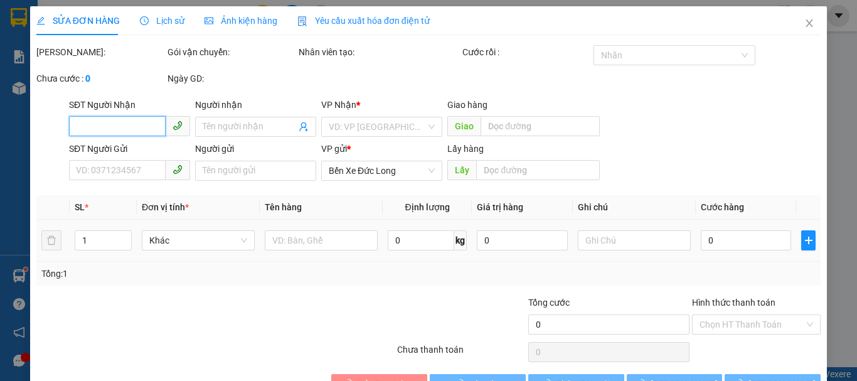
type input "50.000"
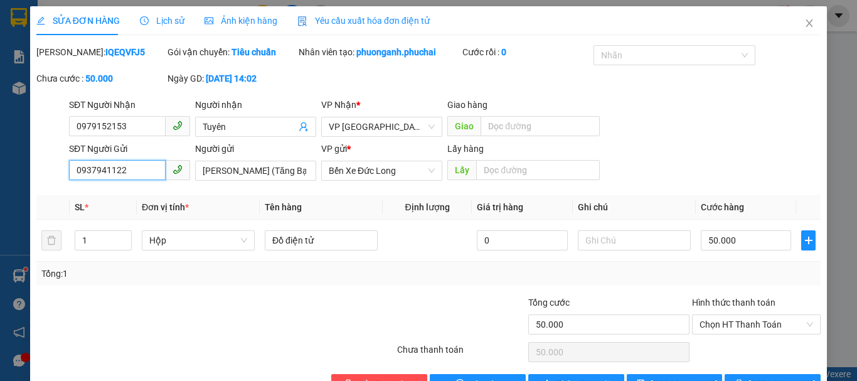
click at [135, 169] on input "0937941122" at bounding box center [117, 170] width 97 height 20
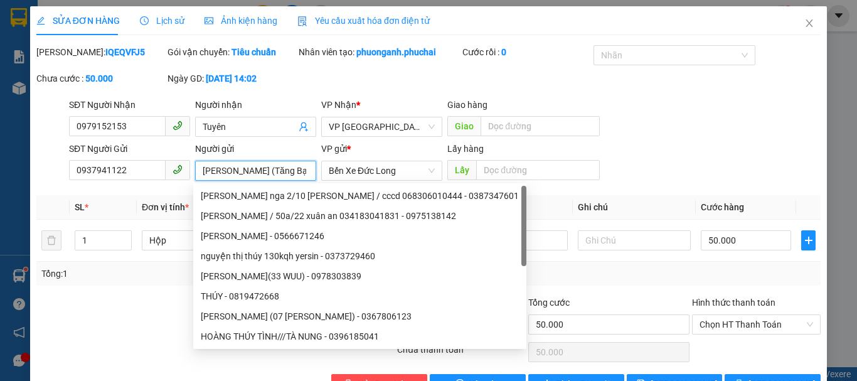
drag, startPoint x: 198, startPoint y: 172, endPoint x: 270, endPoint y: 164, distance: 72.5
click at [270, 164] on input "[PERSON_NAME] (Tăng Bạt Hổ - 064091009533)" at bounding box center [255, 171] width 121 height 20
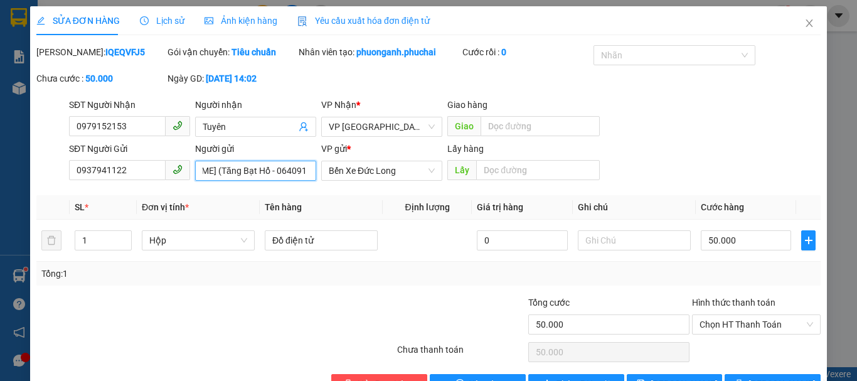
scroll to position [0, 88]
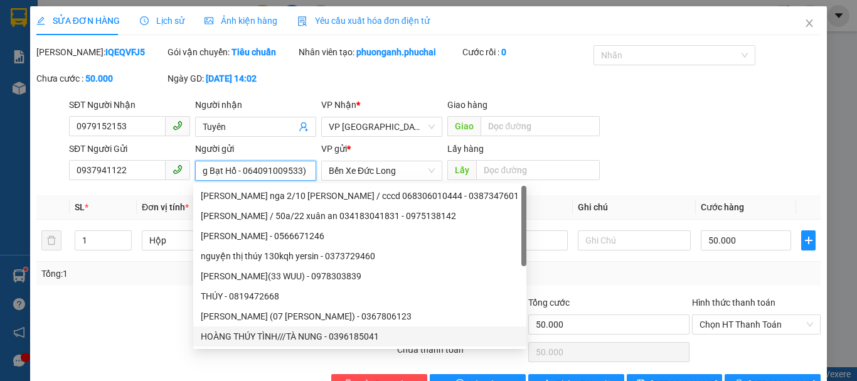
drag, startPoint x: 278, startPoint y: 169, endPoint x: 315, endPoint y: 166, distance: 37.1
click at [315, 166] on div "SĐT Người Gửi 0937941122 Người gửi [PERSON_NAME] (Tăng Bạt Hổ - 064091009533) V…" at bounding box center [444, 164] width 757 height 44
click at [240, 174] on input "[PERSON_NAME] (Tăng Bạt Hổ - 064091009533)" at bounding box center [255, 171] width 121 height 20
drag, startPoint x: 244, startPoint y: 169, endPoint x: 300, endPoint y: 172, distance: 55.9
click at [300, 172] on input "[PERSON_NAME] (Tăng Bạt Hổ - 064091009533)" at bounding box center [255, 171] width 121 height 20
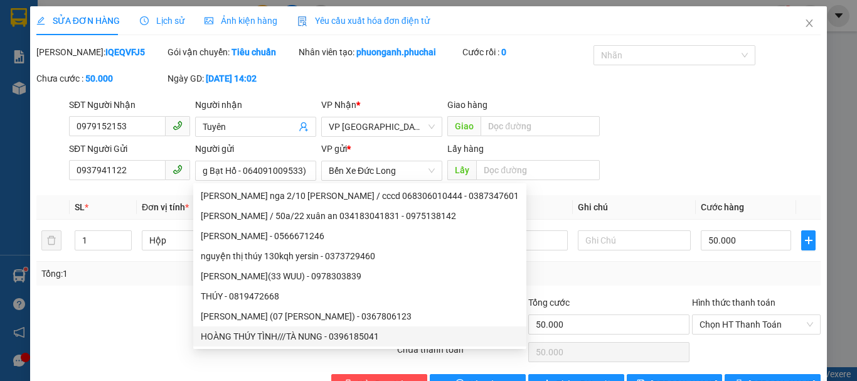
scroll to position [0, 0]
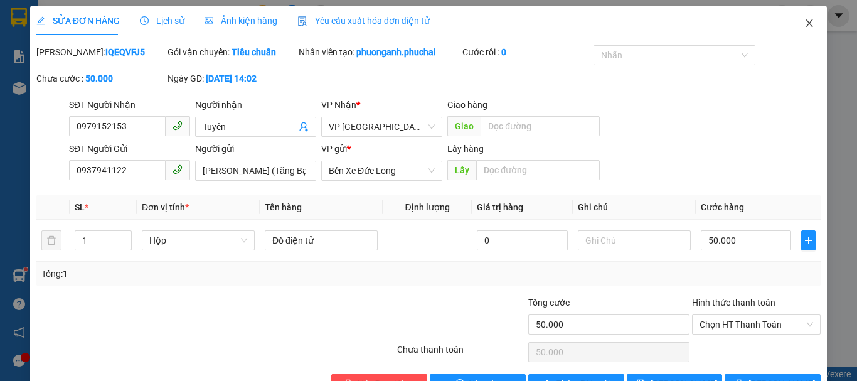
click at [804, 24] on icon "close" at bounding box center [809, 23] width 10 height 10
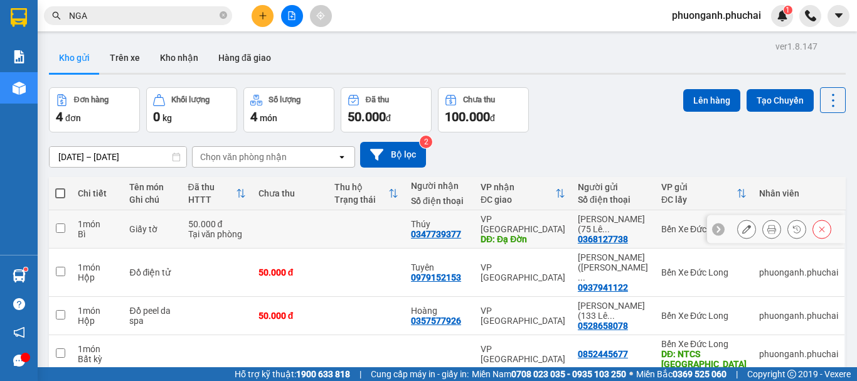
scroll to position [58, 0]
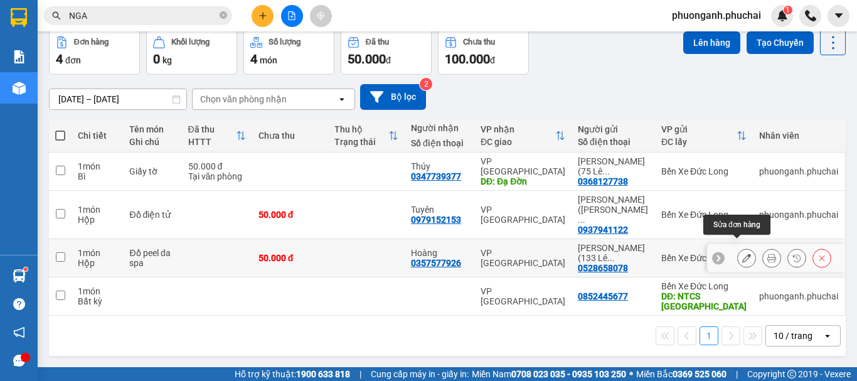
click at [738, 247] on button at bounding box center [747, 258] width 18 height 22
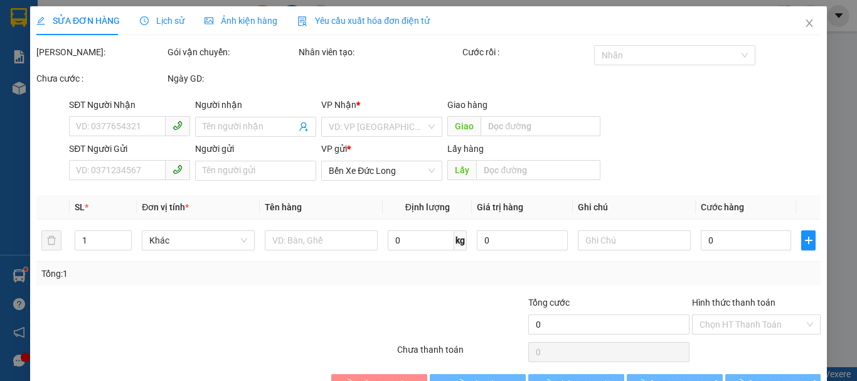
type input "0357577926"
type input "Hoàng"
type input "0528658078"
type input "[PERSON_NAME] (133 [PERSON_NAME] -"
type input "50.000"
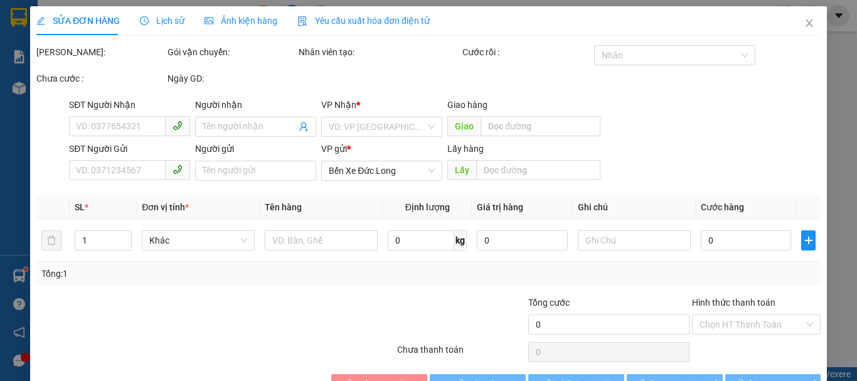
type input "50.000"
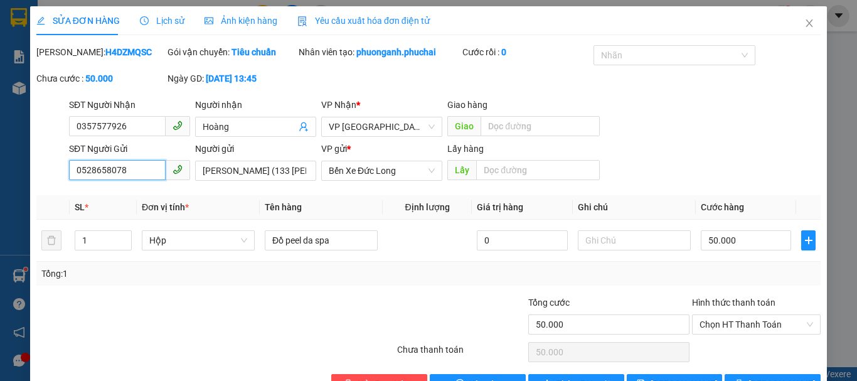
click at [133, 169] on input "0528658078" at bounding box center [117, 170] width 97 height 20
click at [799, 19] on span "Close" at bounding box center [809, 23] width 35 height 35
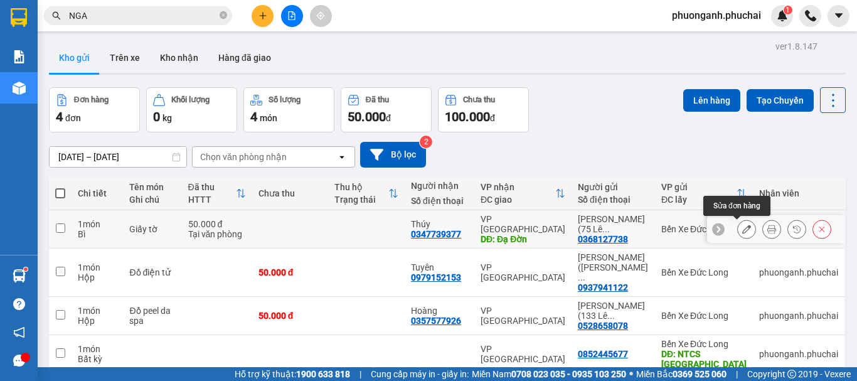
click at [742, 230] on icon at bounding box center [746, 229] width 9 height 9
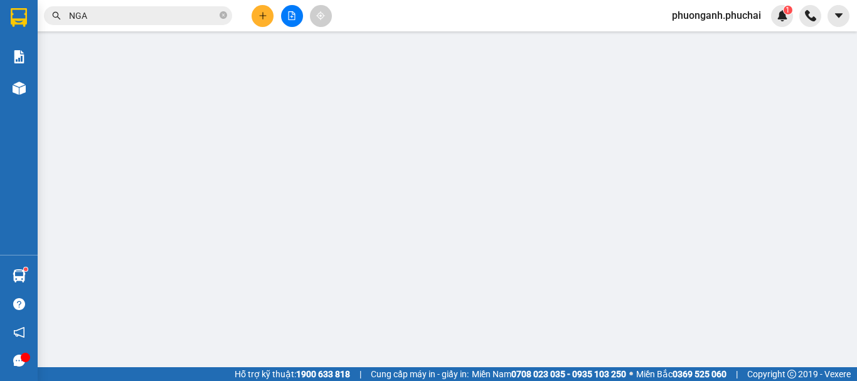
type input "0347739377"
type input "Thúy"
type input "Đạ Đờn"
type input "0368127738"
type input "[PERSON_NAME] (75 [PERSON_NAME] - 064088010350)"
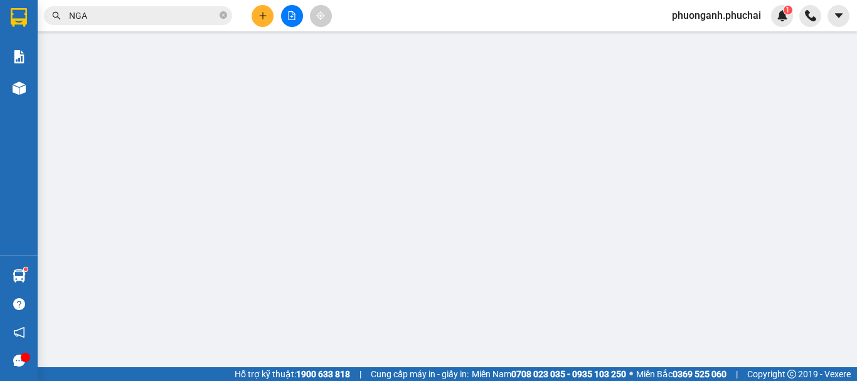
type input "50.000"
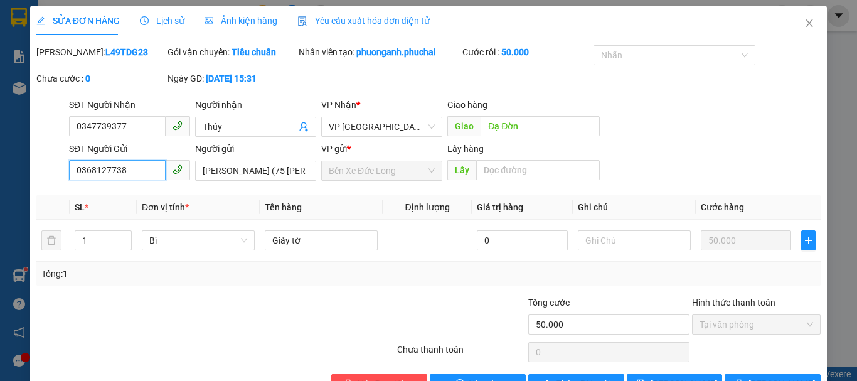
click at [129, 166] on input "0368127738" at bounding box center [117, 170] width 97 height 20
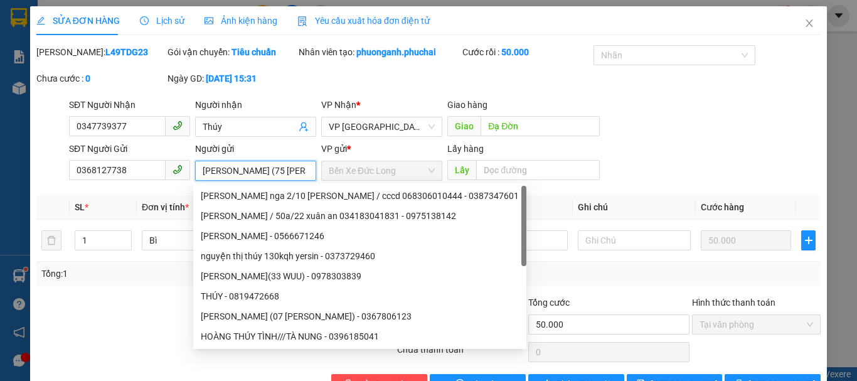
drag, startPoint x: 199, startPoint y: 169, endPoint x: 273, endPoint y: 167, distance: 73.4
click at [273, 167] on input "[PERSON_NAME] (75 [PERSON_NAME] - 064088010350)" at bounding box center [255, 171] width 121 height 20
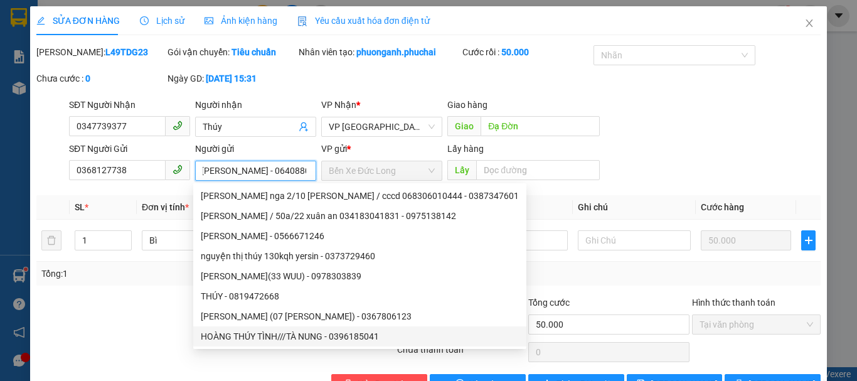
drag, startPoint x: 242, startPoint y: 166, endPoint x: 300, endPoint y: 167, distance: 58.4
click at [300, 167] on input "[PERSON_NAME] (75 [PERSON_NAME] - 064088010350)" at bounding box center [255, 171] width 121 height 20
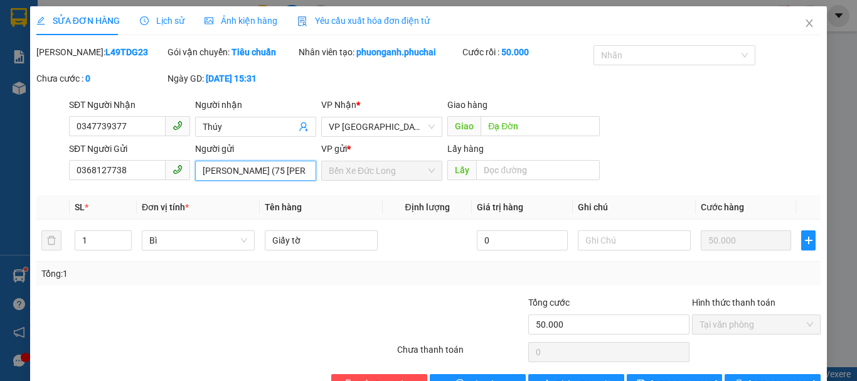
click at [289, 174] on input "[PERSON_NAME] (75 [PERSON_NAME] - 064088010350)" at bounding box center [255, 171] width 121 height 20
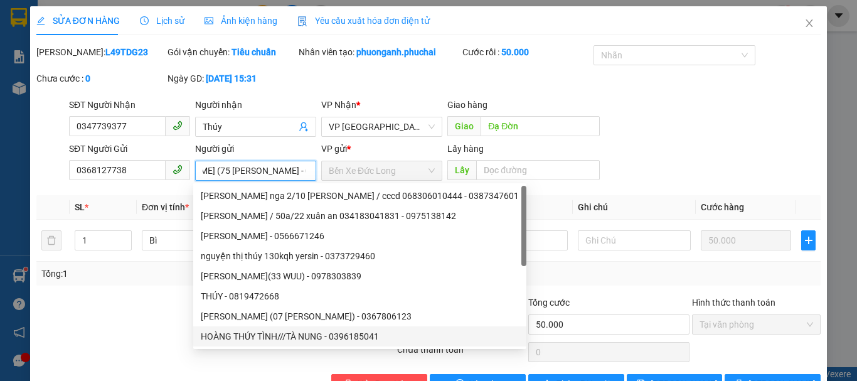
scroll to position [0, 85]
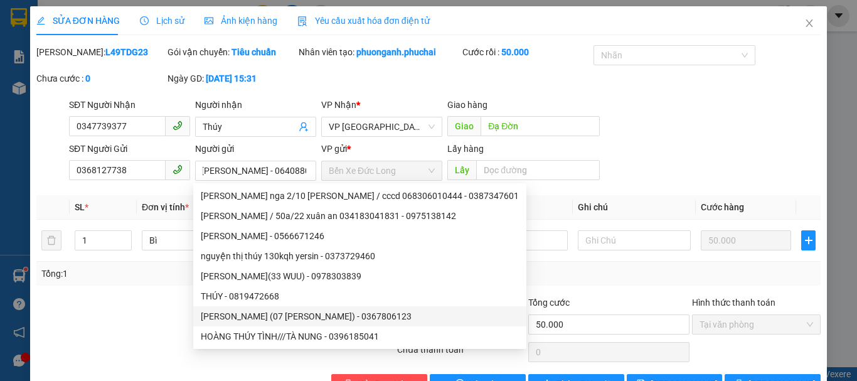
click at [687, 143] on div "SĐT Người Gửi 0368127738 Người gửi [PERSON_NAME] (75 [PERSON_NAME] - 0640880103…" at bounding box center [444, 164] width 757 height 44
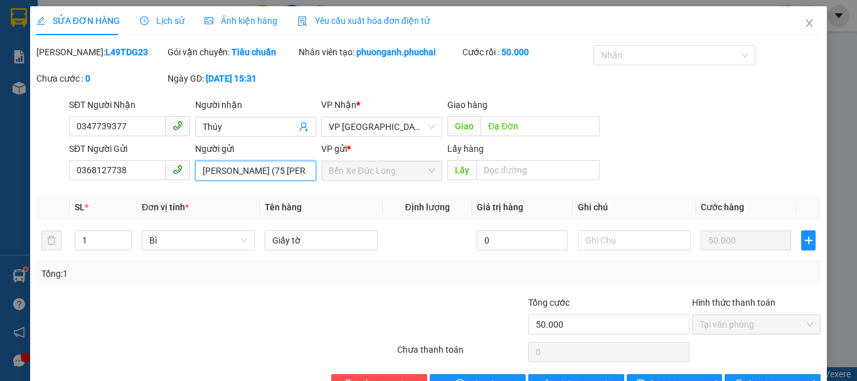
click at [283, 168] on input "[PERSON_NAME] (75 [PERSON_NAME] - 064088010350)" at bounding box center [255, 171] width 121 height 20
click at [806, 24] on span "Close" at bounding box center [809, 23] width 35 height 35
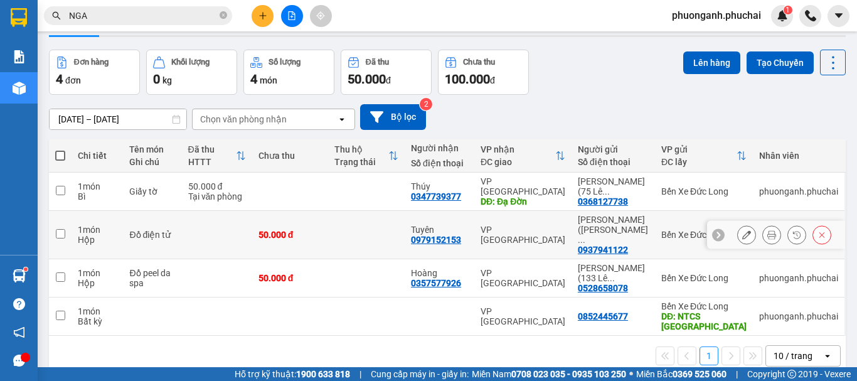
scroll to position [58, 0]
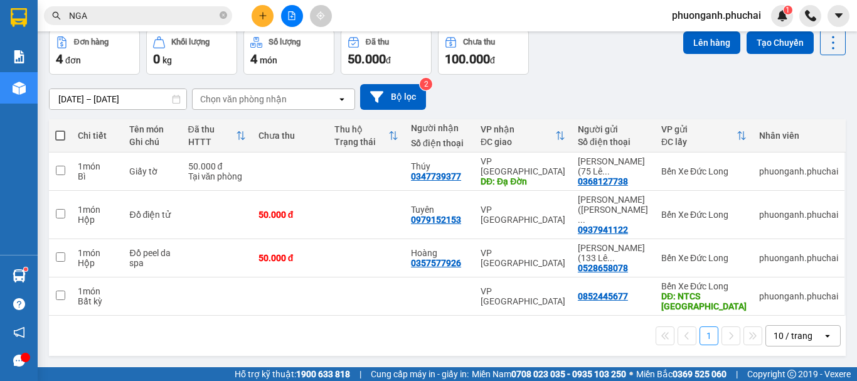
click at [265, 18] on icon "plus" at bounding box center [262, 15] width 9 height 9
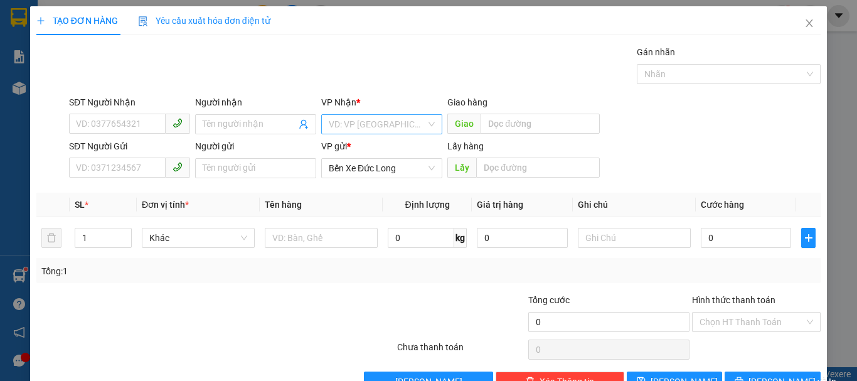
drag, startPoint x: 383, startPoint y: 120, endPoint x: 378, endPoint y: 129, distance: 10.4
click at [383, 120] on input "search" at bounding box center [377, 124] width 97 height 19
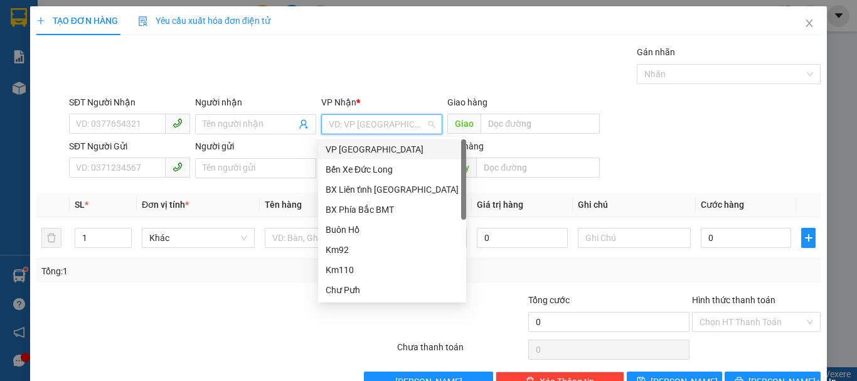
drag, startPoint x: 352, startPoint y: 145, endPoint x: 211, endPoint y: 181, distance: 145.2
click at [351, 147] on div "VP [GEOGRAPHIC_DATA]" at bounding box center [392, 149] width 133 height 14
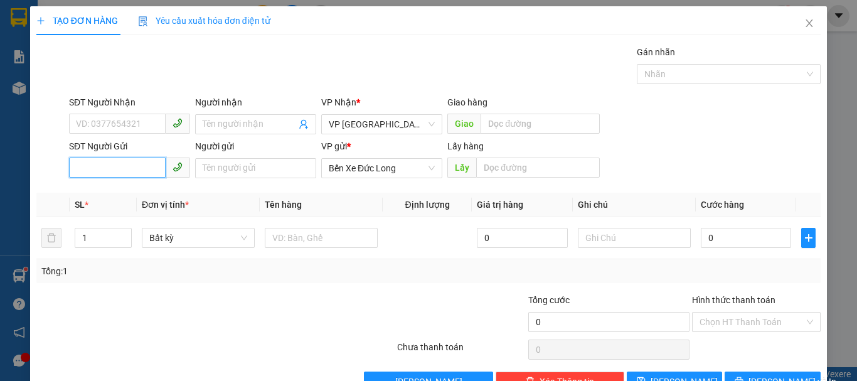
paste input "0374464123"
click at [75, 167] on input "0374464123" at bounding box center [117, 167] width 97 height 20
type input "0374464123"
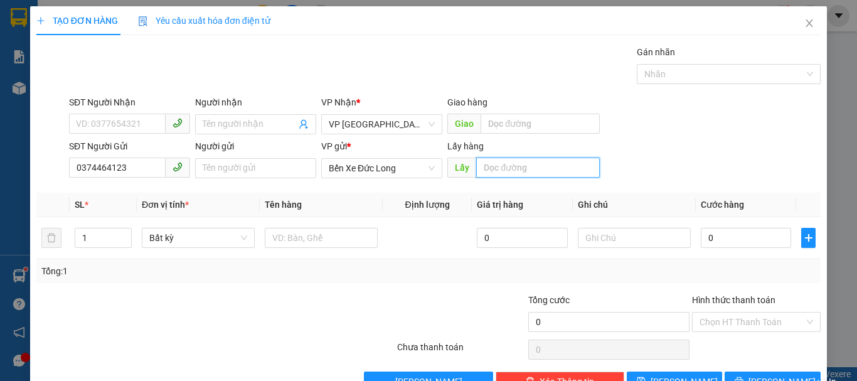
click at [509, 167] on input "text" at bounding box center [538, 167] width 124 height 20
type input "g"
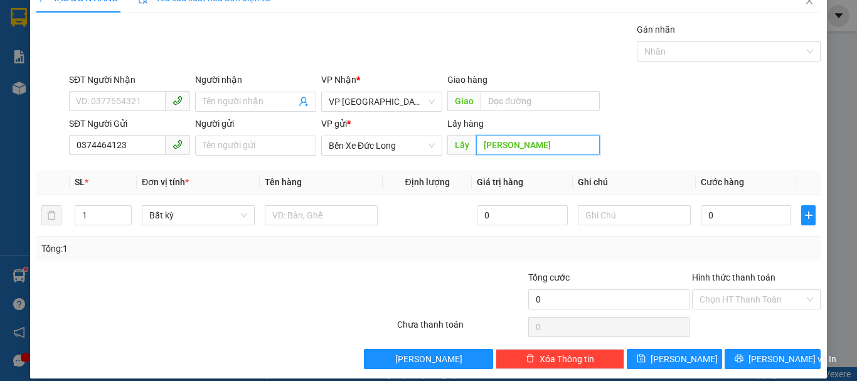
scroll to position [35, 0]
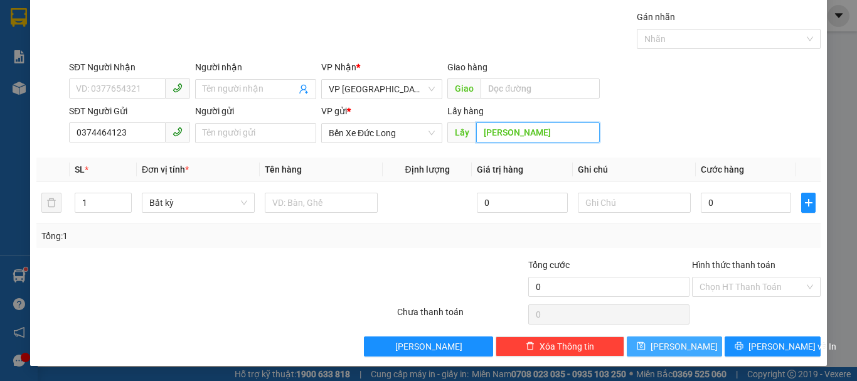
type input "[PERSON_NAME]"
click at [683, 355] on button "[PERSON_NAME]" at bounding box center [675, 346] width 96 height 20
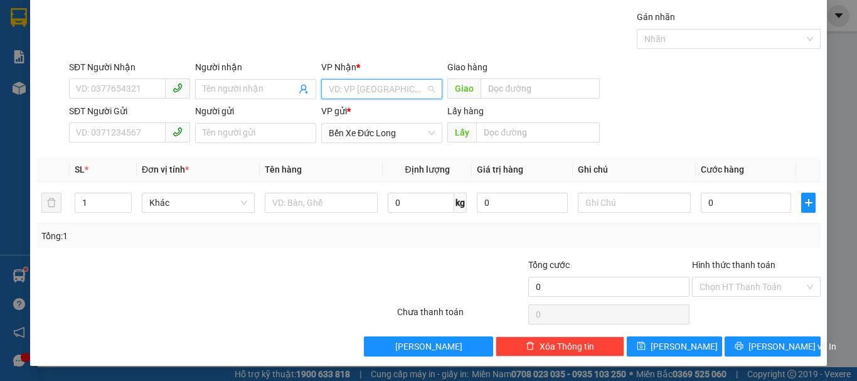
click at [345, 85] on input "search" at bounding box center [377, 89] width 97 height 19
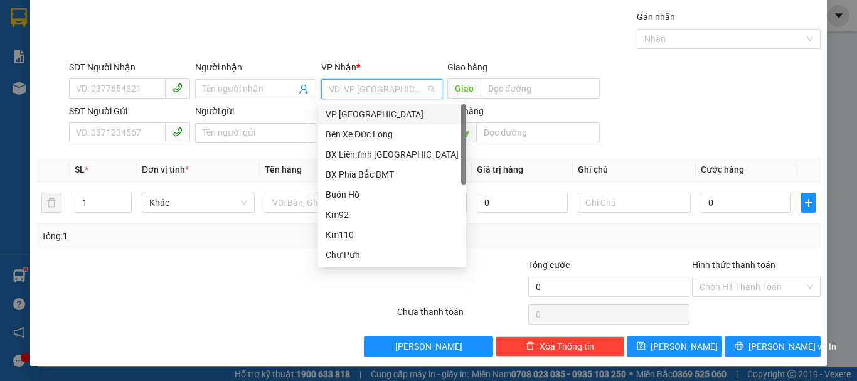
drag, startPoint x: 337, startPoint y: 115, endPoint x: 185, endPoint y: 116, distance: 152.4
click at [336, 116] on div "VP [GEOGRAPHIC_DATA]" at bounding box center [392, 114] width 133 height 14
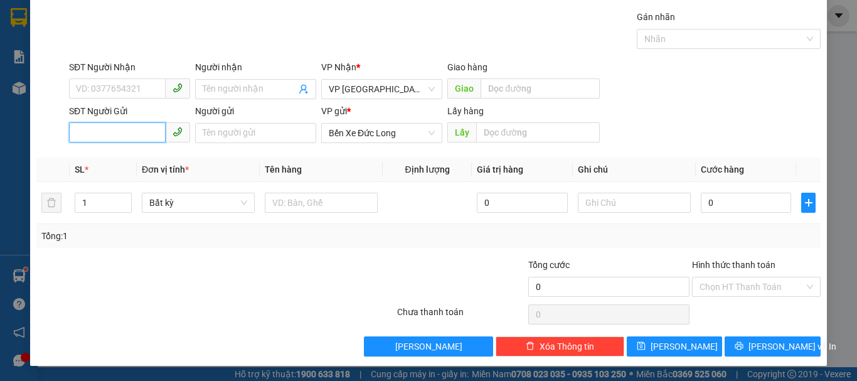
paste input "0973224562"
type input "0973224562"
click at [77, 129] on input "0973224562" at bounding box center [117, 132] width 97 height 20
click at [108, 159] on div "0973224562" at bounding box center [128, 158] width 105 height 14
type input "GIA LE"
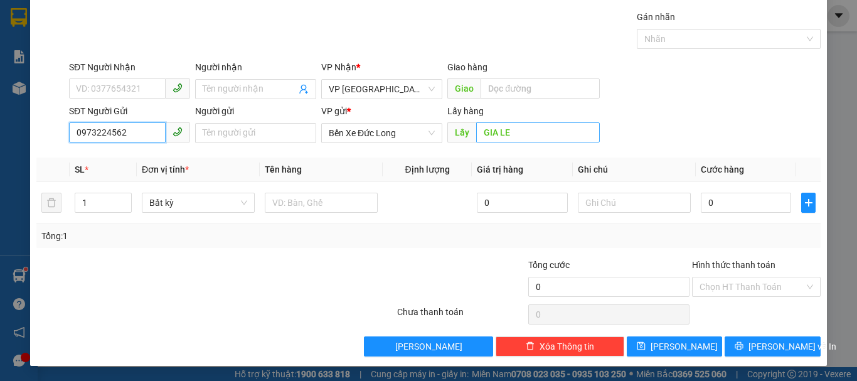
type input "0973224562"
click at [509, 133] on input "GIA LE" at bounding box center [538, 132] width 124 height 20
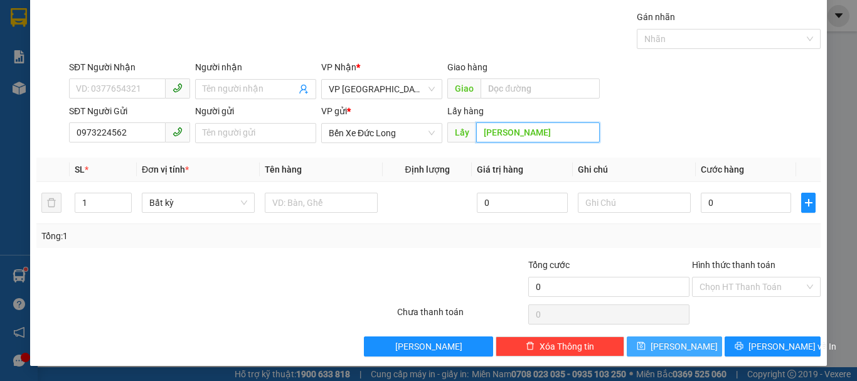
type input "[PERSON_NAME]"
click at [669, 342] on span "[PERSON_NAME]" at bounding box center [684, 346] width 67 height 14
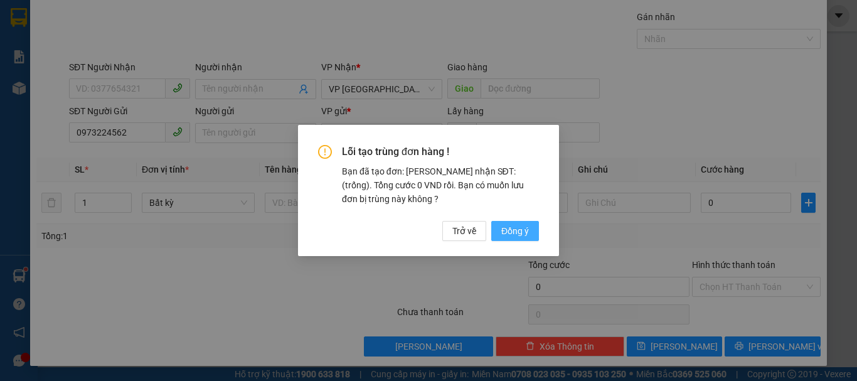
click at [525, 228] on span "Đồng ý" at bounding box center [515, 231] width 28 height 14
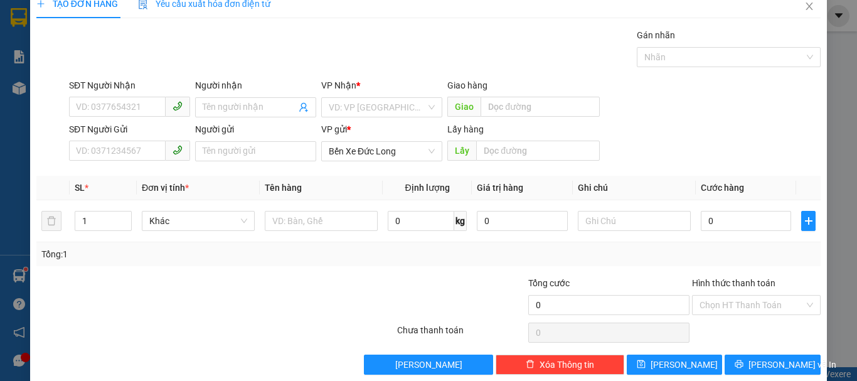
scroll to position [0, 0]
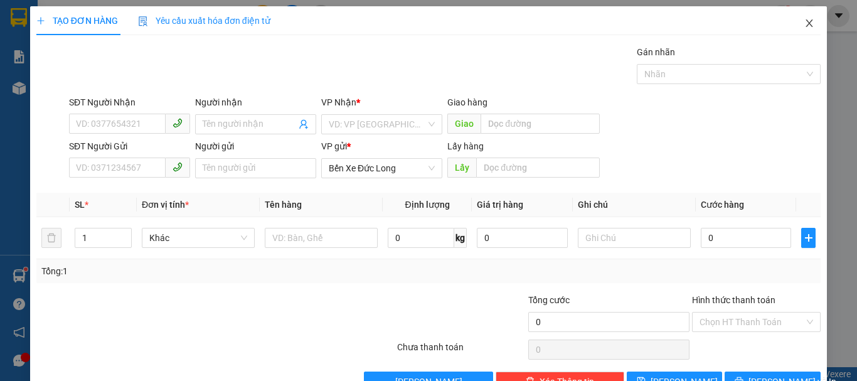
click at [794, 26] on span "Close" at bounding box center [809, 23] width 35 height 35
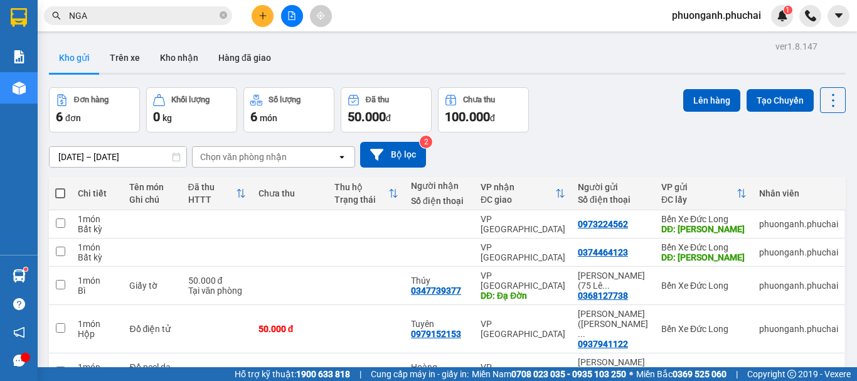
click at [63, 191] on span at bounding box center [60, 193] width 10 height 10
click at [60, 187] on input "checkbox" at bounding box center [60, 187] width 0 height 0
checkbox input "true"
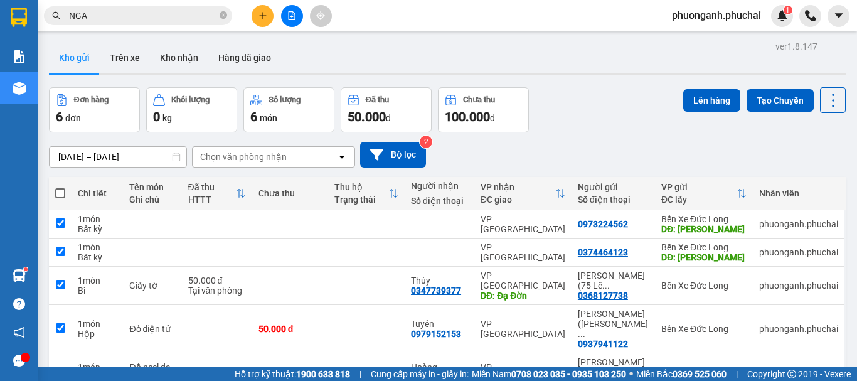
checkbox input "true"
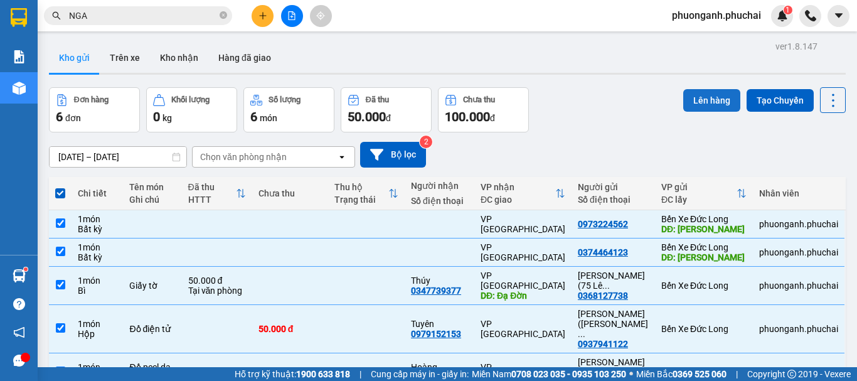
click at [702, 93] on button "Lên hàng" at bounding box center [711, 100] width 57 height 23
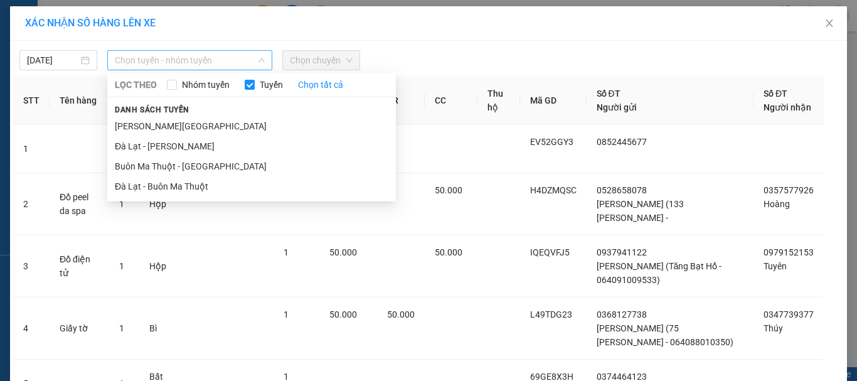
click at [145, 64] on span "Chọn tuyến - nhóm tuyến" at bounding box center [190, 60] width 150 height 19
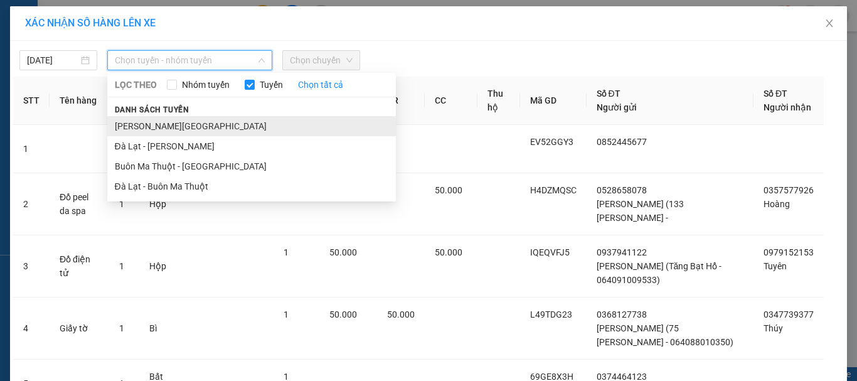
click at [130, 123] on li "[PERSON_NAME][GEOGRAPHIC_DATA]" at bounding box center [251, 126] width 289 height 20
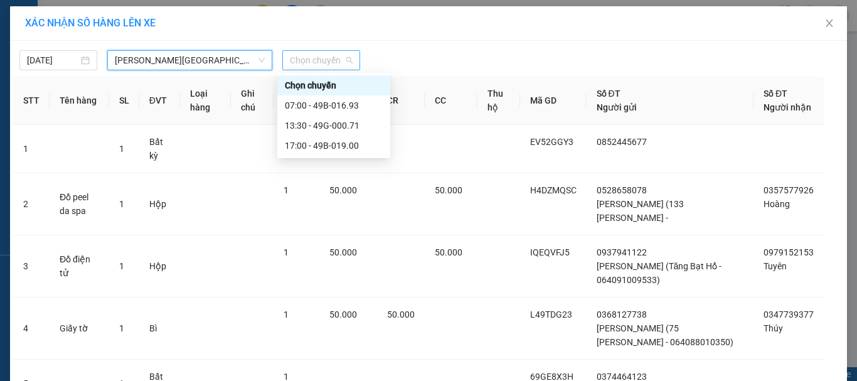
click at [314, 57] on span "Chọn chuyến" at bounding box center [321, 60] width 63 height 19
click at [318, 151] on div "17:00 - 49B-019.00" at bounding box center [334, 146] width 98 height 14
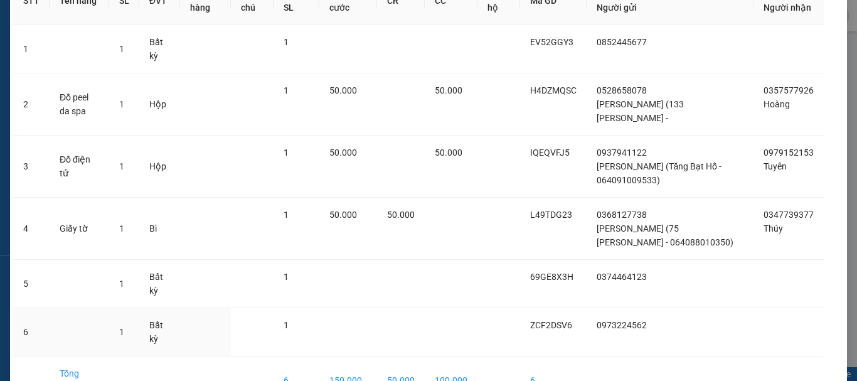
scroll to position [174, 0]
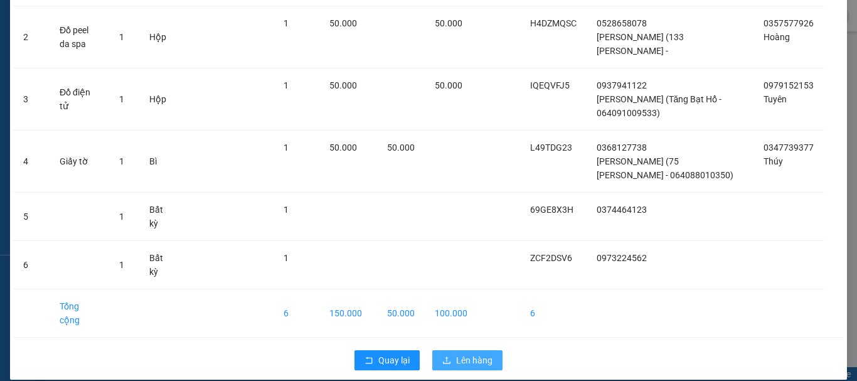
click at [467, 353] on span "Lên hàng" at bounding box center [474, 360] width 36 height 14
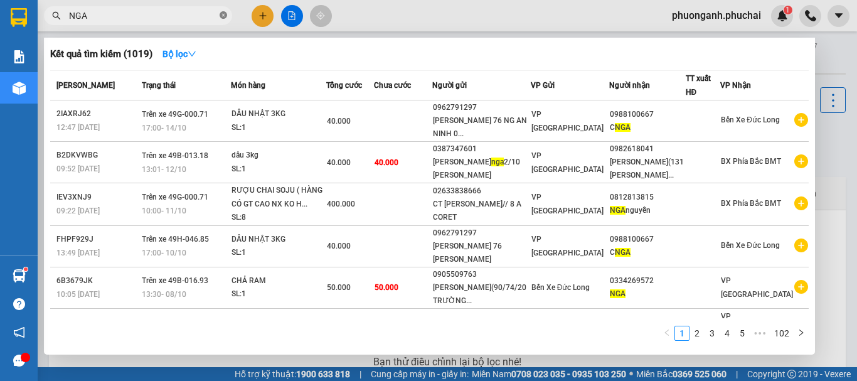
click at [224, 16] on icon "close-circle" at bounding box center [224, 15] width 8 height 8
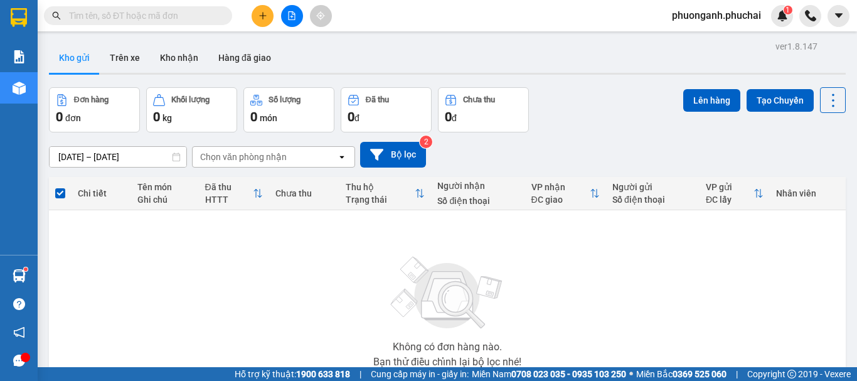
click at [295, 8] on button at bounding box center [292, 16] width 22 height 22
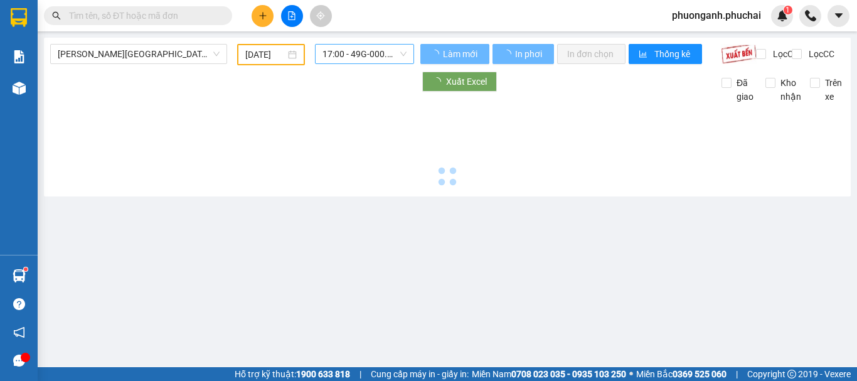
type input "[DATE]"
click at [356, 51] on span "17:00 - 49G-000.71" at bounding box center [364, 54] width 84 height 19
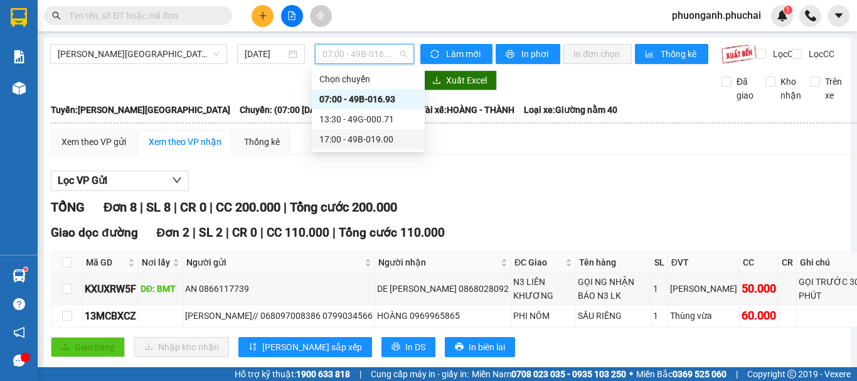
click at [343, 147] on div "17:00 - 49B-019.00" at bounding box center [368, 139] width 113 height 20
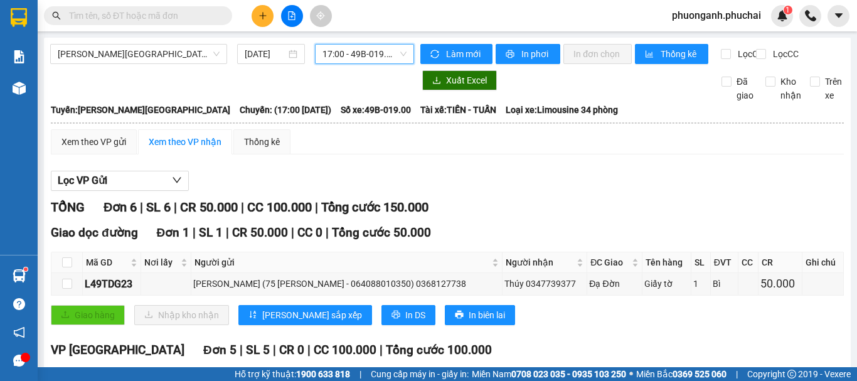
click at [106, 149] on div "Xem theo VP gửi" at bounding box center [93, 142] width 65 height 14
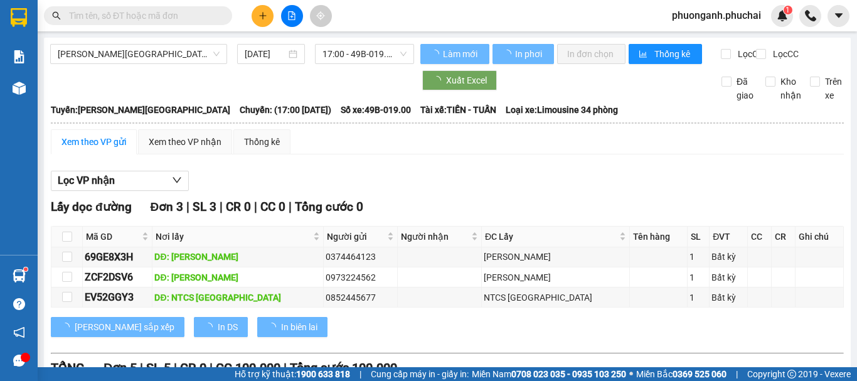
click at [101, 149] on div "Xem theo VP gửi" at bounding box center [93, 142] width 65 height 14
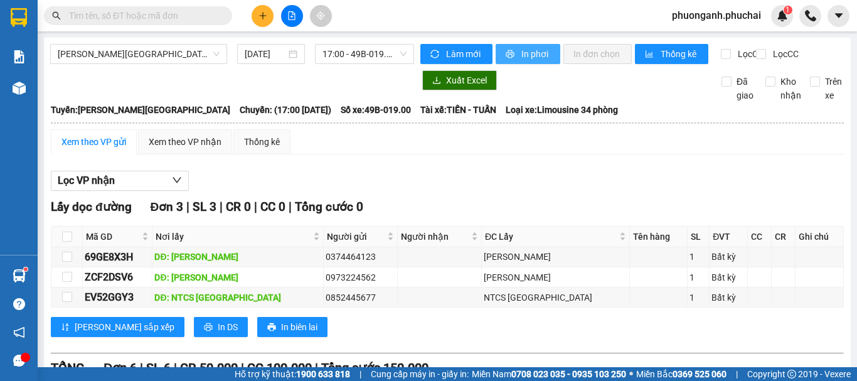
click at [534, 53] on span "In phơi" at bounding box center [535, 54] width 29 height 14
click at [542, 57] on span "In phơi" at bounding box center [535, 54] width 29 height 14
click at [524, 57] on span "In phơi" at bounding box center [535, 54] width 29 height 14
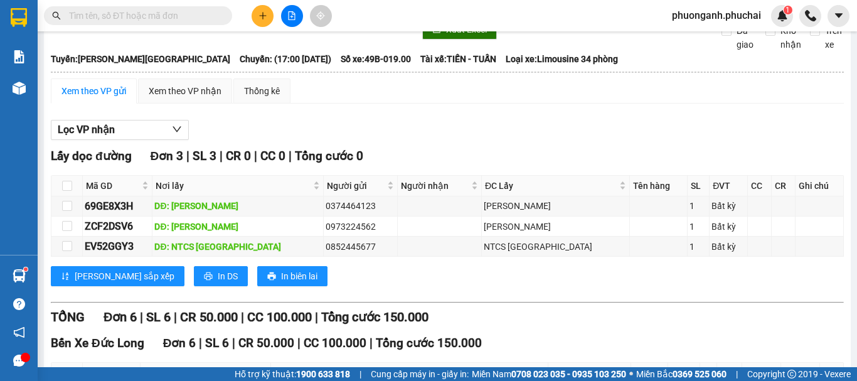
scroll to position [81, 0]
